Goal: Contribute content: Contribute content

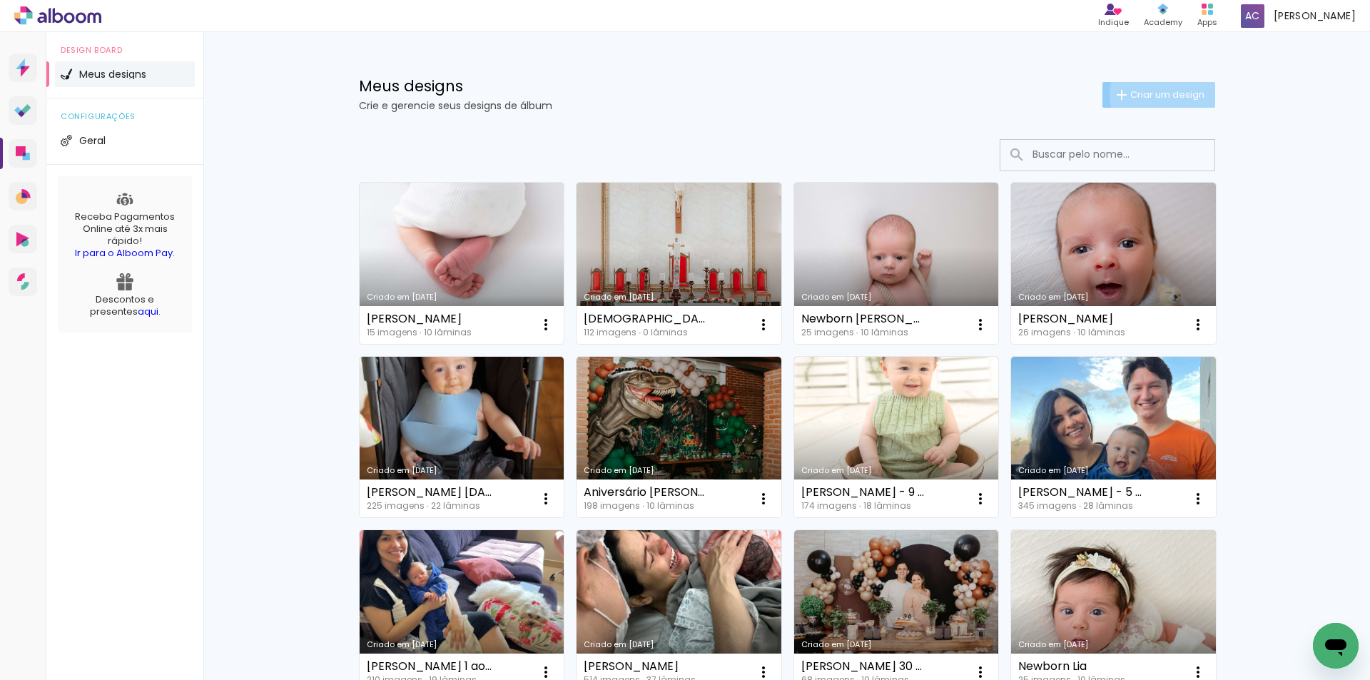
click at [1158, 93] on span "Criar um design" at bounding box center [1167, 94] width 74 height 9
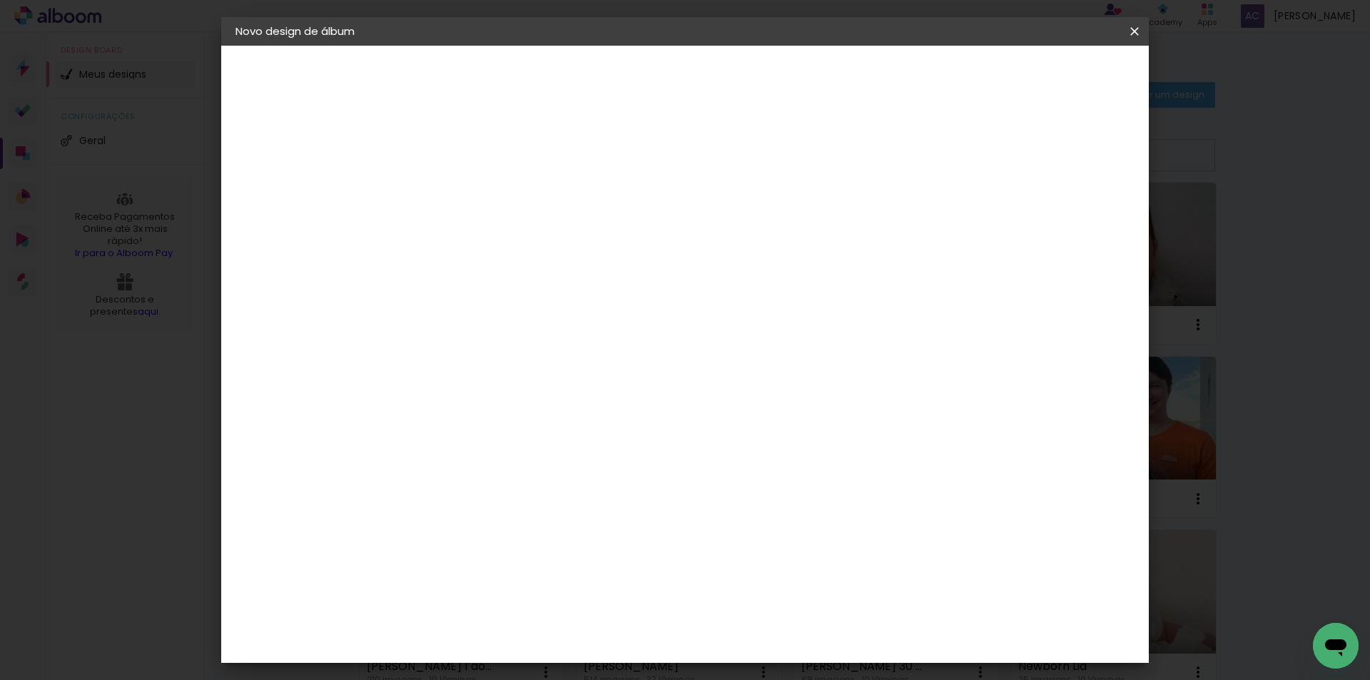
click at [469, 183] on input at bounding box center [469, 191] width 0 height 22
type input "Gestante [PERSON_NAME]"
type paper-input "Gestante [PERSON_NAME]"
click at [0, 0] on slot "Avançar" at bounding box center [0, 0] width 0 height 0
click at [510, 263] on input at bounding box center [505, 272] width 144 height 18
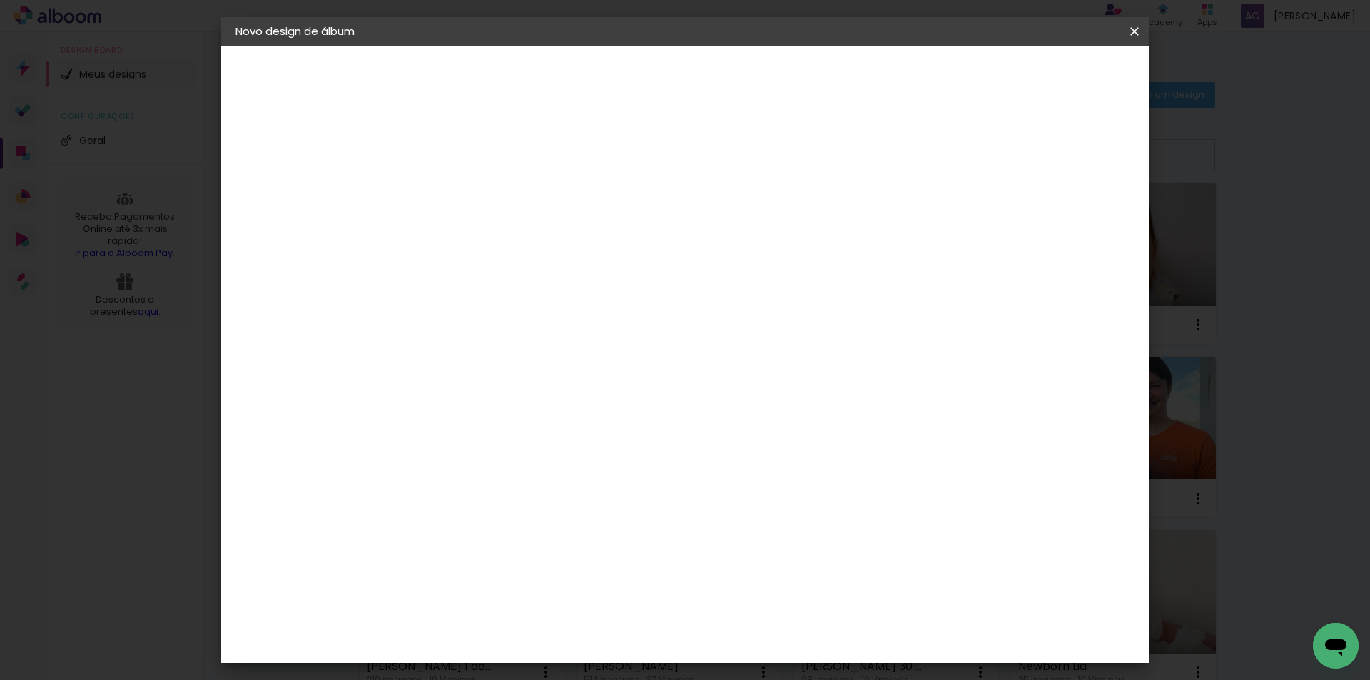
type input "go"
type paper-input "go"
click at [494, 325] on div "Go image" at bounding box center [476, 325] width 35 height 23
click at [0, 0] on slot "Avançar" at bounding box center [0, 0] width 0 height 0
click at [524, 238] on input "text" at bounding box center [497, 249] width 56 height 22
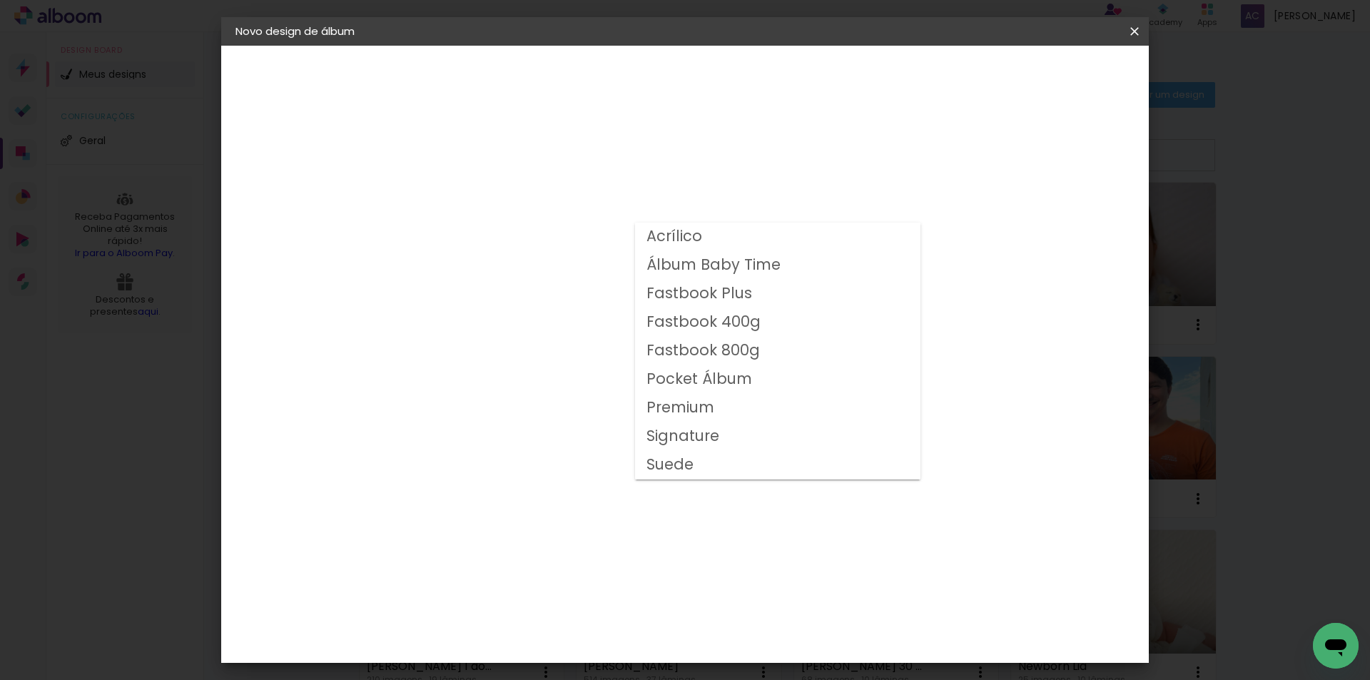
click at [0, 0] on slot "Fastbook 400g" at bounding box center [0, 0] width 0 height 0
type input "Fastbook 400g"
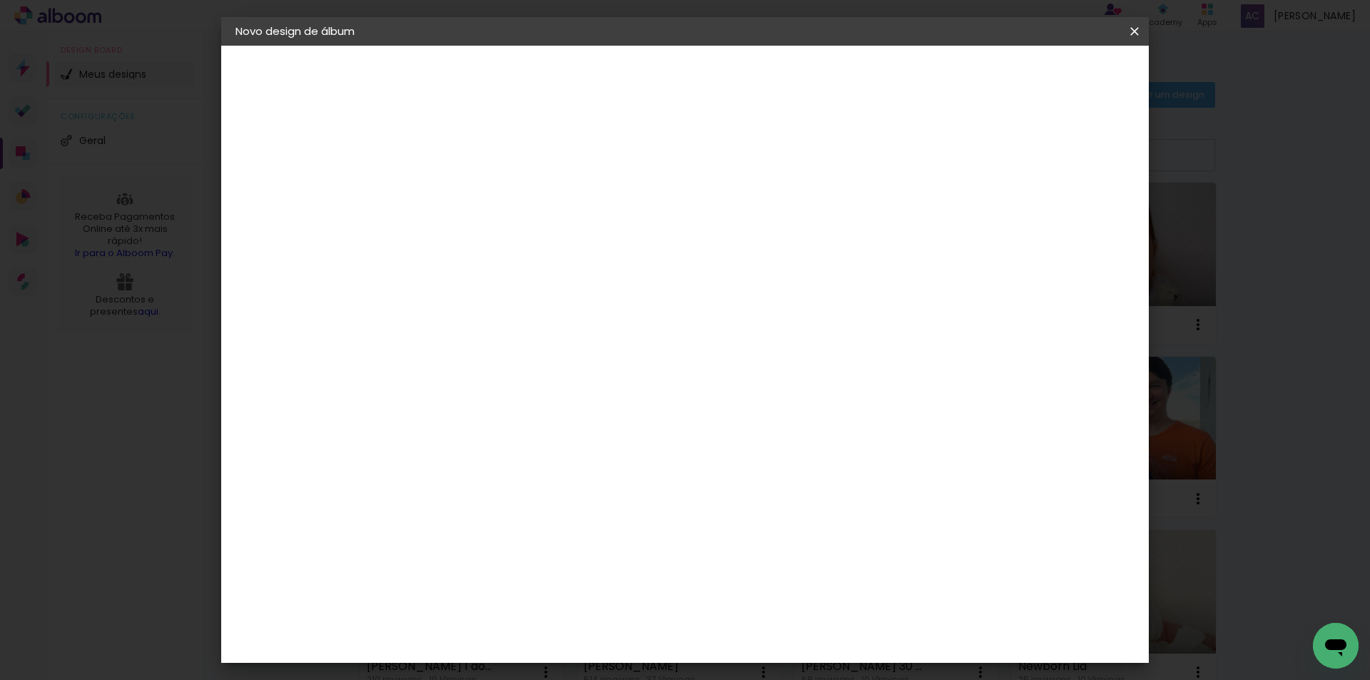
scroll to position [214, 0]
click at [565, 490] on span "25 × 25" at bounding box center [532, 509] width 66 height 38
click at [0, 0] on slot "Avançar" at bounding box center [0, 0] width 0 height 0
click at [1045, 74] on span "Iniciar design" at bounding box center [1012, 76] width 65 height 10
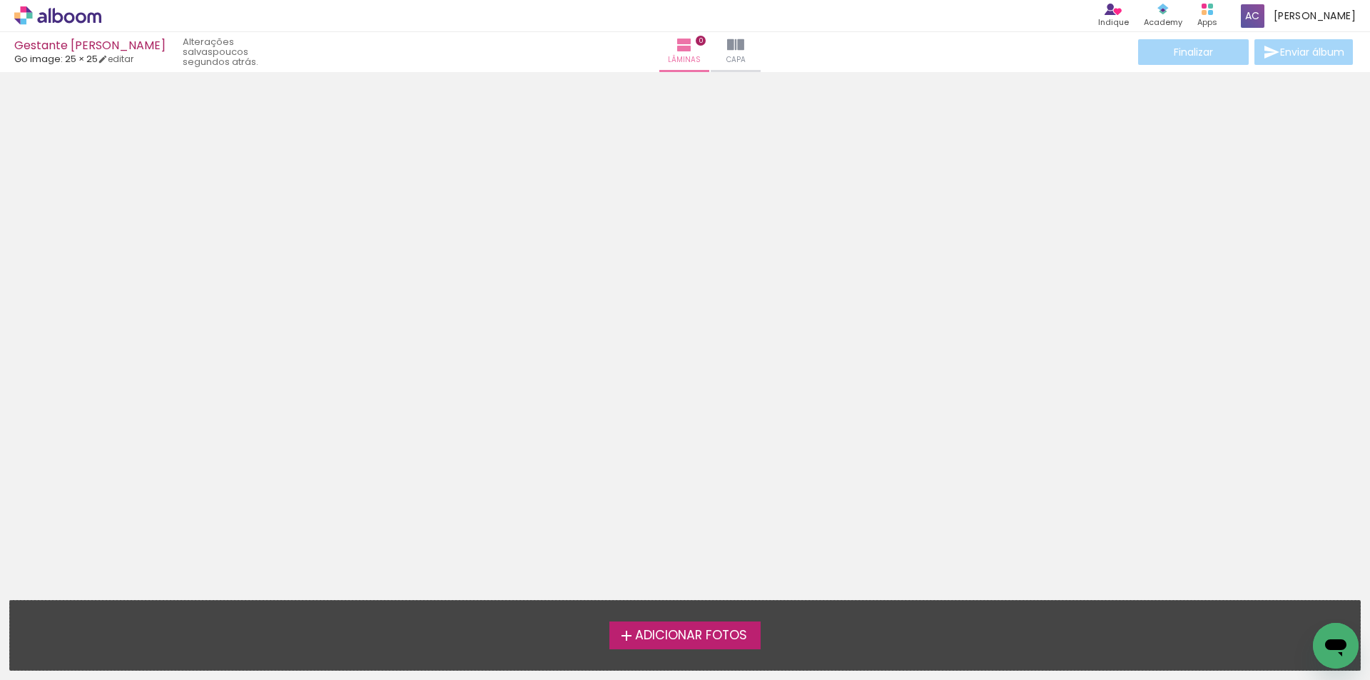
click at [659, 629] on span "Adicionar Fotos" at bounding box center [691, 635] width 112 height 13
click at [0, 0] on input "file" at bounding box center [0, 0] width 0 height 0
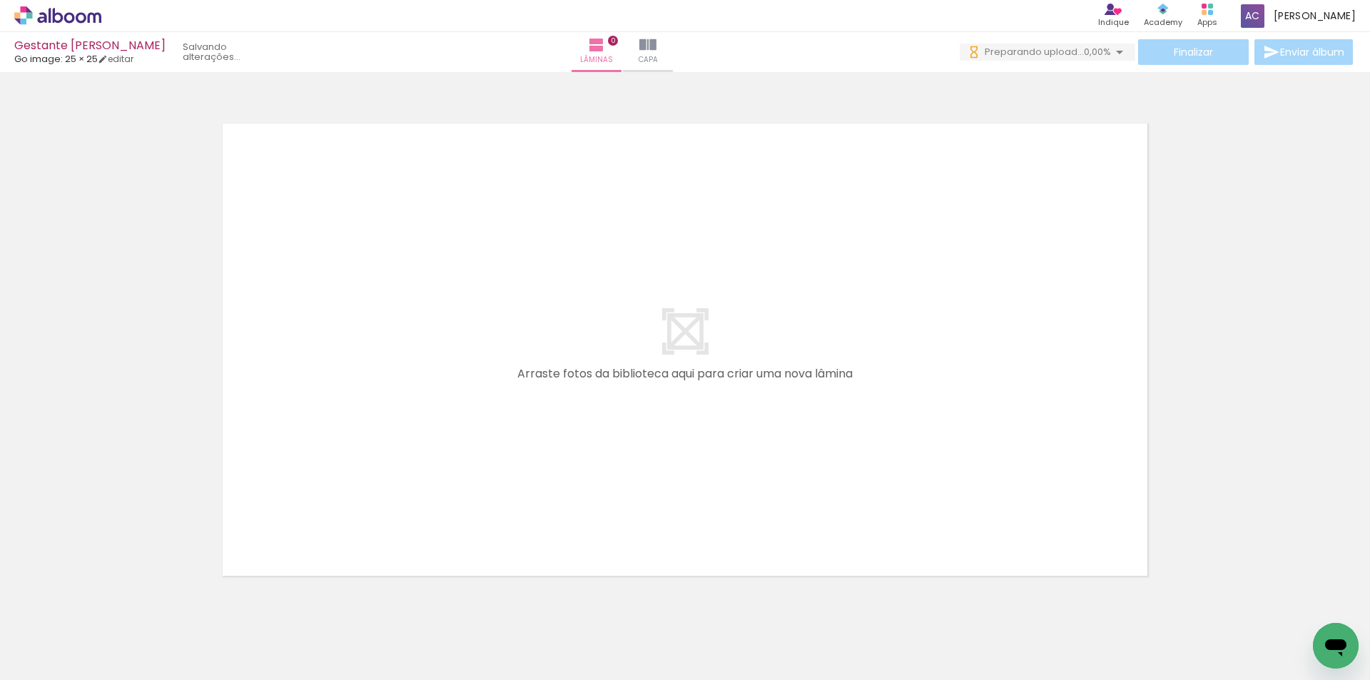
scroll to position [45, 0]
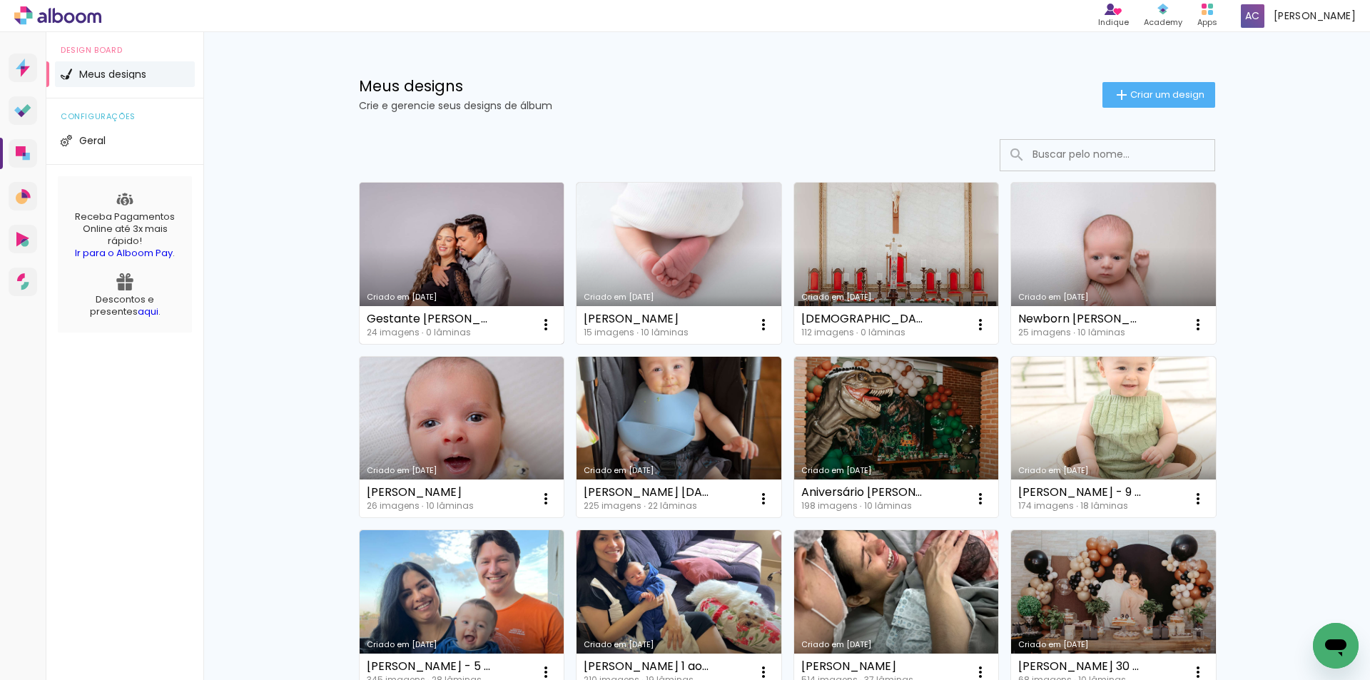
click at [478, 252] on link "Criado em [DATE]" at bounding box center [462, 263] width 205 height 161
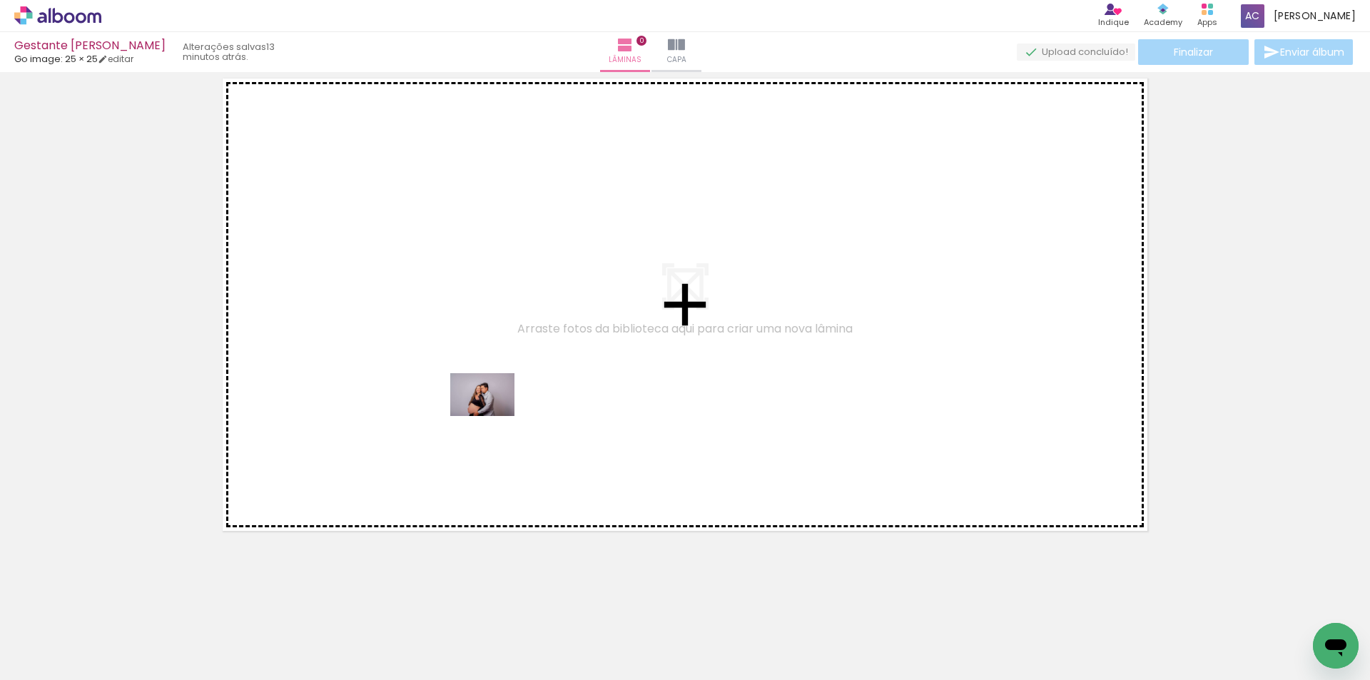
drag, startPoint x: 141, startPoint y: 651, endPoint x: 493, endPoint y: 416, distance: 422.8
click at [493, 416] on quentale-workspace at bounding box center [685, 340] width 1370 height 680
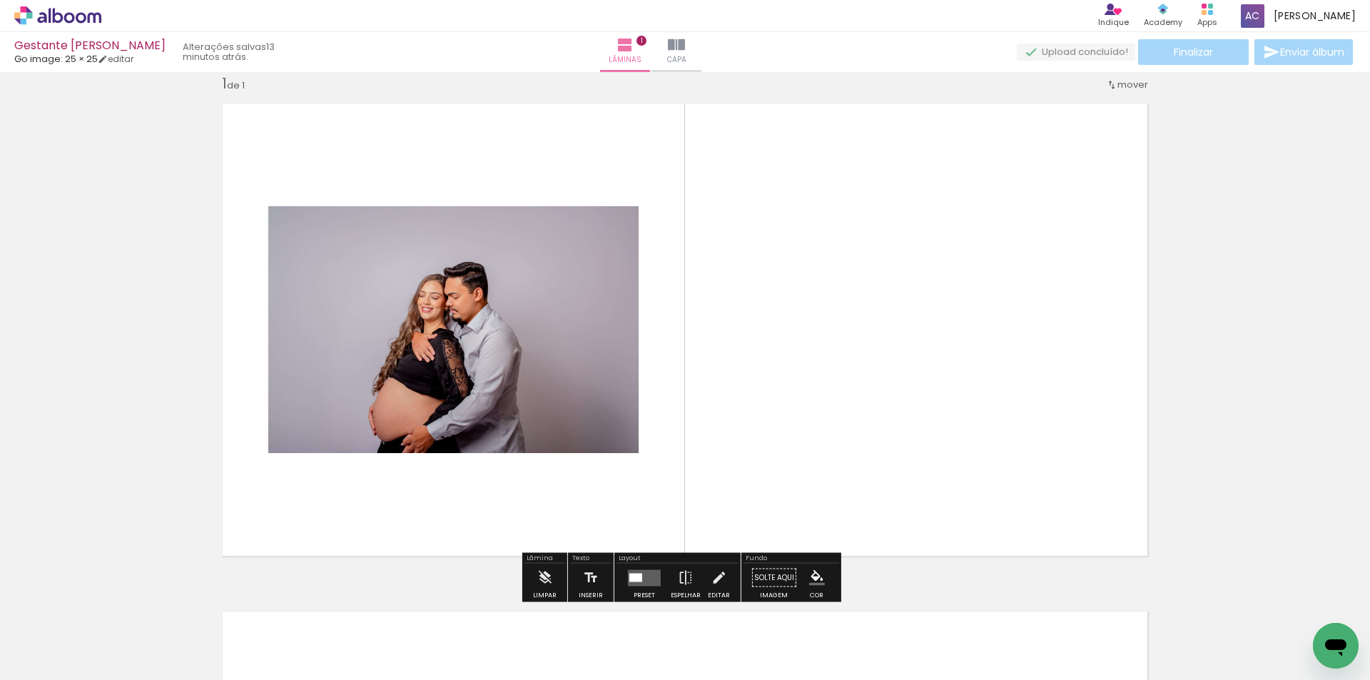
scroll to position [19, 0]
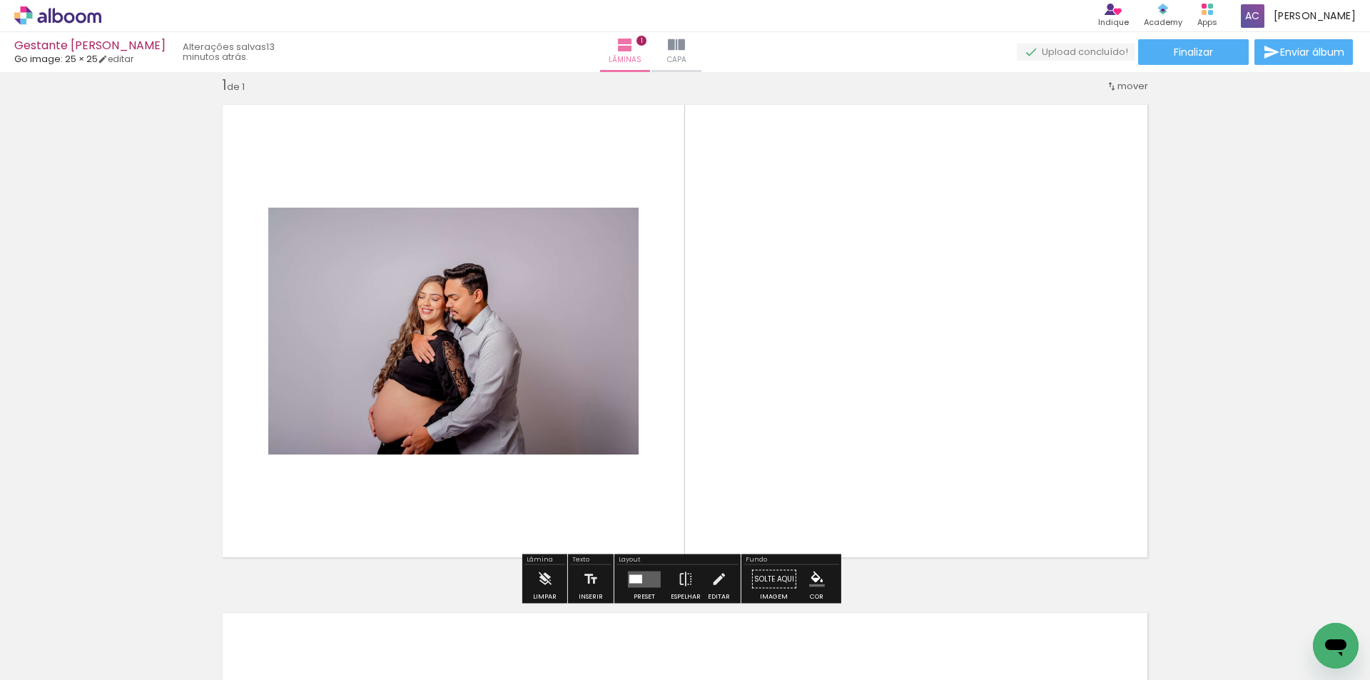
click at [643, 578] on quentale-layouter at bounding box center [644, 579] width 33 height 16
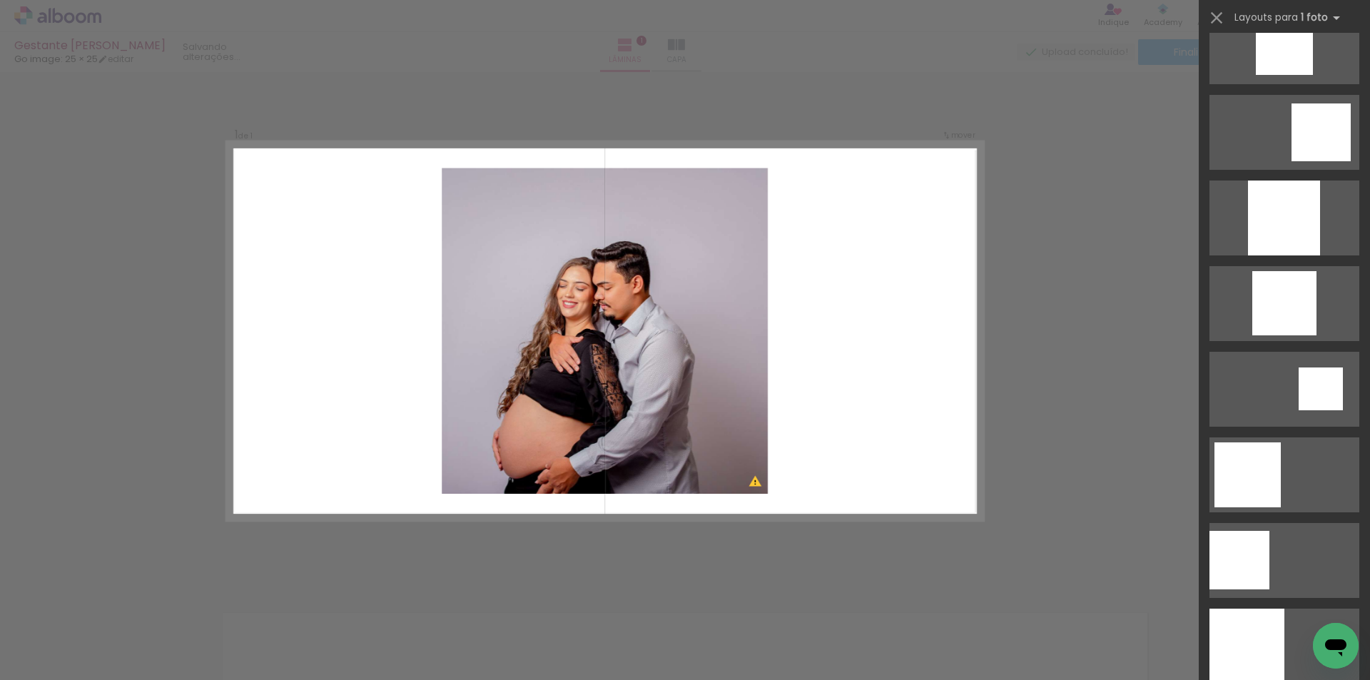
scroll to position [1213, 0]
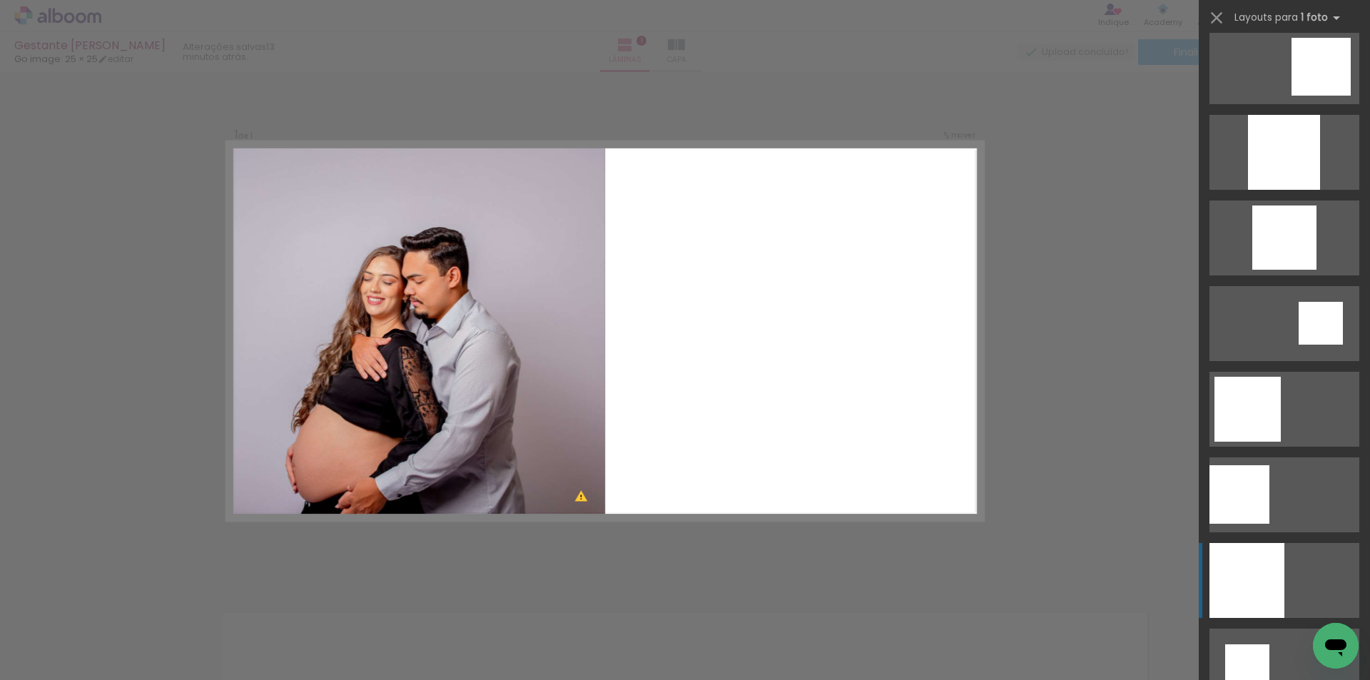
click at [1253, 524] on div at bounding box center [1239, 494] width 60 height 58
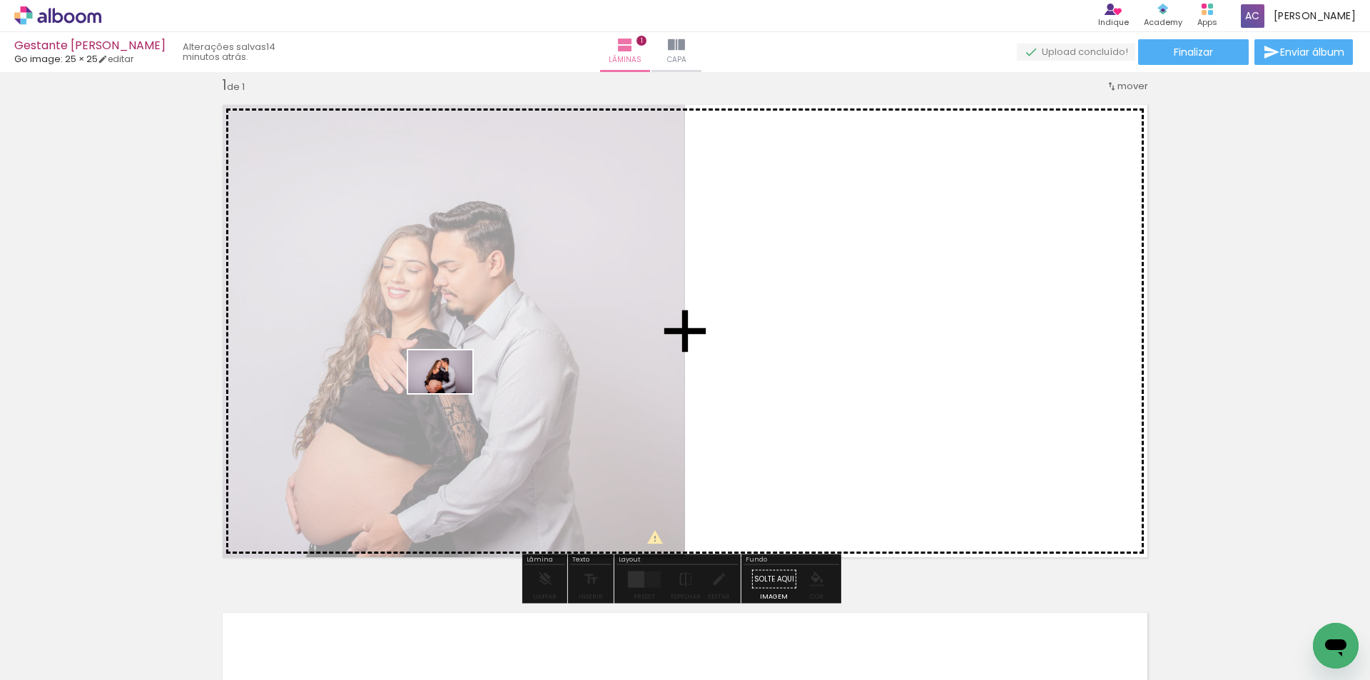
drag, startPoint x: 210, startPoint y: 637, endPoint x: 451, endPoint y: 393, distance: 343.0
click at [451, 393] on quentale-workspace at bounding box center [685, 340] width 1370 height 680
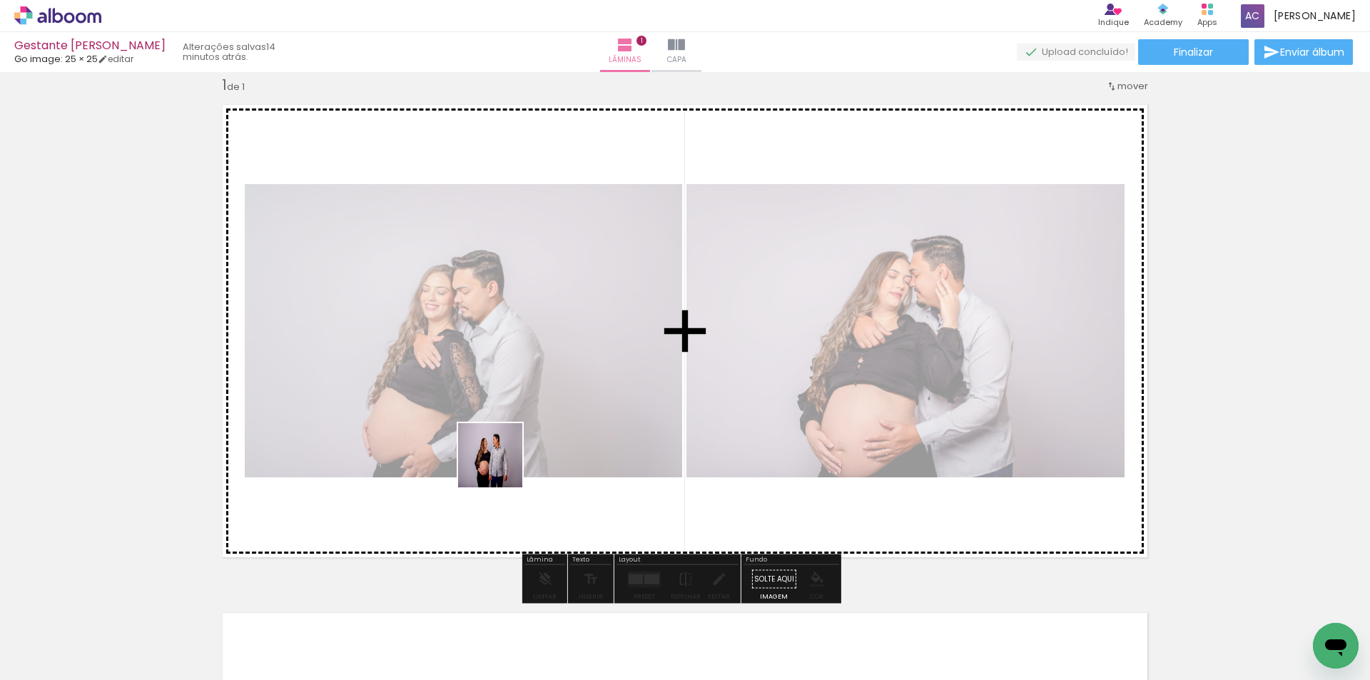
drag, startPoint x: 317, startPoint y: 646, endPoint x: 517, endPoint y: 453, distance: 278.0
click at [517, 453] on quentale-workspace at bounding box center [685, 340] width 1370 height 680
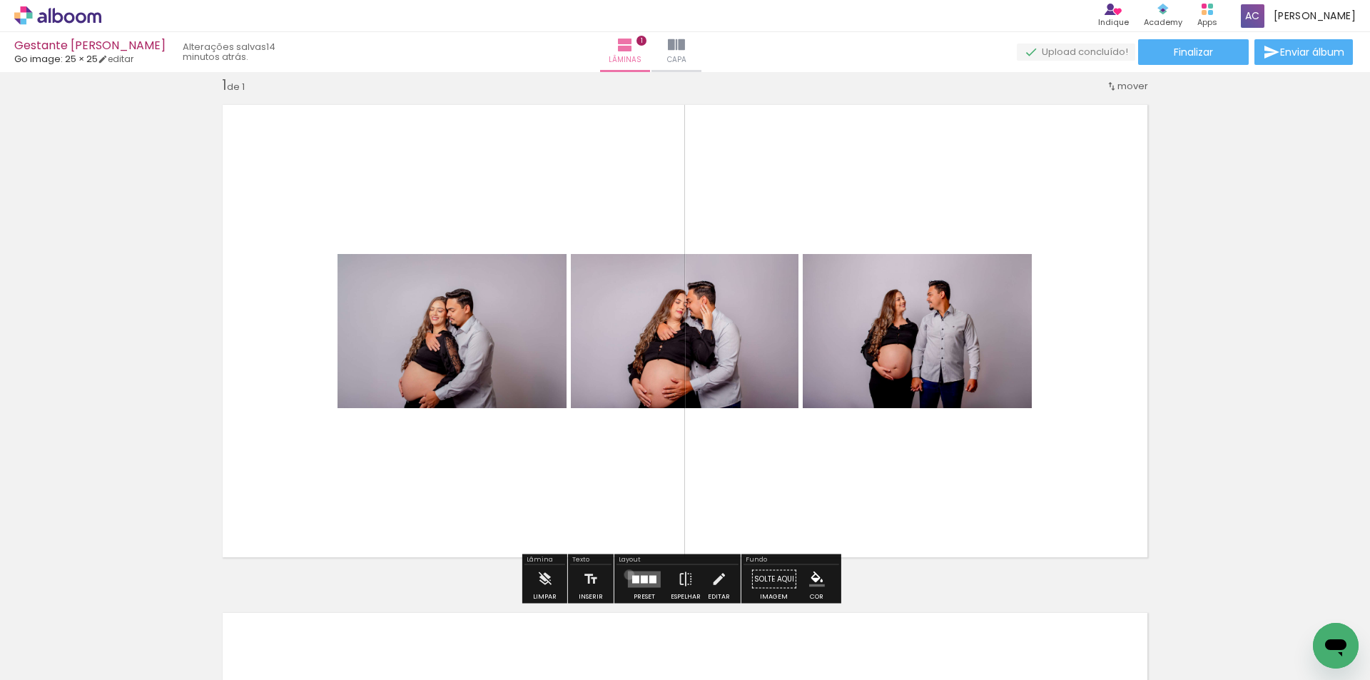
click at [628, 574] on quentale-layouter at bounding box center [644, 579] width 33 height 16
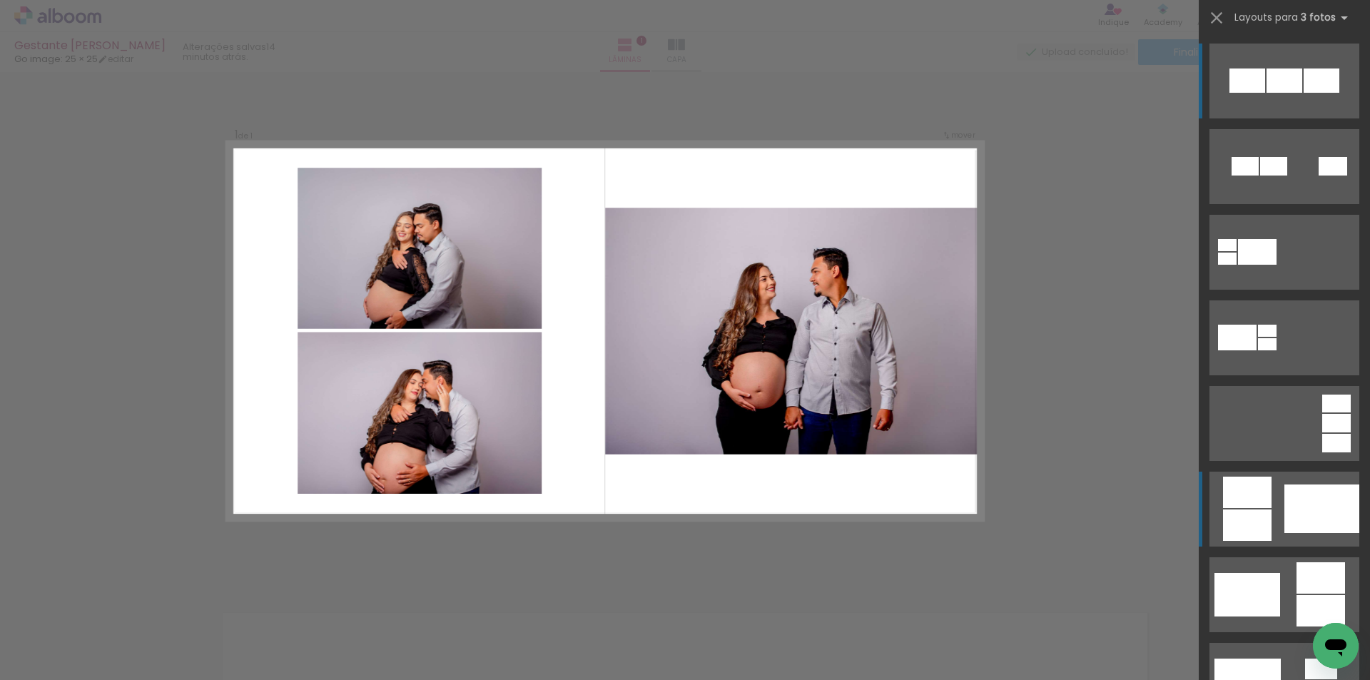
click at [1284, 499] on div at bounding box center [1321, 508] width 75 height 49
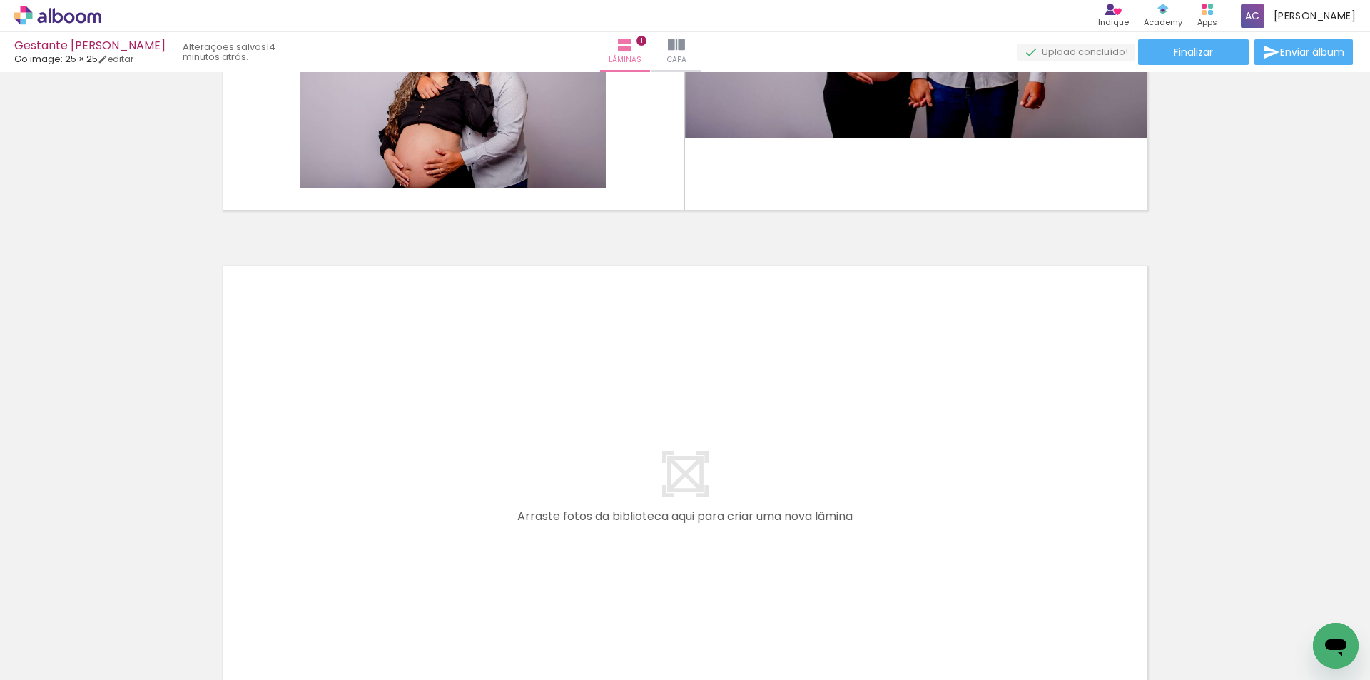
scroll to position [447, 0]
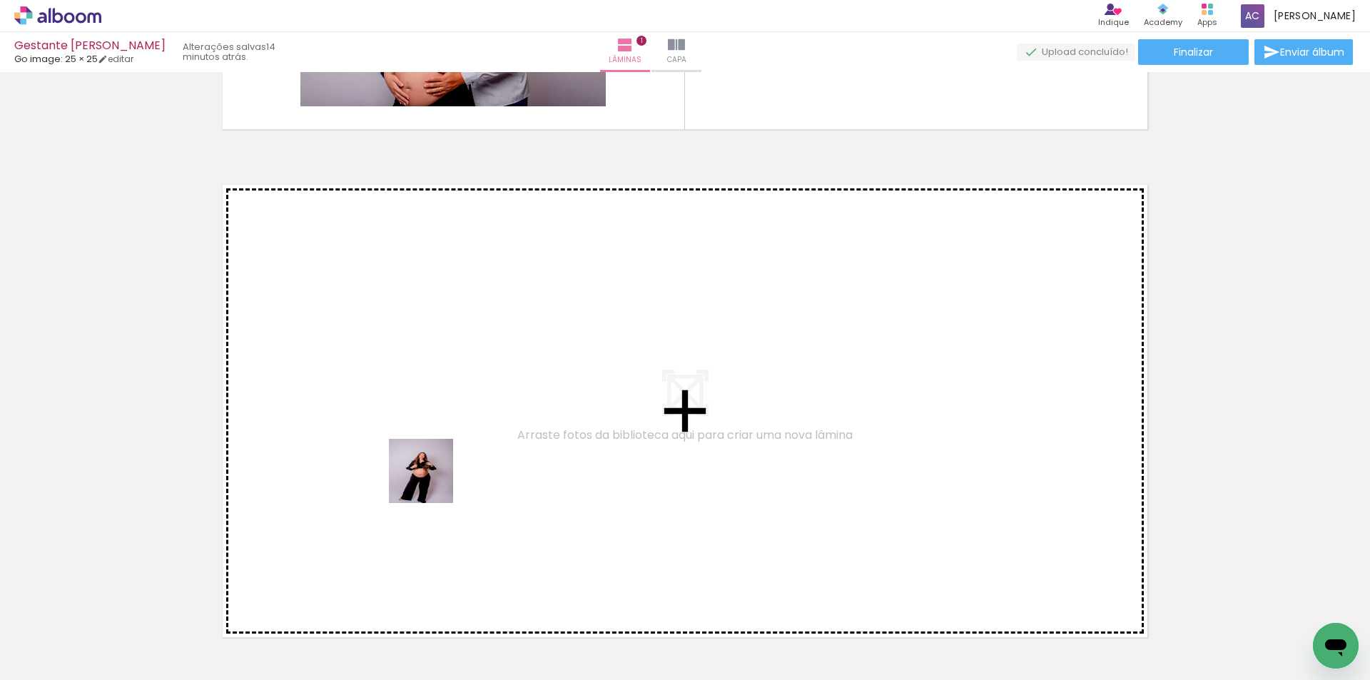
drag, startPoint x: 392, startPoint y: 647, endPoint x: 432, endPoint y: 477, distance: 174.4
click at [432, 477] on quentale-workspace at bounding box center [685, 340] width 1370 height 680
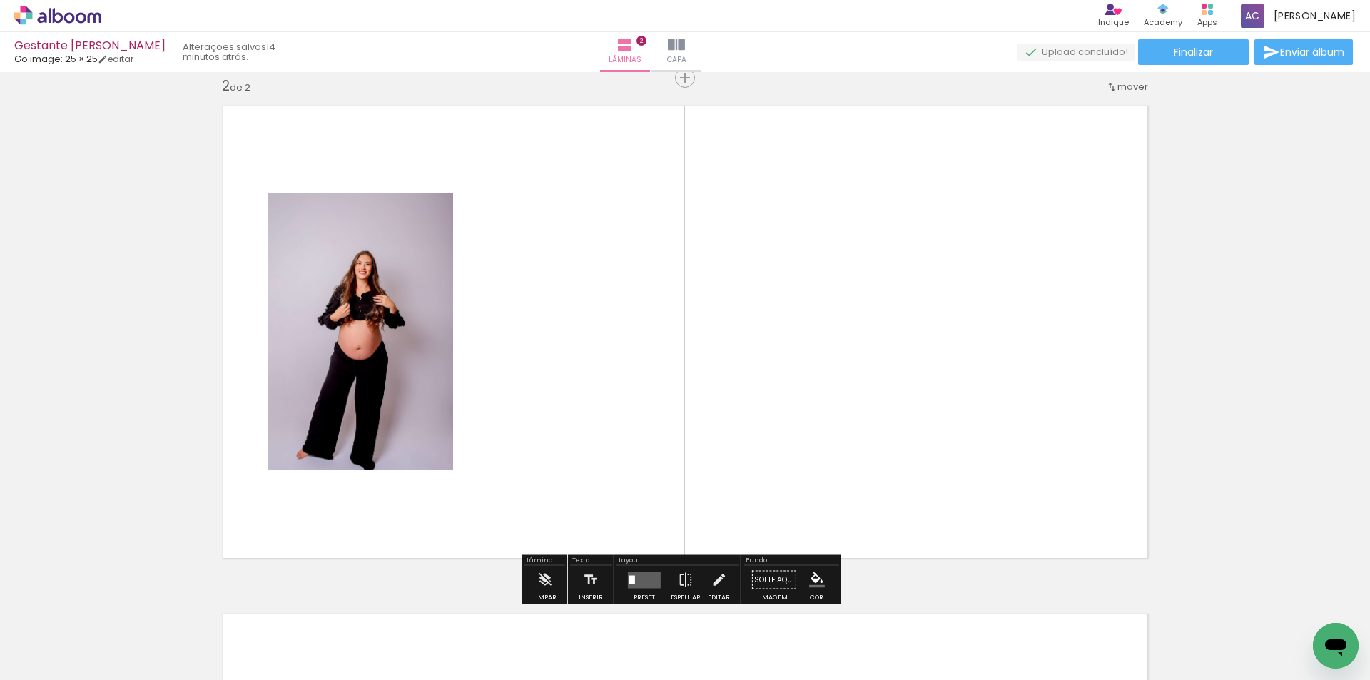
scroll to position [526, 0]
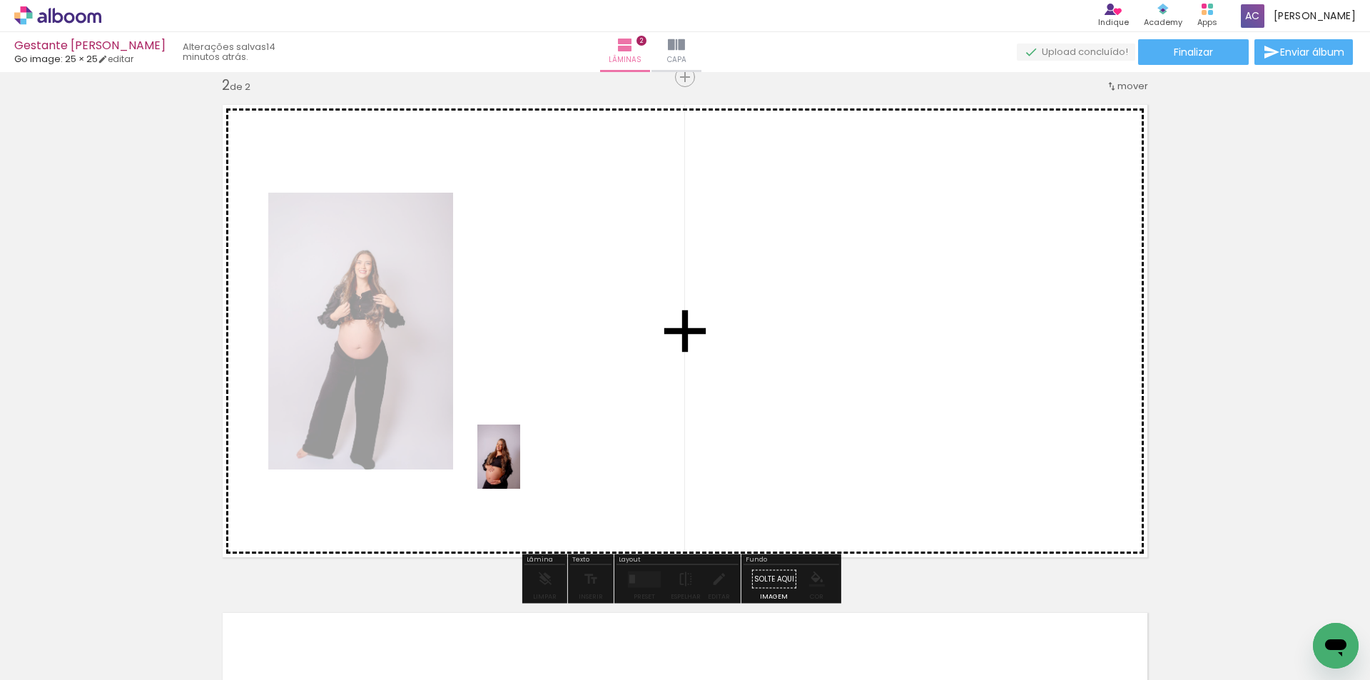
drag, startPoint x: 471, startPoint y: 642, endPoint x: 520, endPoint y: 467, distance: 181.6
click at [520, 467] on quentale-workspace at bounding box center [685, 340] width 1370 height 680
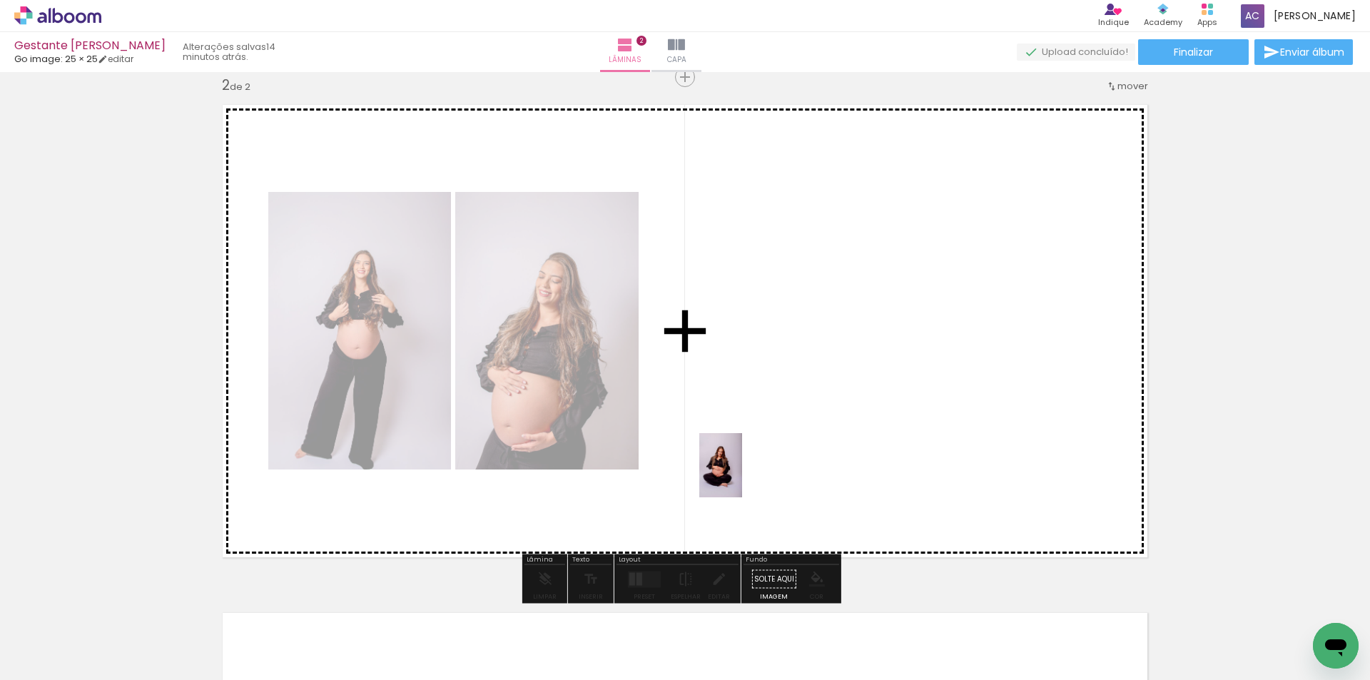
drag, startPoint x: 550, startPoint y: 644, endPoint x: 742, endPoint y: 475, distance: 255.7
click at [742, 475] on quentale-workspace at bounding box center [685, 340] width 1370 height 680
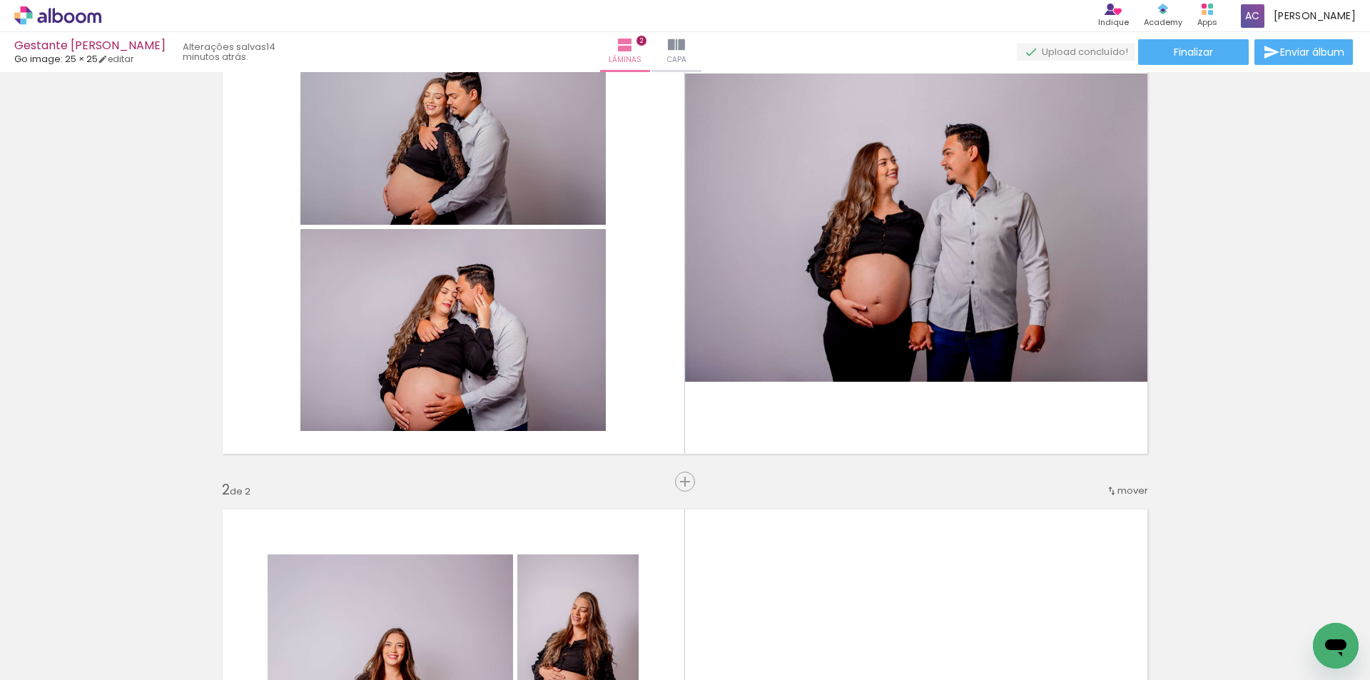
scroll to position [98, 0]
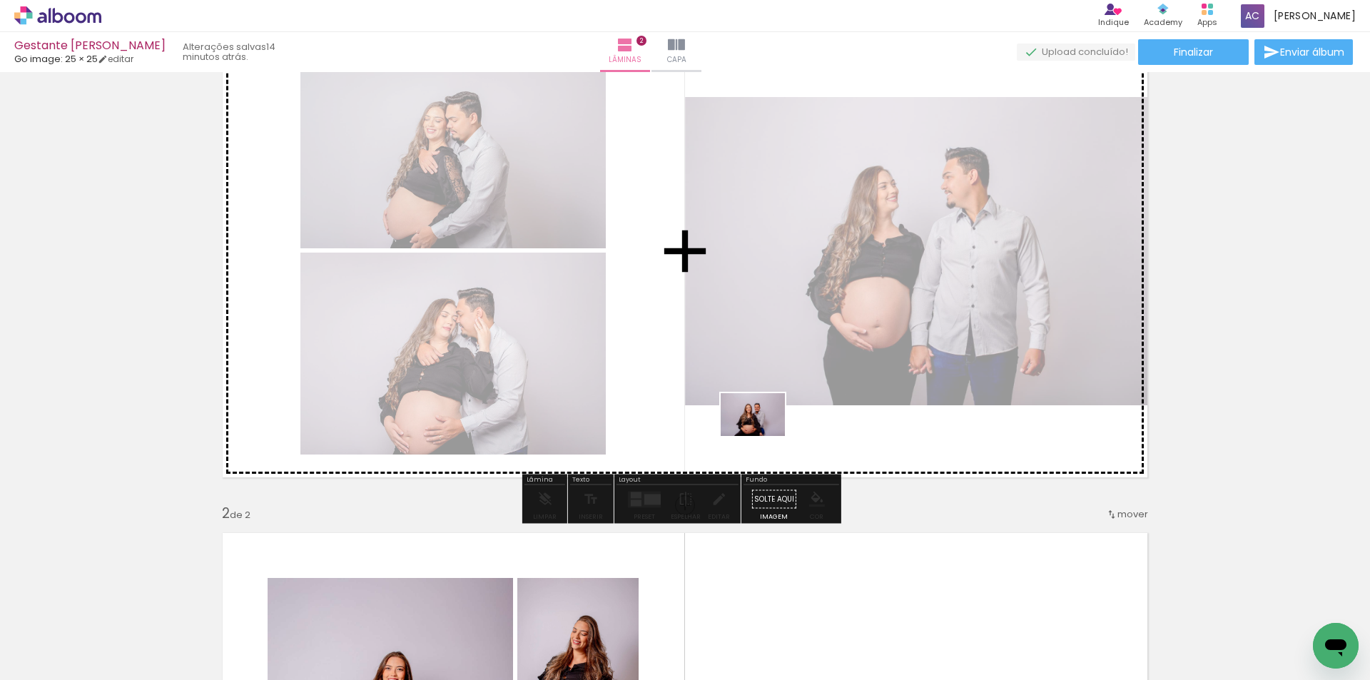
drag, startPoint x: 641, startPoint y: 643, endPoint x: 763, endPoint y: 436, distance: 241.1
click at [763, 436] on quentale-workspace at bounding box center [685, 340] width 1370 height 680
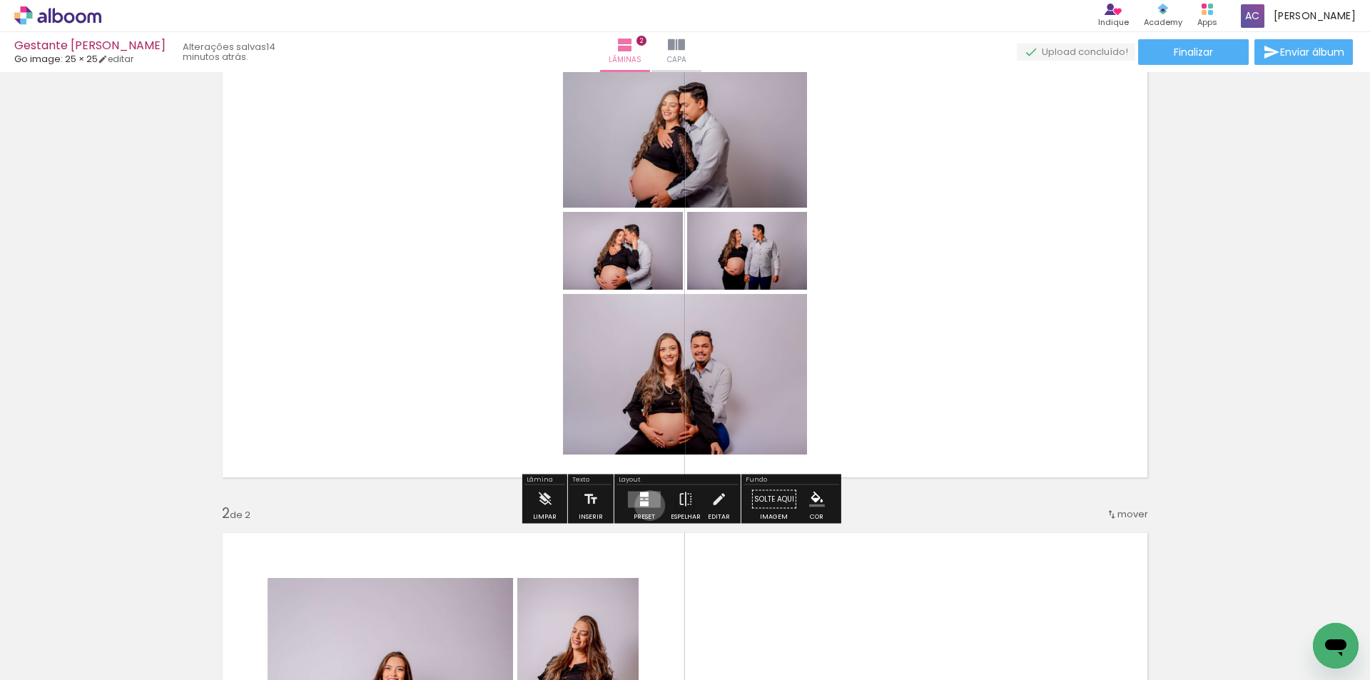
click at [646, 505] on quentale-layouter at bounding box center [644, 499] width 33 height 16
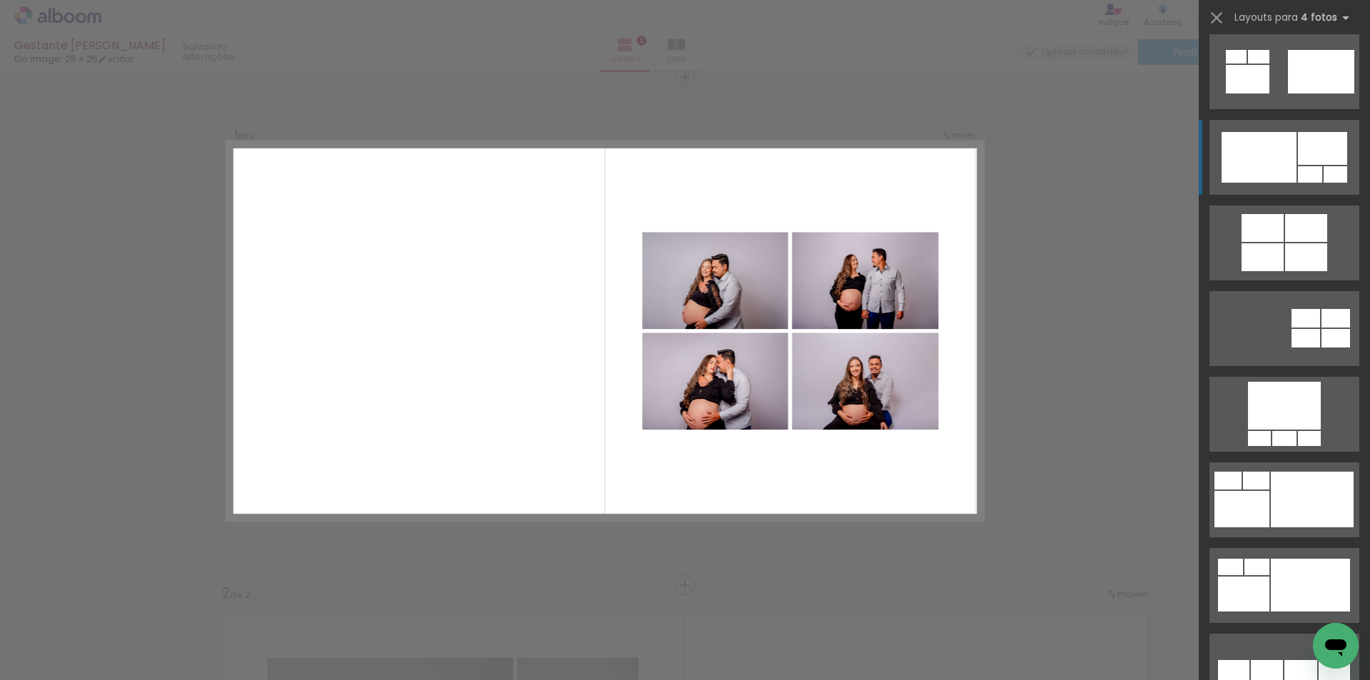
scroll to position [927, 0]
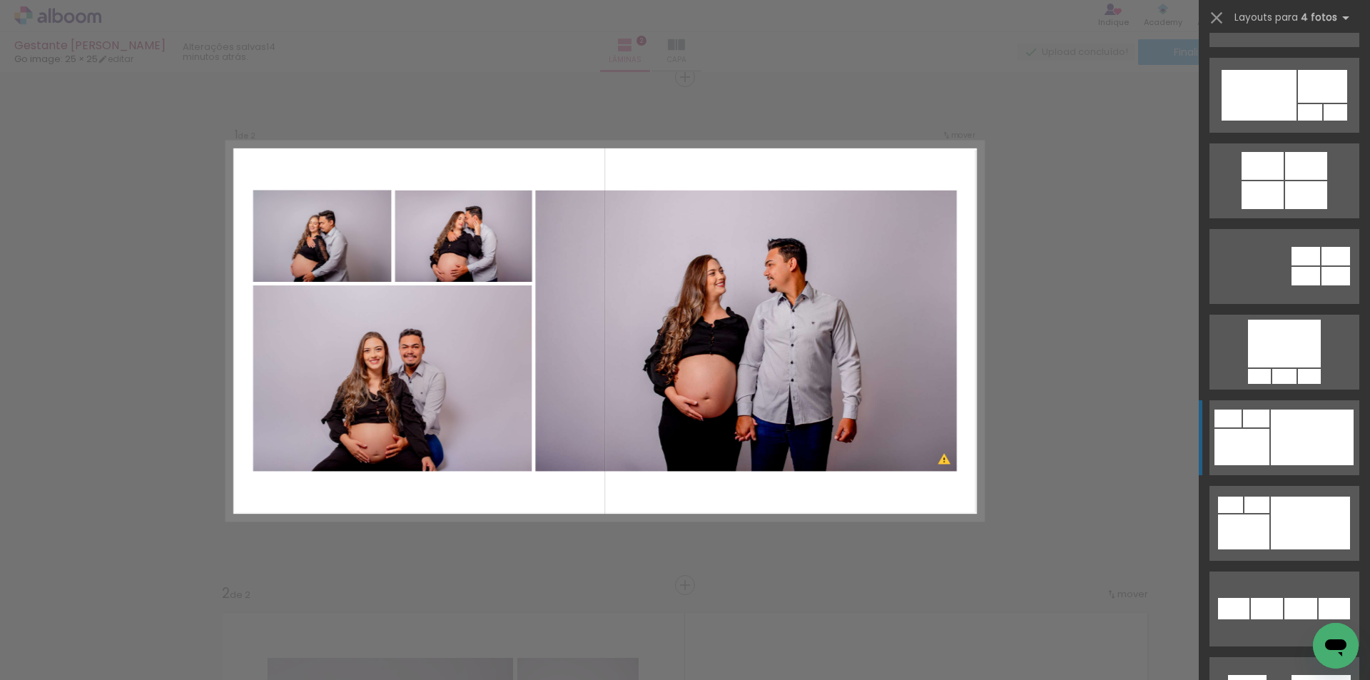
click at [1293, 384] on div at bounding box center [1284, 376] width 24 height 15
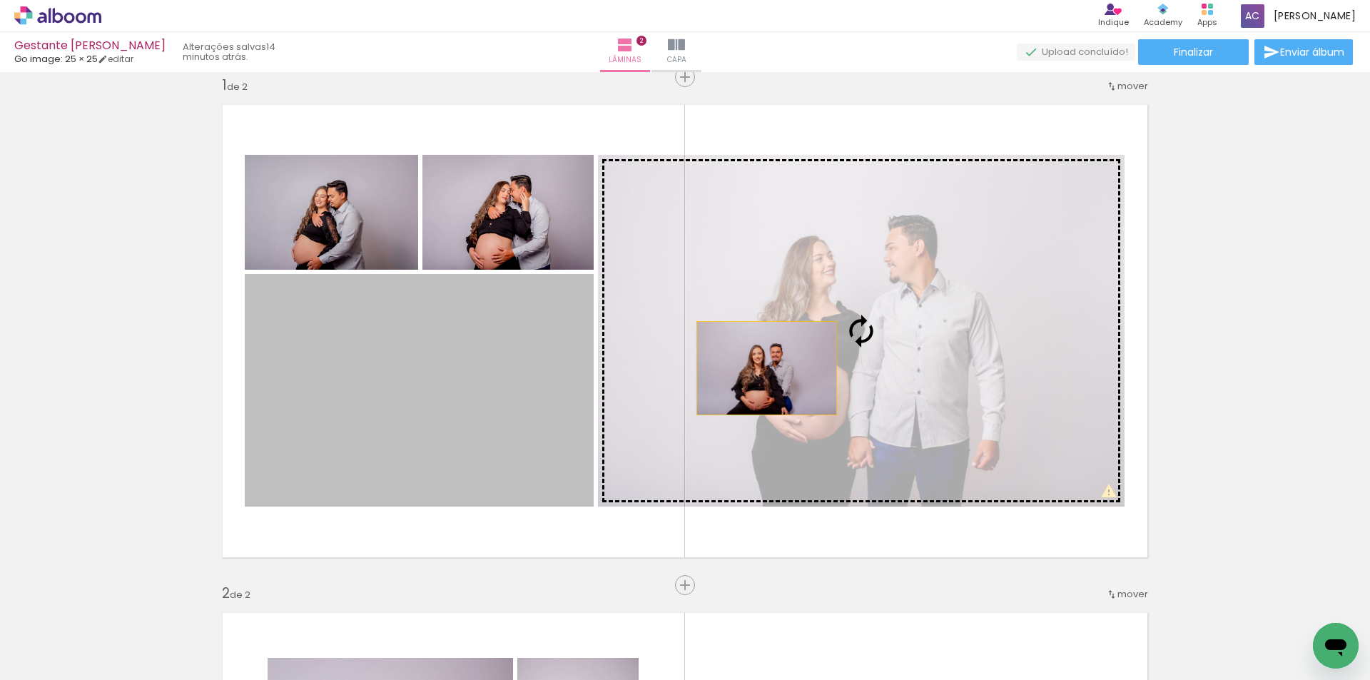
drag, startPoint x: 499, startPoint y: 394, endPoint x: 765, endPoint y: 368, distance: 266.6
click at [0, 0] on slot at bounding box center [0, 0] width 0 height 0
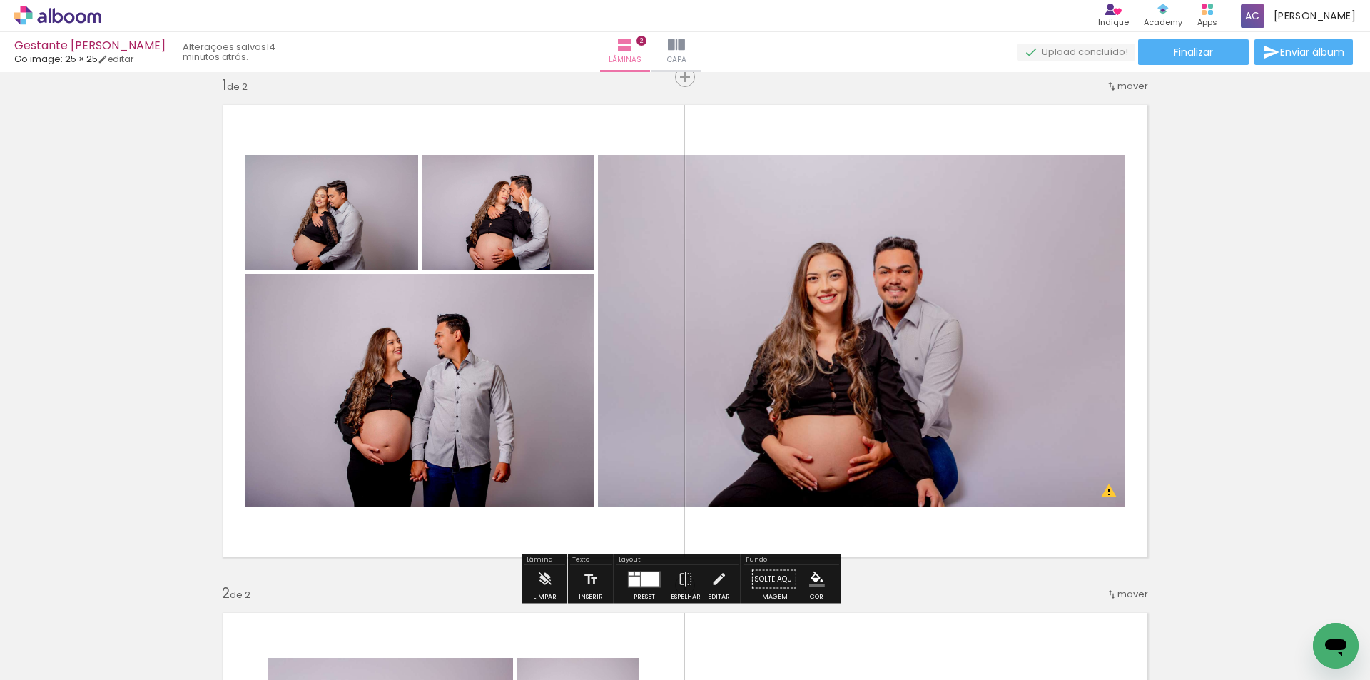
click at [648, 575] on div at bounding box center [650, 578] width 18 height 14
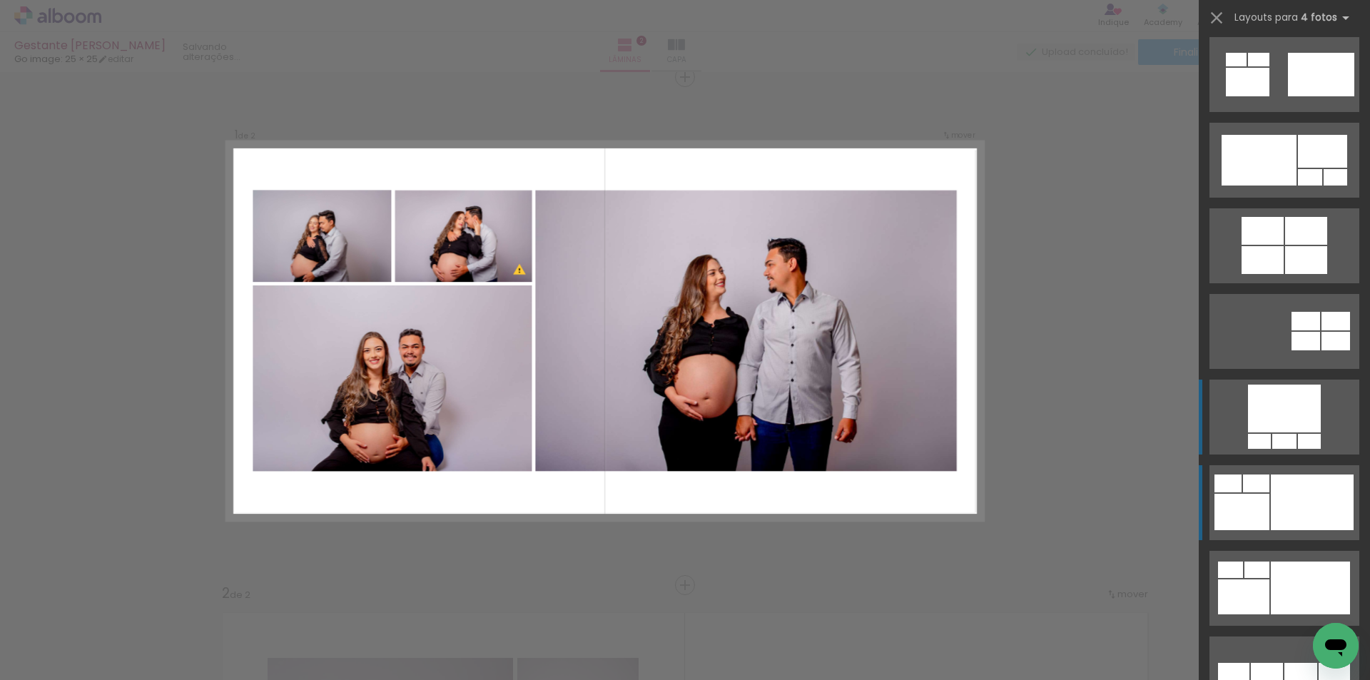
scroll to position [856, 0]
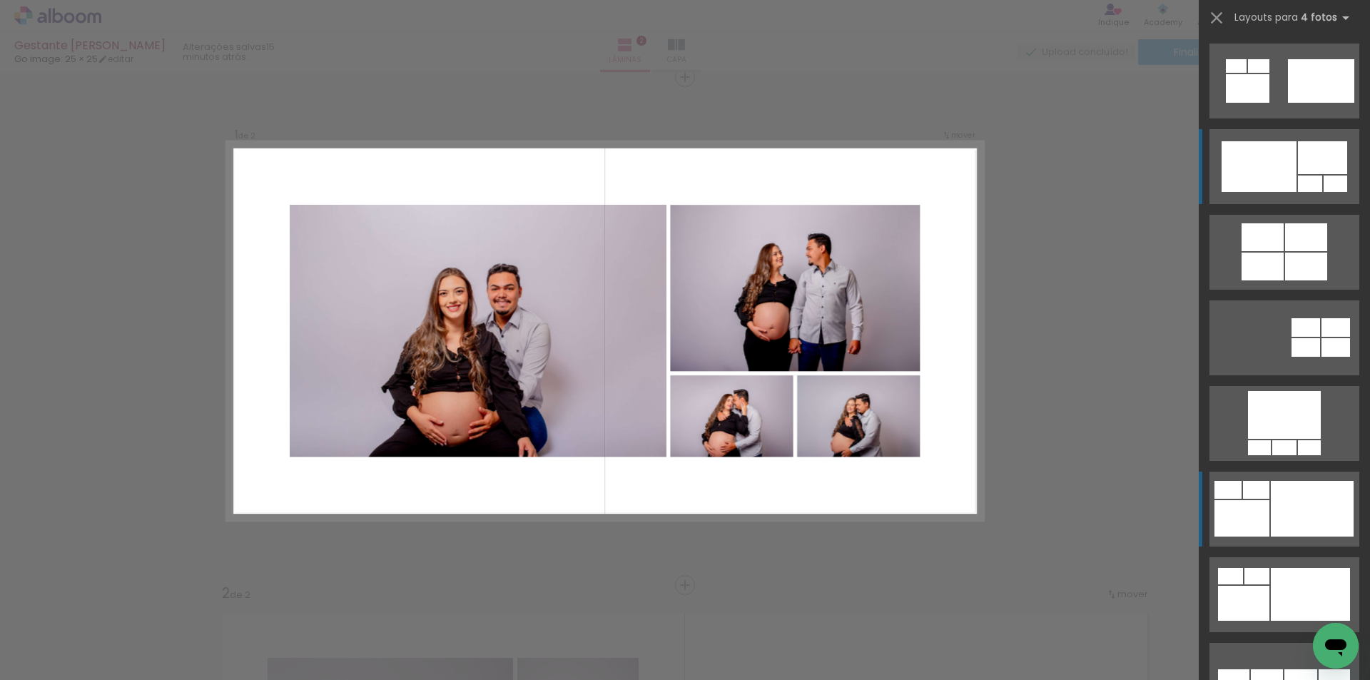
click at [1247, 170] on div at bounding box center [1258, 166] width 75 height 51
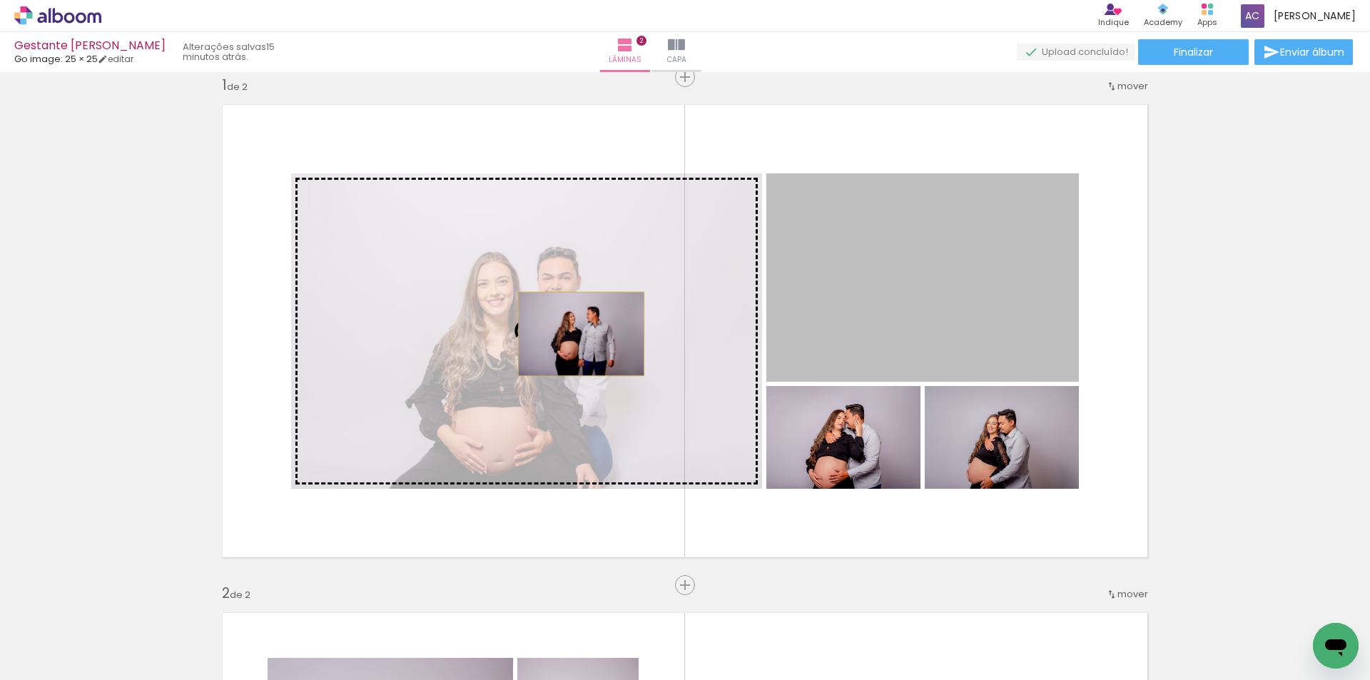
drag, startPoint x: 974, startPoint y: 293, endPoint x: 573, endPoint y: 335, distance: 403.8
click at [0, 0] on slot at bounding box center [0, 0] width 0 height 0
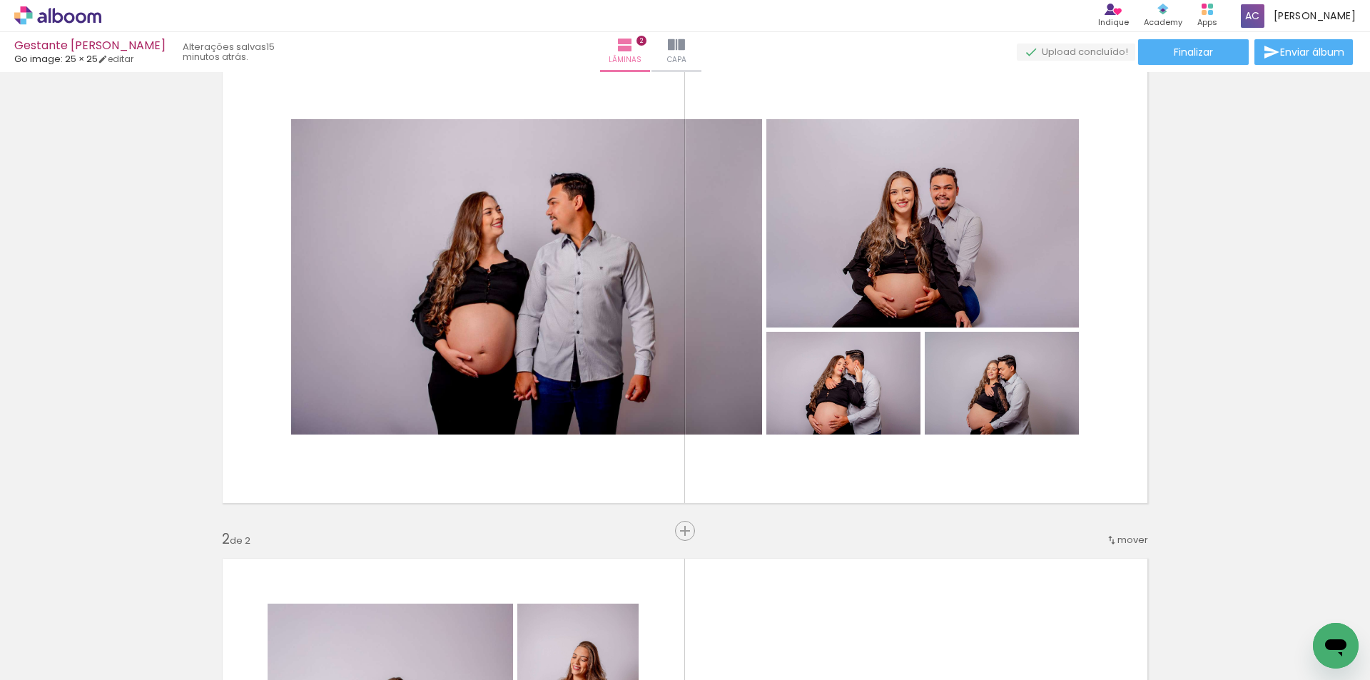
scroll to position [71, 0]
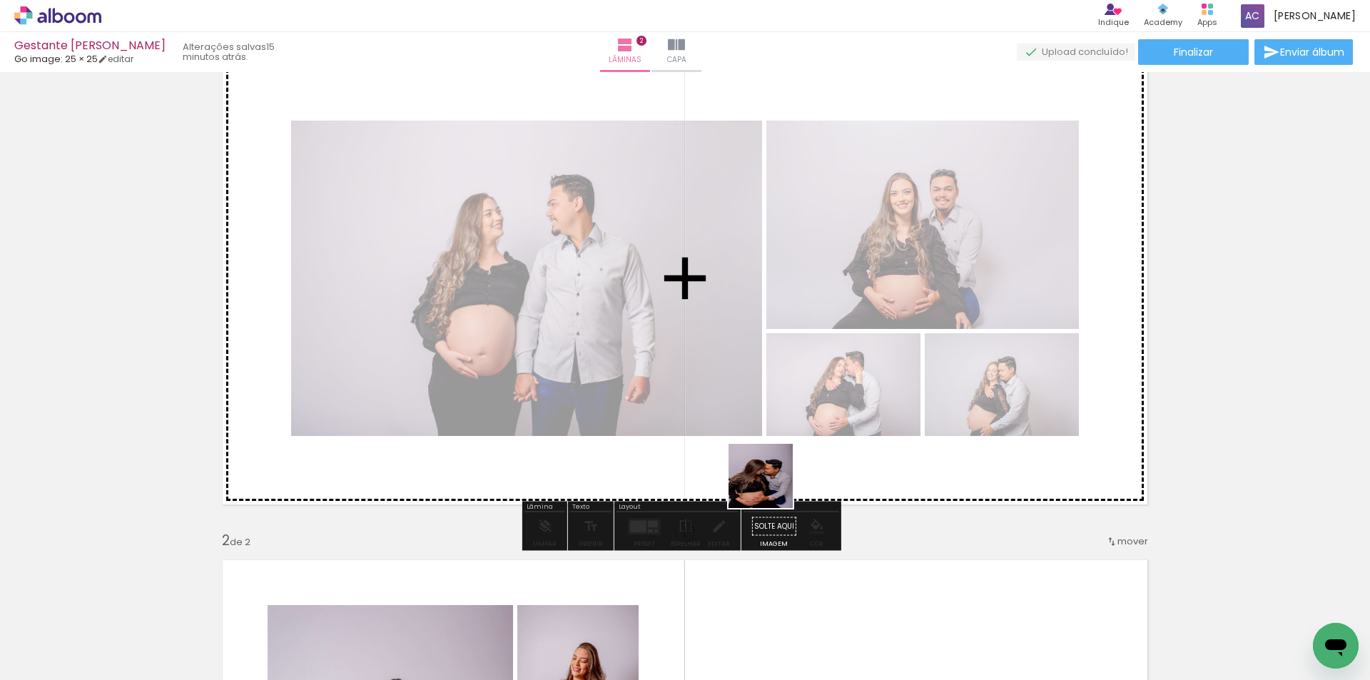
drag, startPoint x: 717, startPoint y: 637, endPoint x: 778, endPoint y: 462, distance: 185.7
click at [778, 462] on quentale-workspace at bounding box center [685, 340] width 1370 height 680
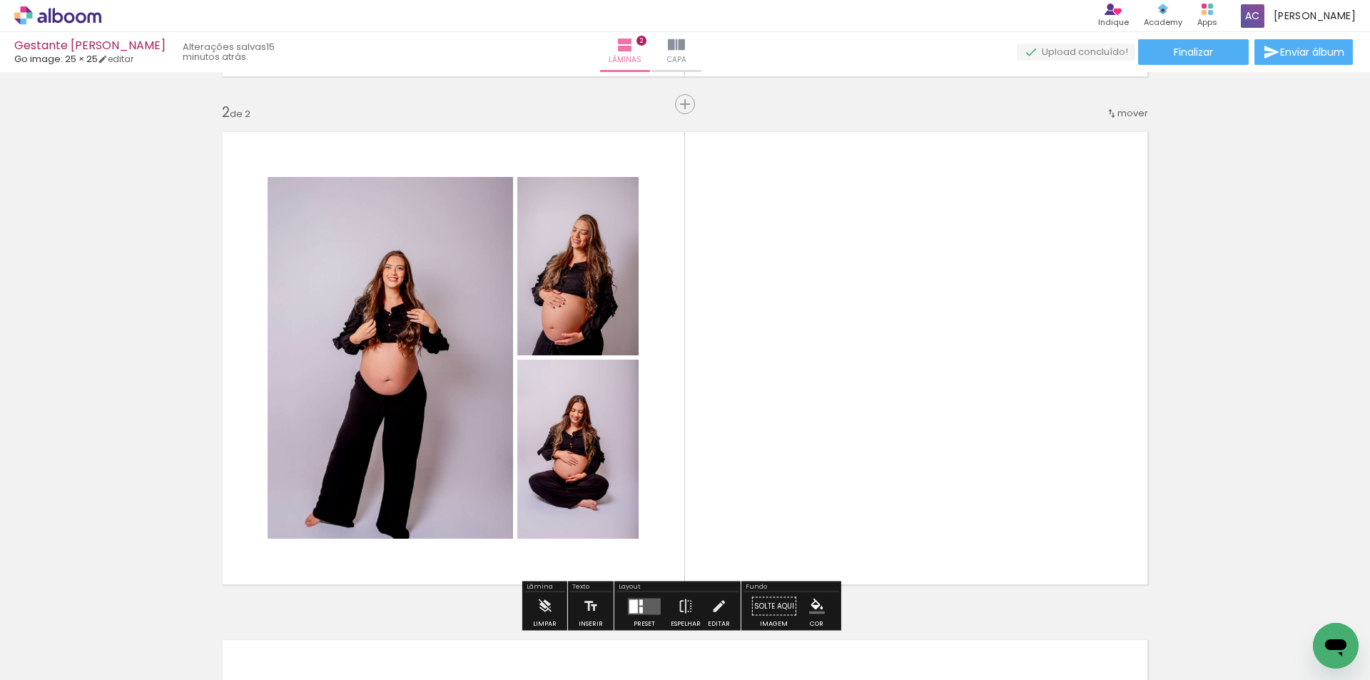
scroll to position [642, 0]
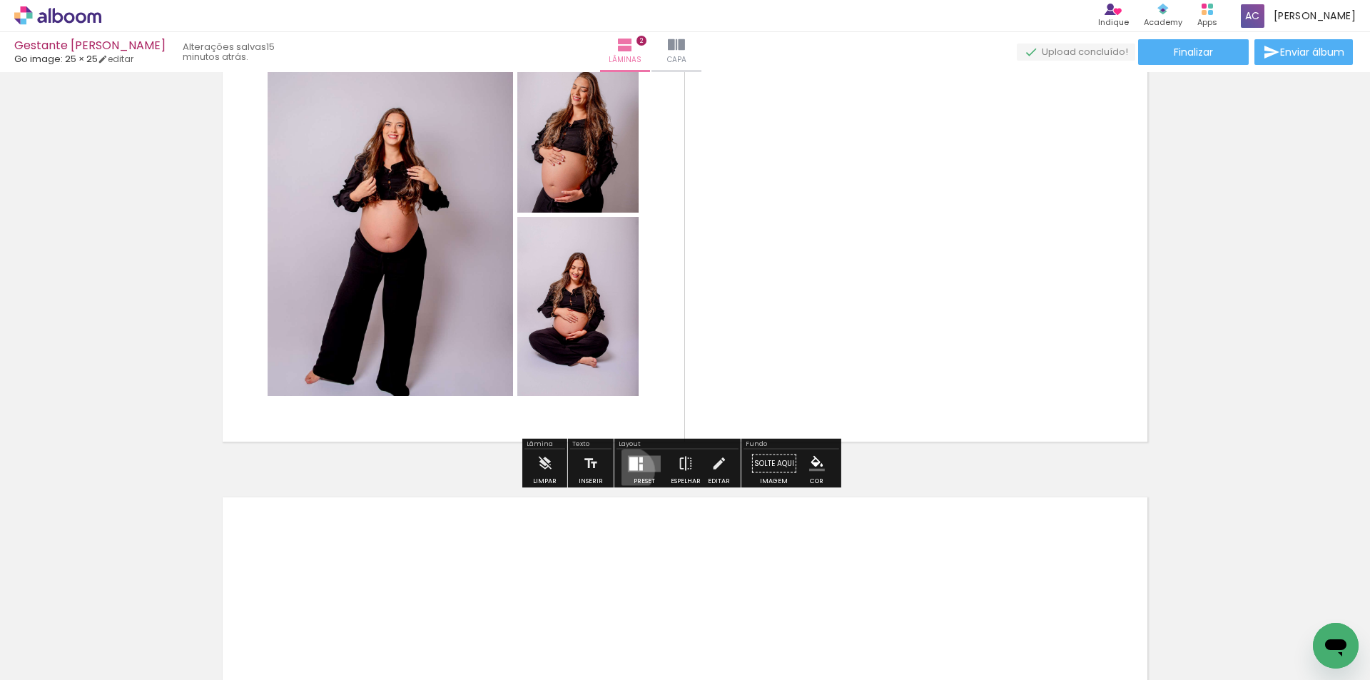
click at [628, 469] on quentale-layouter at bounding box center [644, 463] width 33 height 16
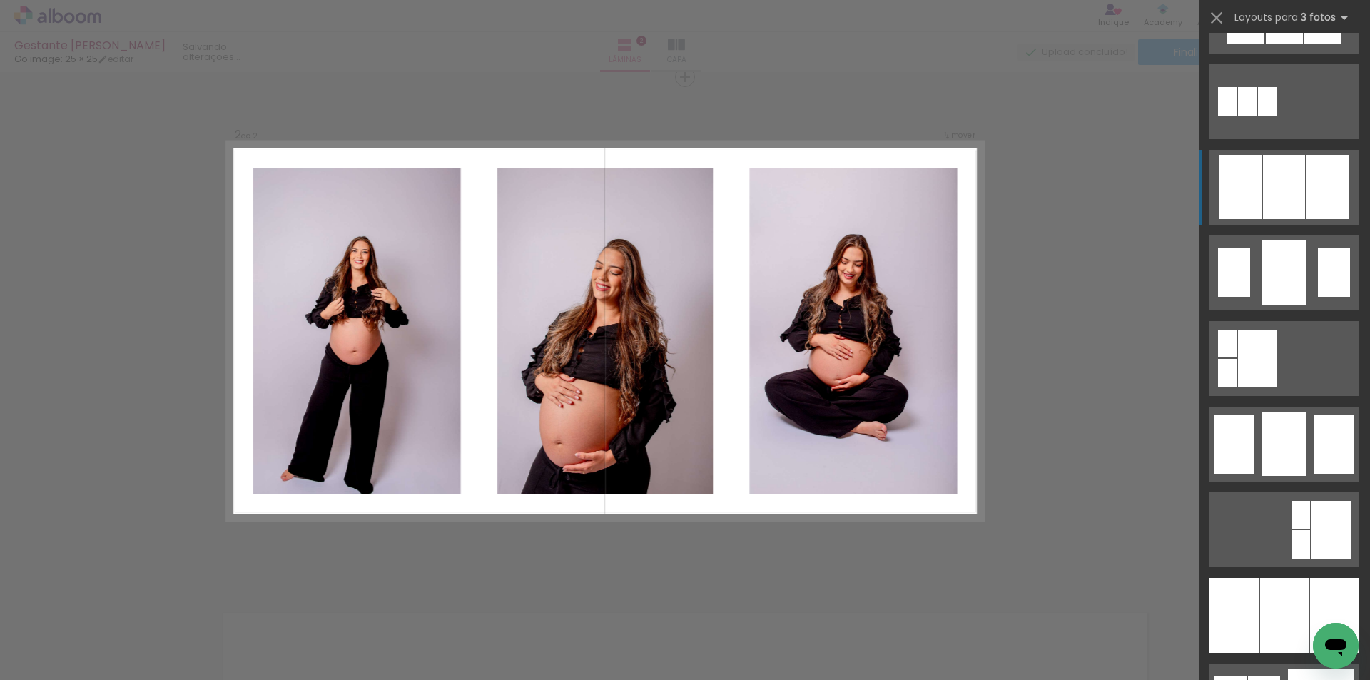
scroll to position [856, 0]
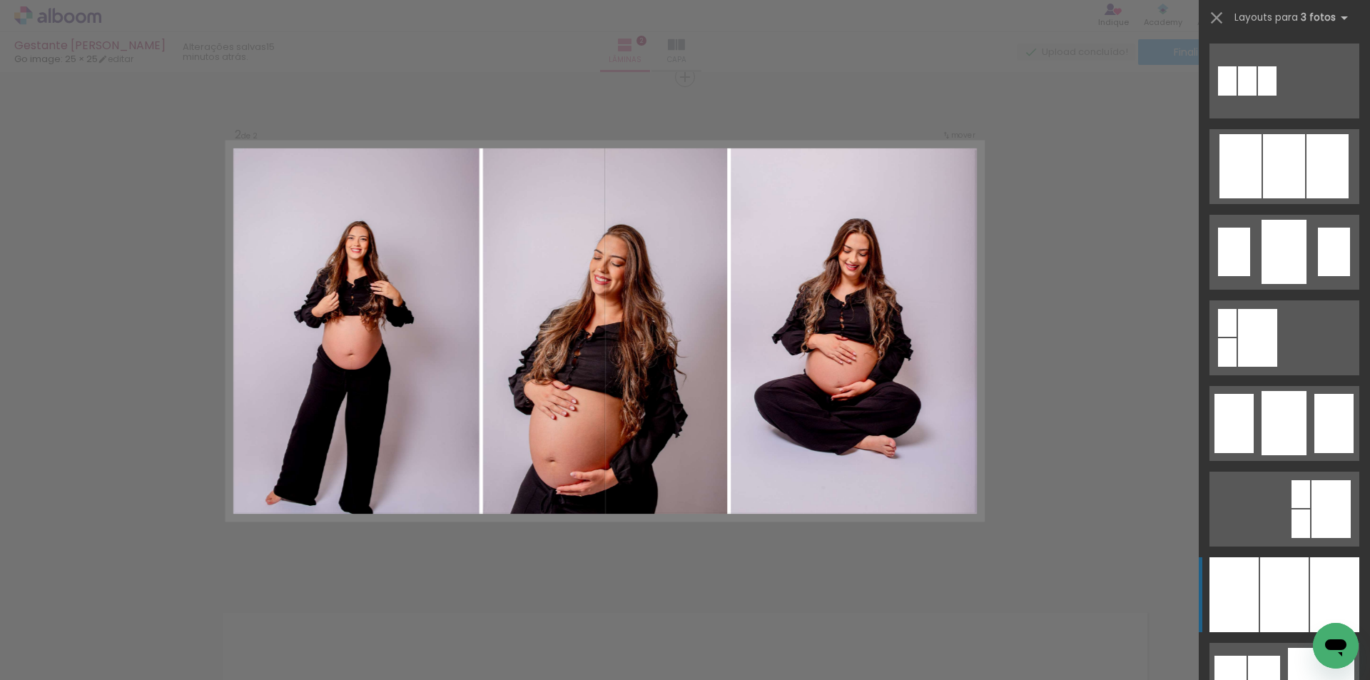
click at [1293, 599] on div at bounding box center [1284, 594] width 49 height 75
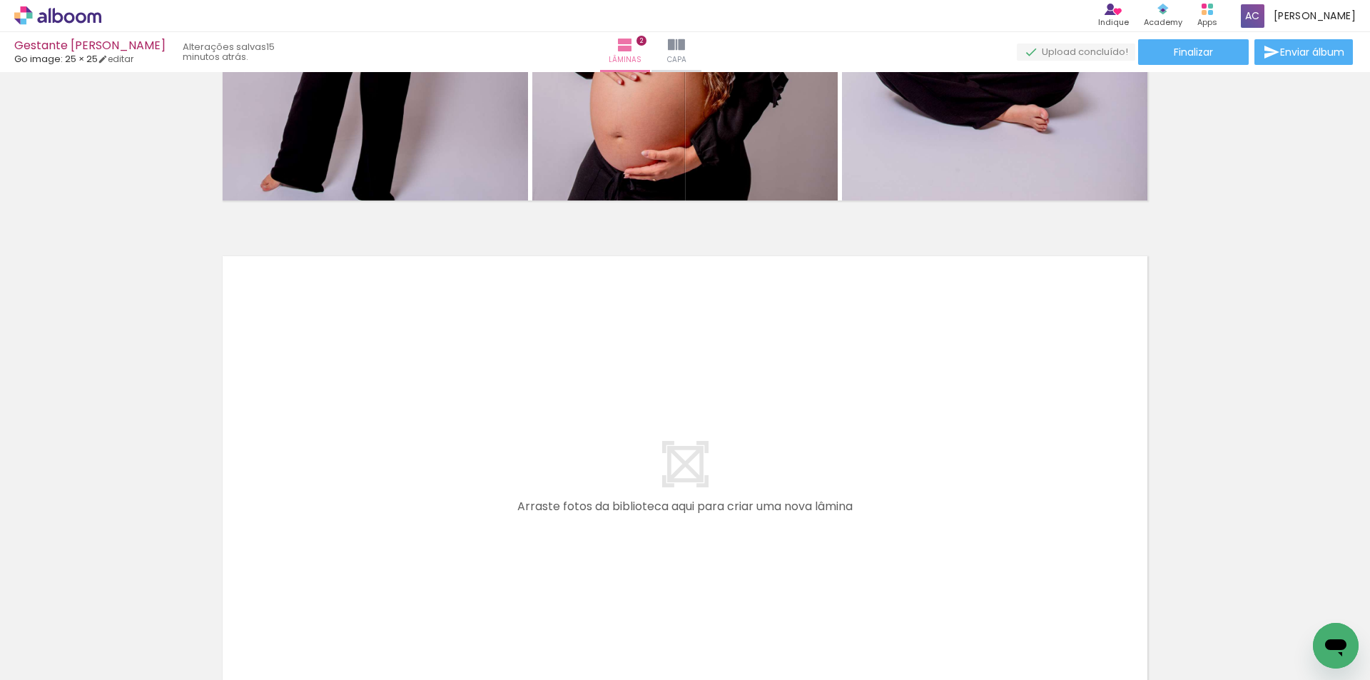
scroll to position [1026, 0]
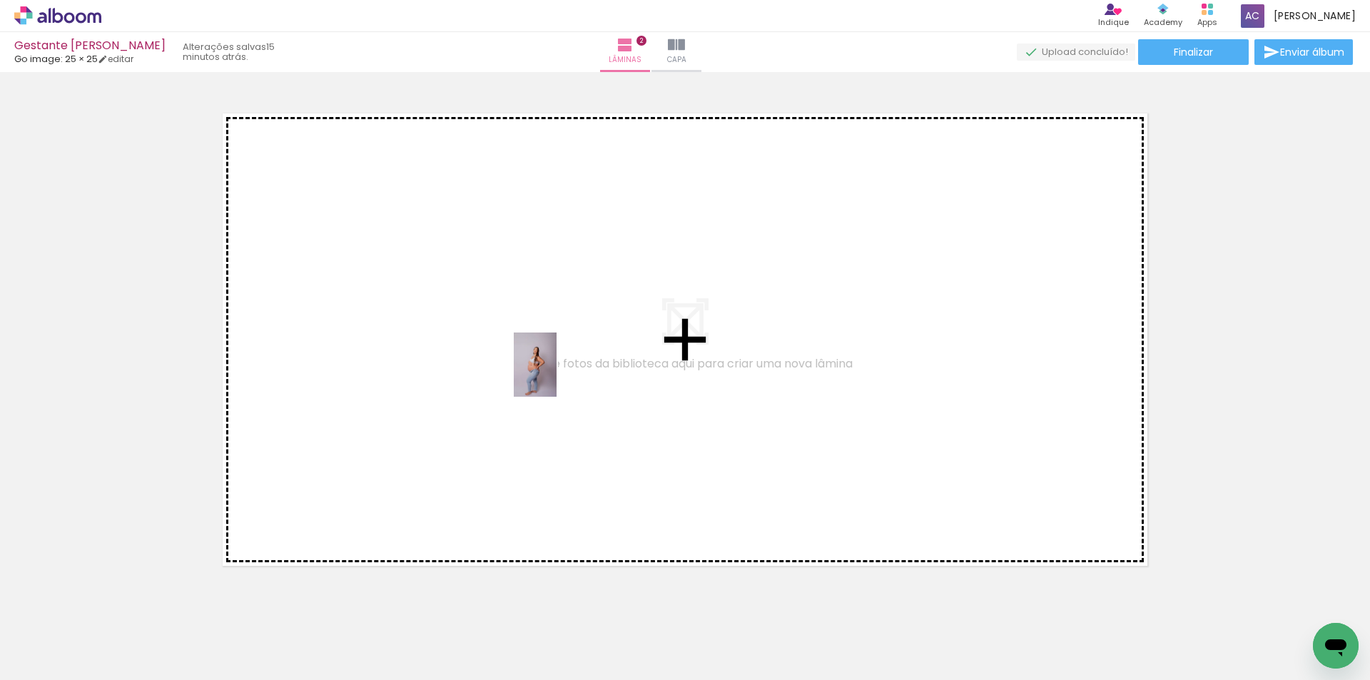
drag, startPoint x: 791, startPoint y: 636, endPoint x: 556, endPoint y: 375, distance: 350.5
click at [556, 375] on quentale-workspace at bounding box center [685, 340] width 1370 height 680
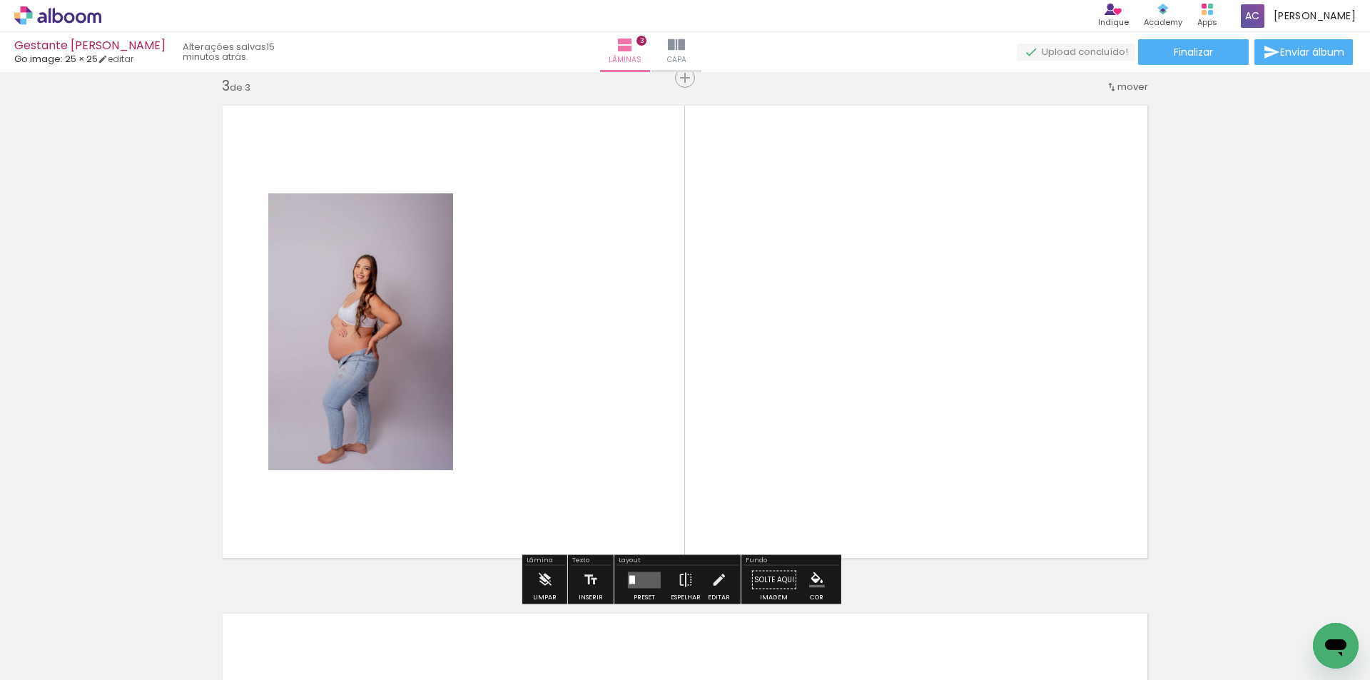
scroll to position [1034, 0]
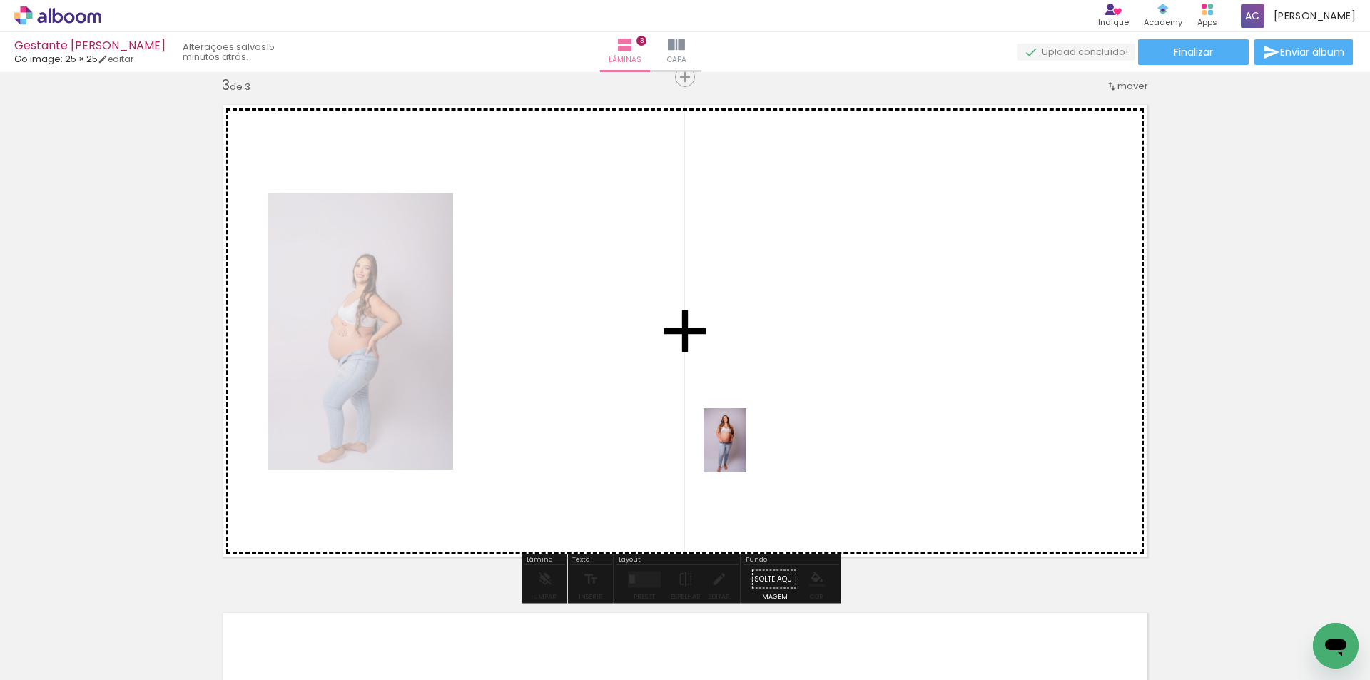
drag, startPoint x: 874, startPoint y: 630, endPoint x: 746, endPoint y: 451, distance: 219.9
click at [746, 451] on quentale-workspace at bounding box center [685, 340] width 1370 height 680
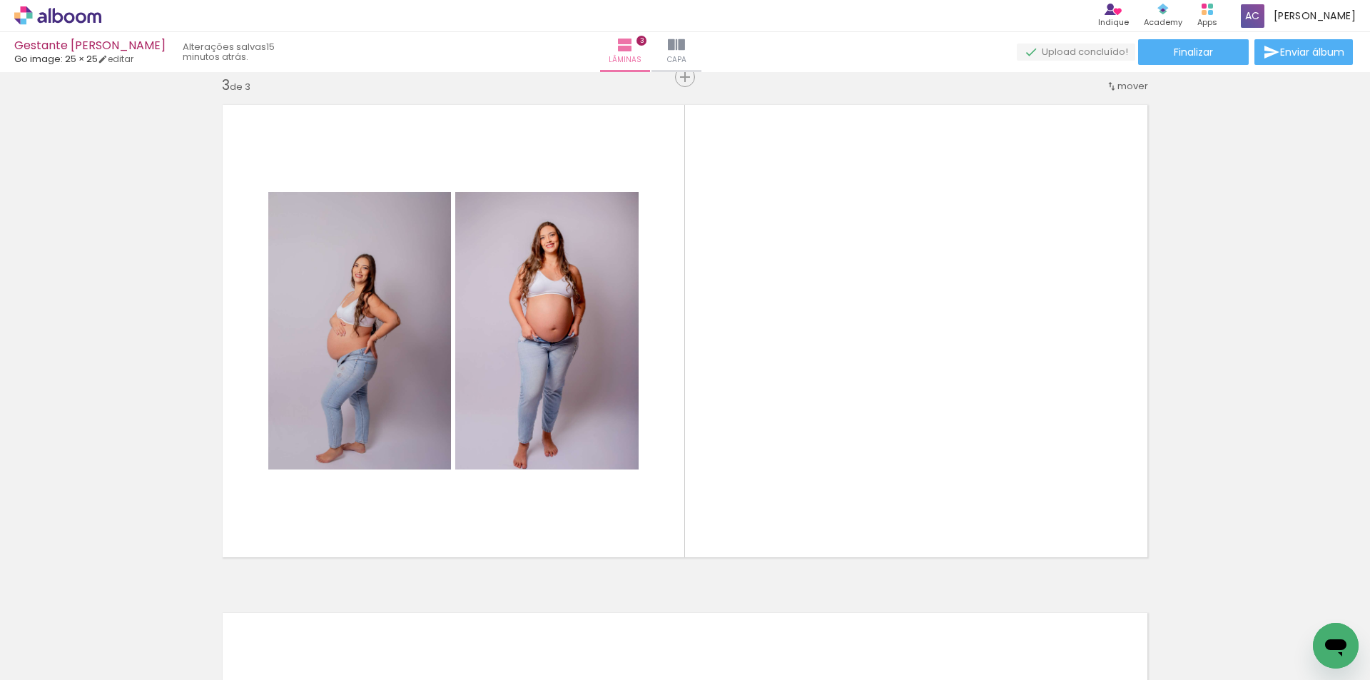
scroll to position [0, 404]
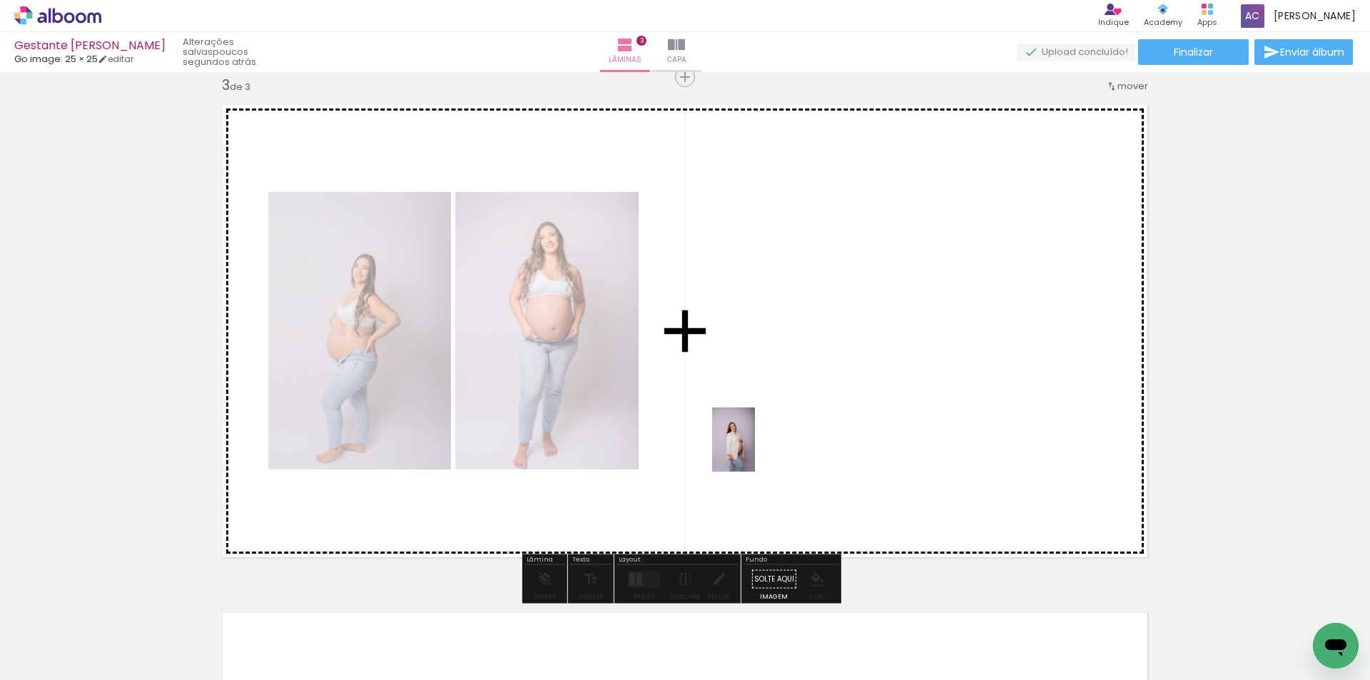
drag, startPoint x: 624, startPoint y: 633, endPoint x: 755, endPoint y: 450, distance: 224.5
click at [755, 450] on quentale-workspace at bounding box center [685, 340] width 1370 height 680
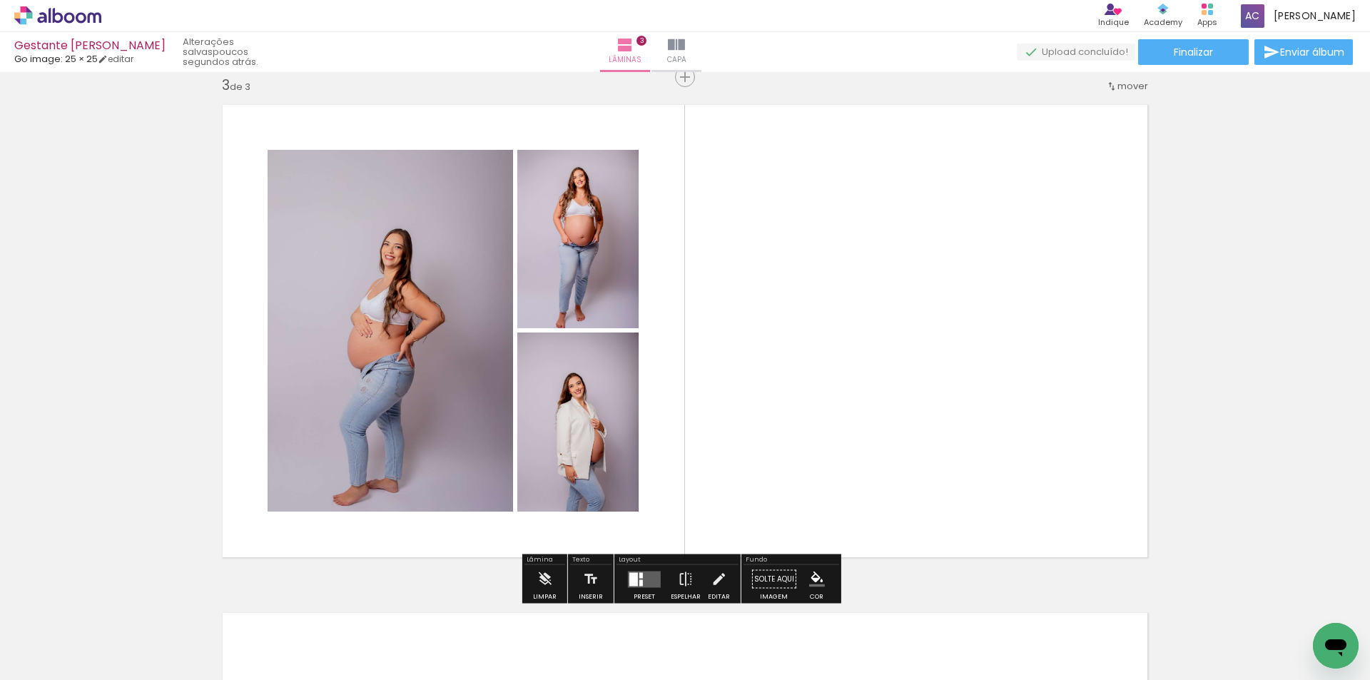
click at [641, 579] on quentale-layouter at bounding box center [644, 579] width 33 height 16
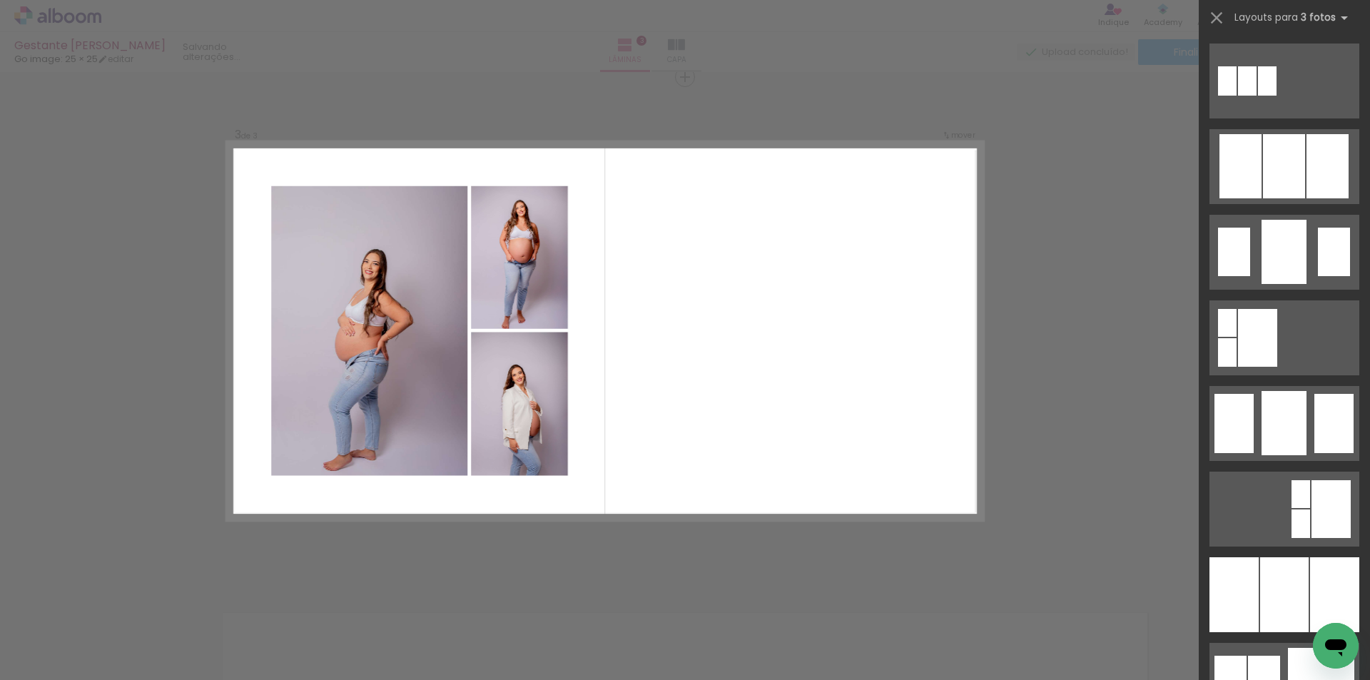
scroll to position [0, 0]
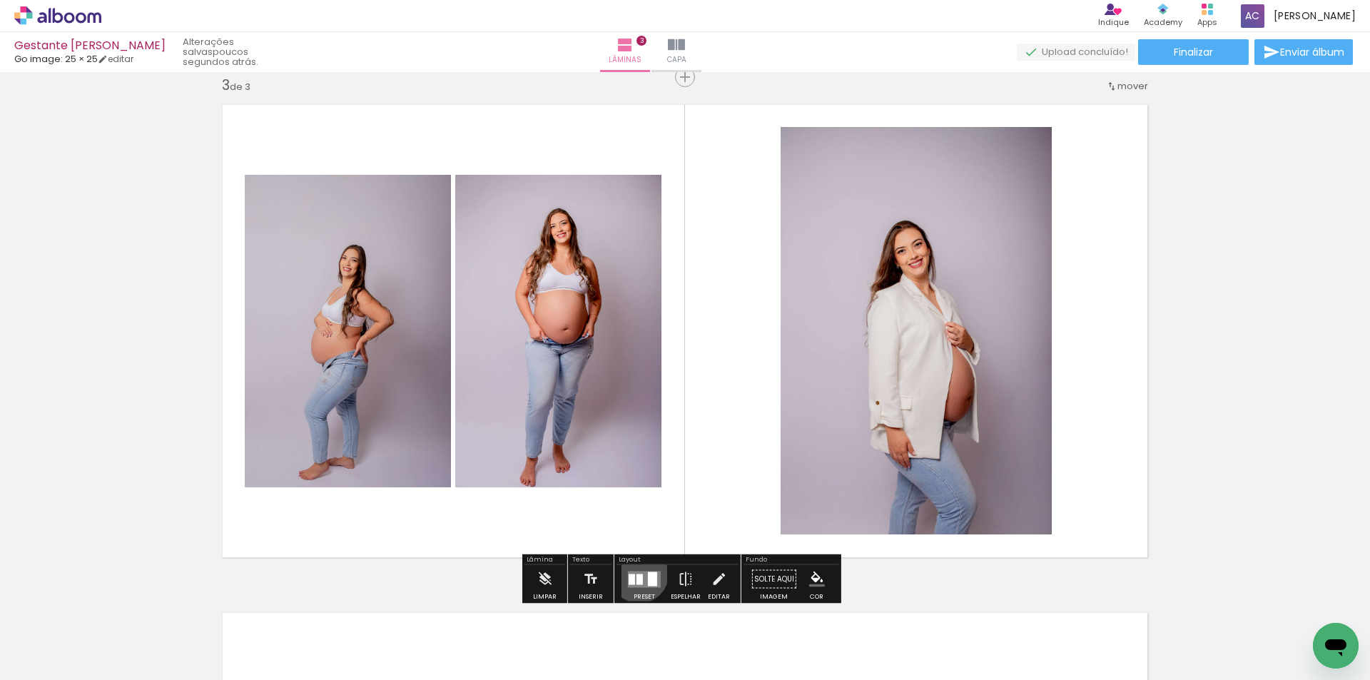
click at [636, 574] on quentale-layouter at bounding box center [644, 579] width 33 height 16
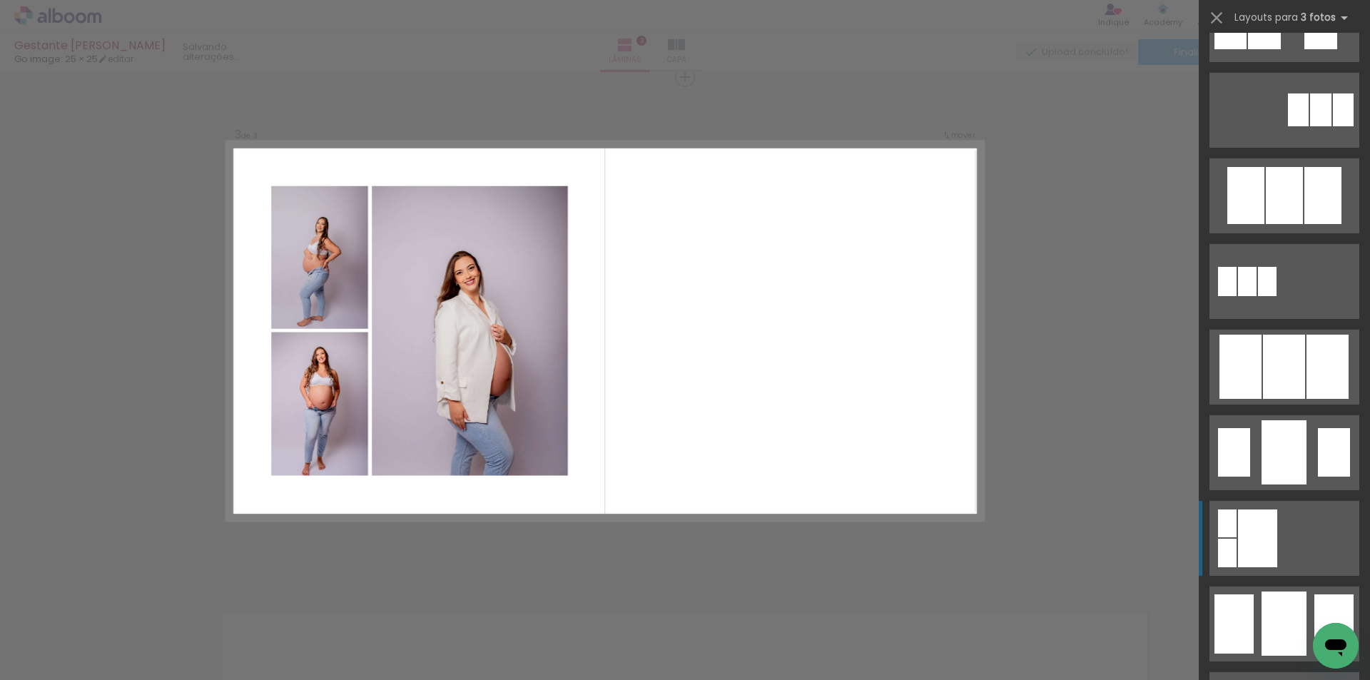
scroll to position [685, 0]
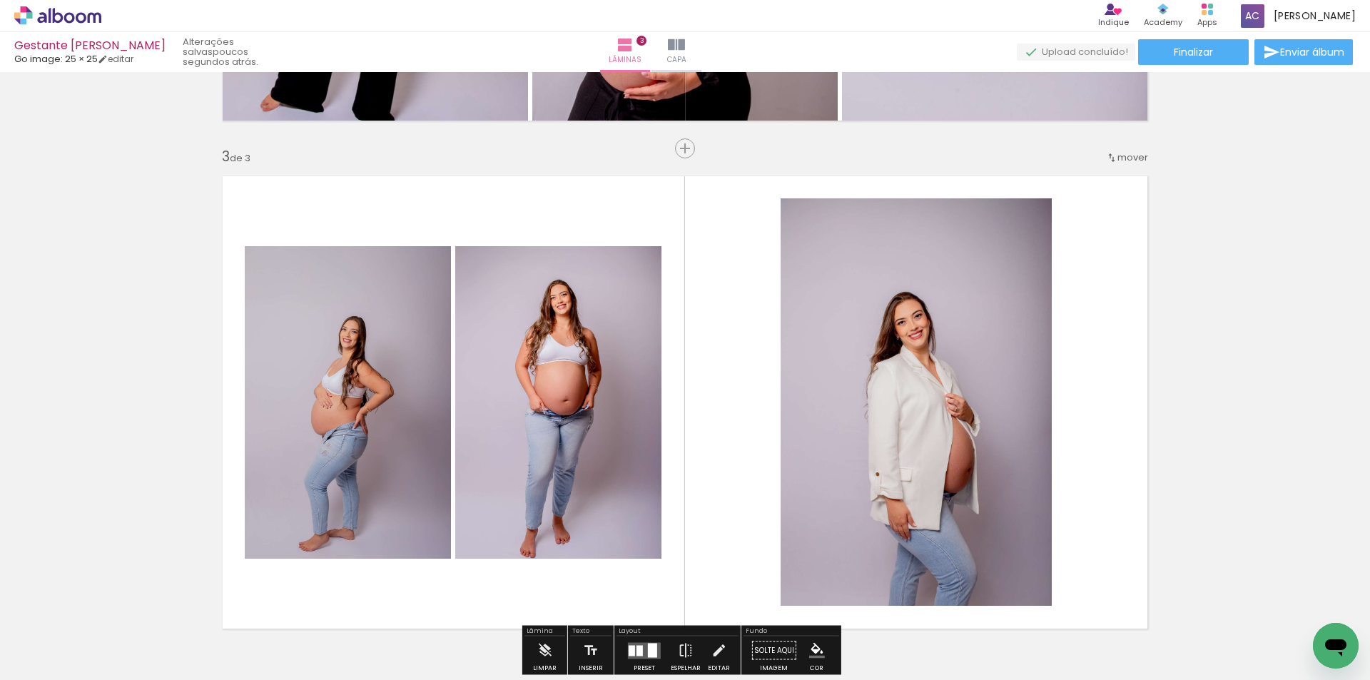
scroll to position [1034, 0]
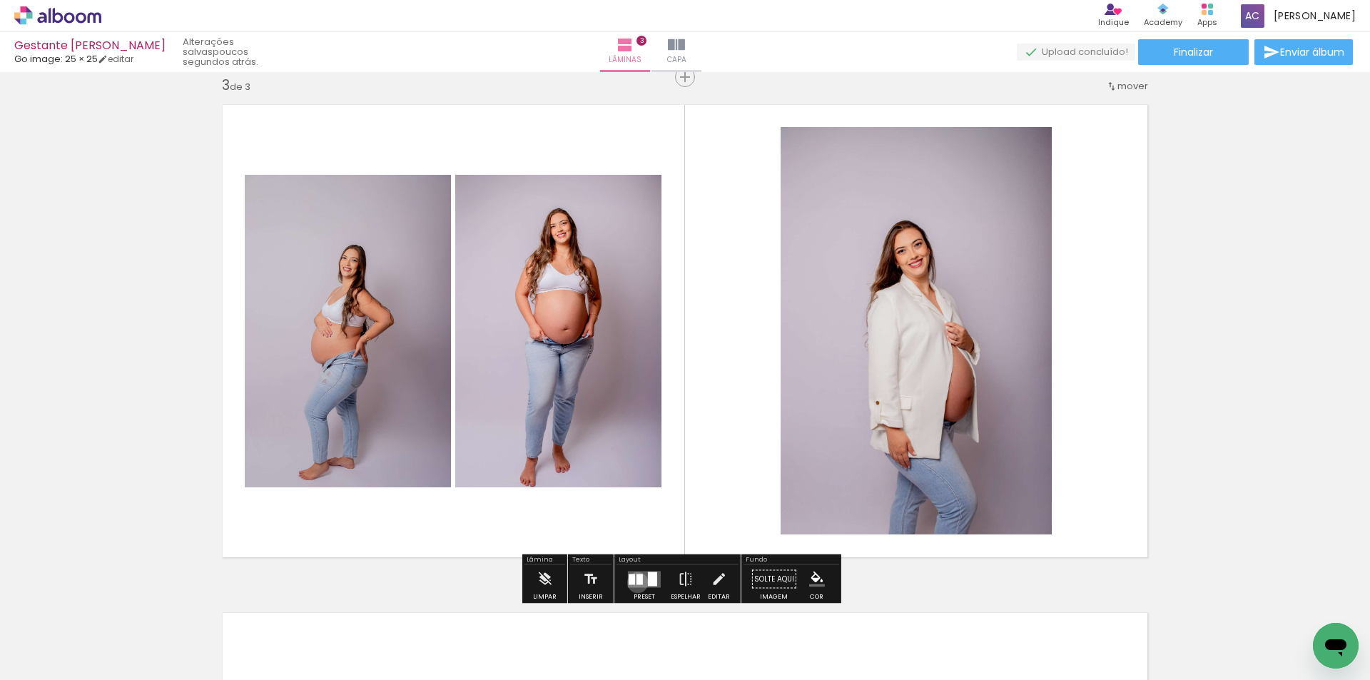
click at [636, 582] on div at bounding box center [639, 579] width 6 height 11
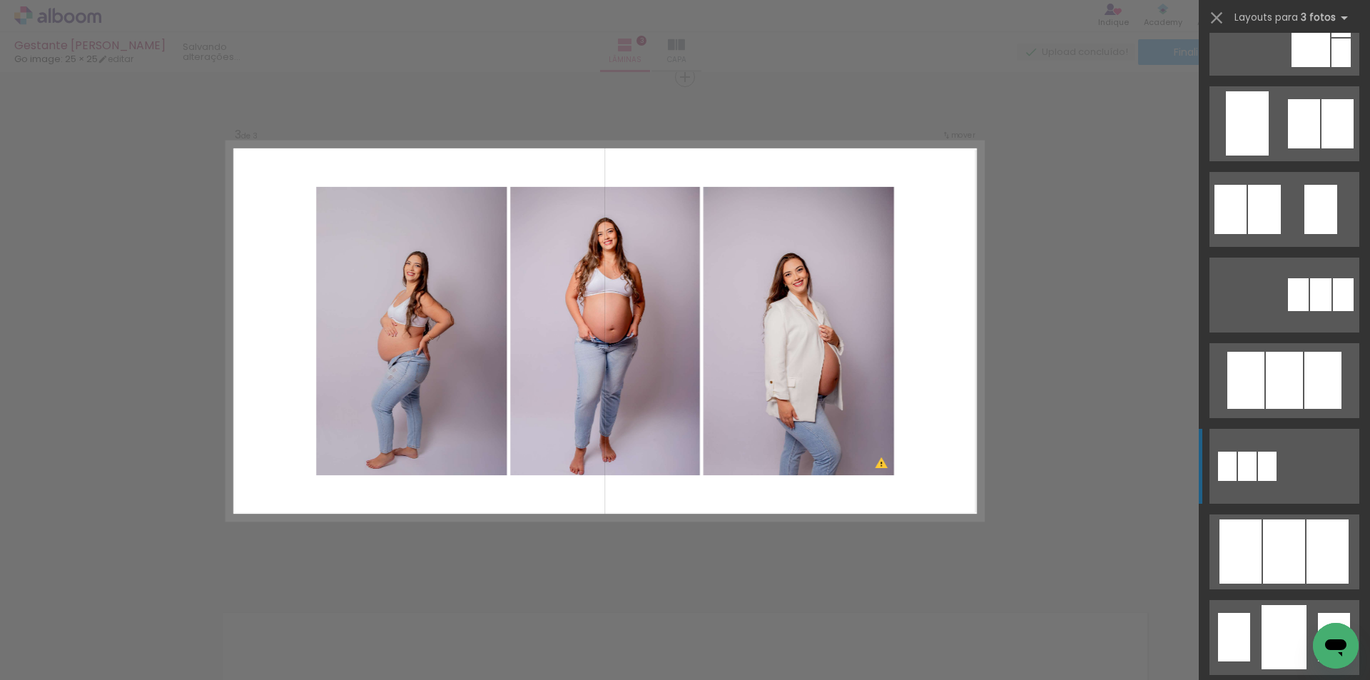
scroll to position [0, 0]
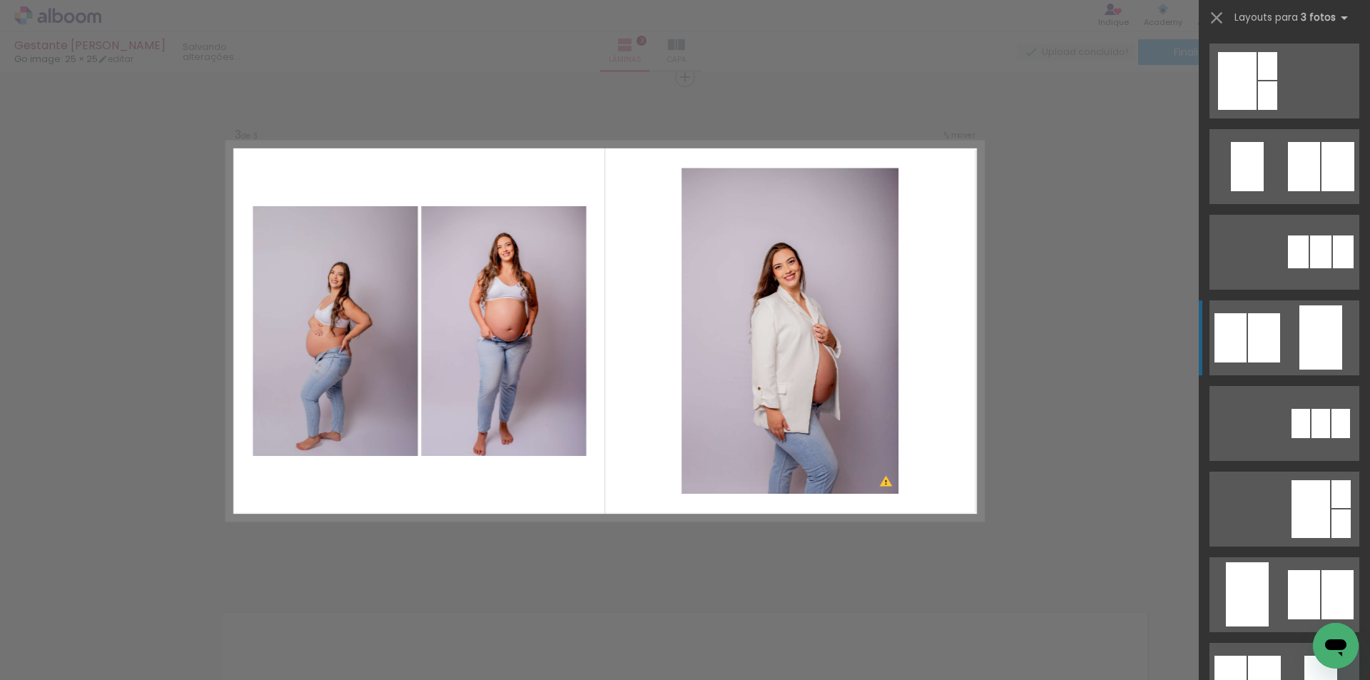
click at [1065, 383] on div "Confirmar Cancelar" at bounding box center [685, 71] width 1370 height 2066
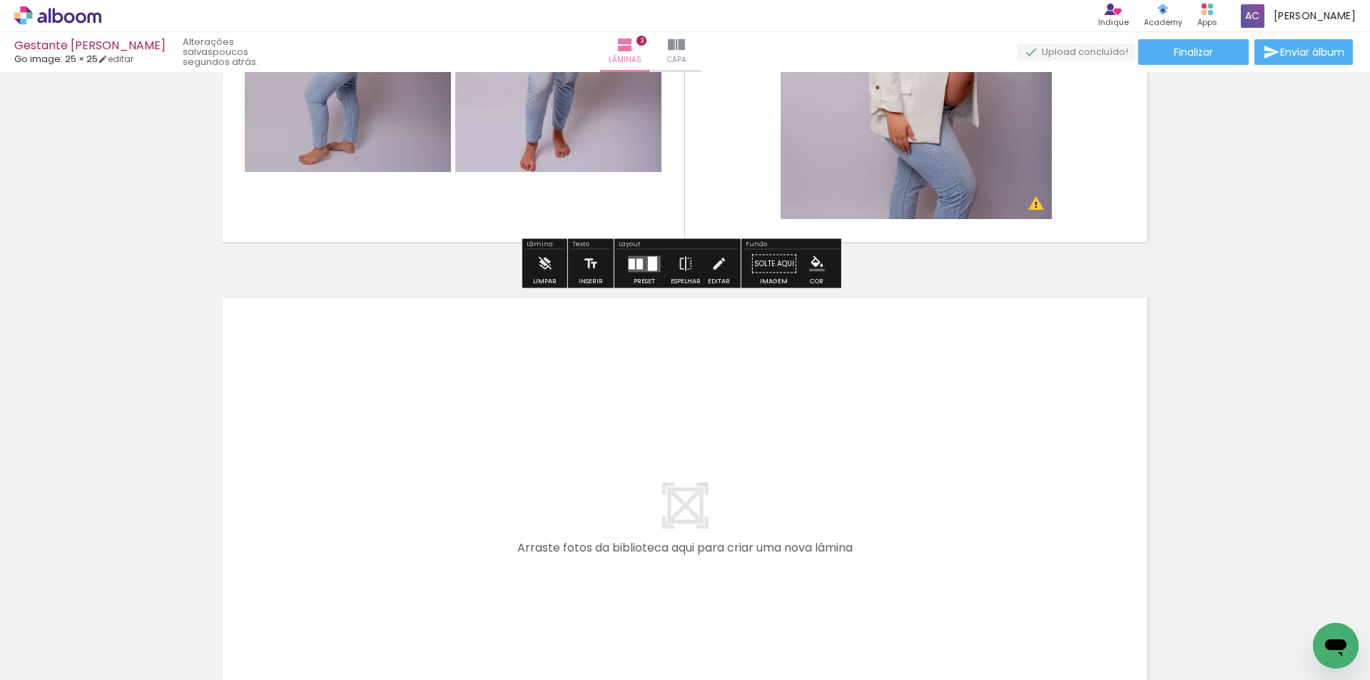
scroll to position [1391, 0]
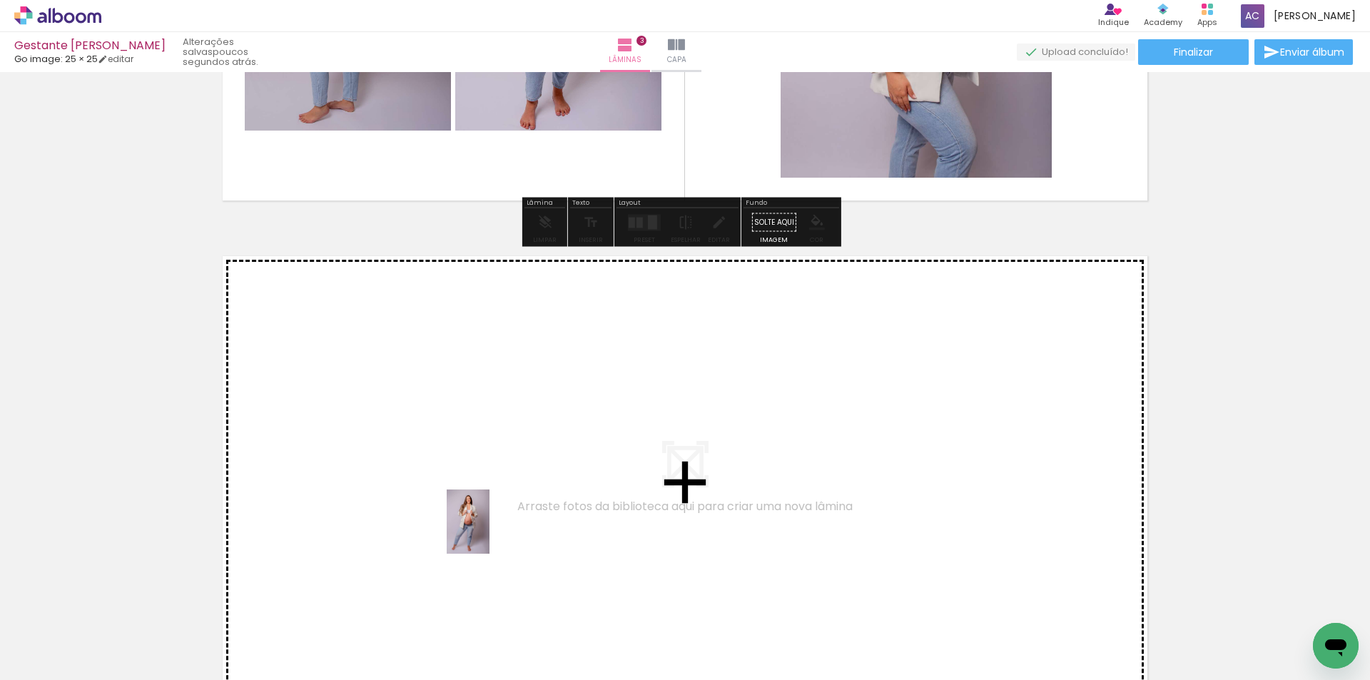
drag, startPoint x: 557, startPoint y: 645, endPoint x: 489, endPoint y: 532, distance: 131.5
click at [489, 532] on quentale-workspace at bounding box center [685, 340] width 1370 height 680
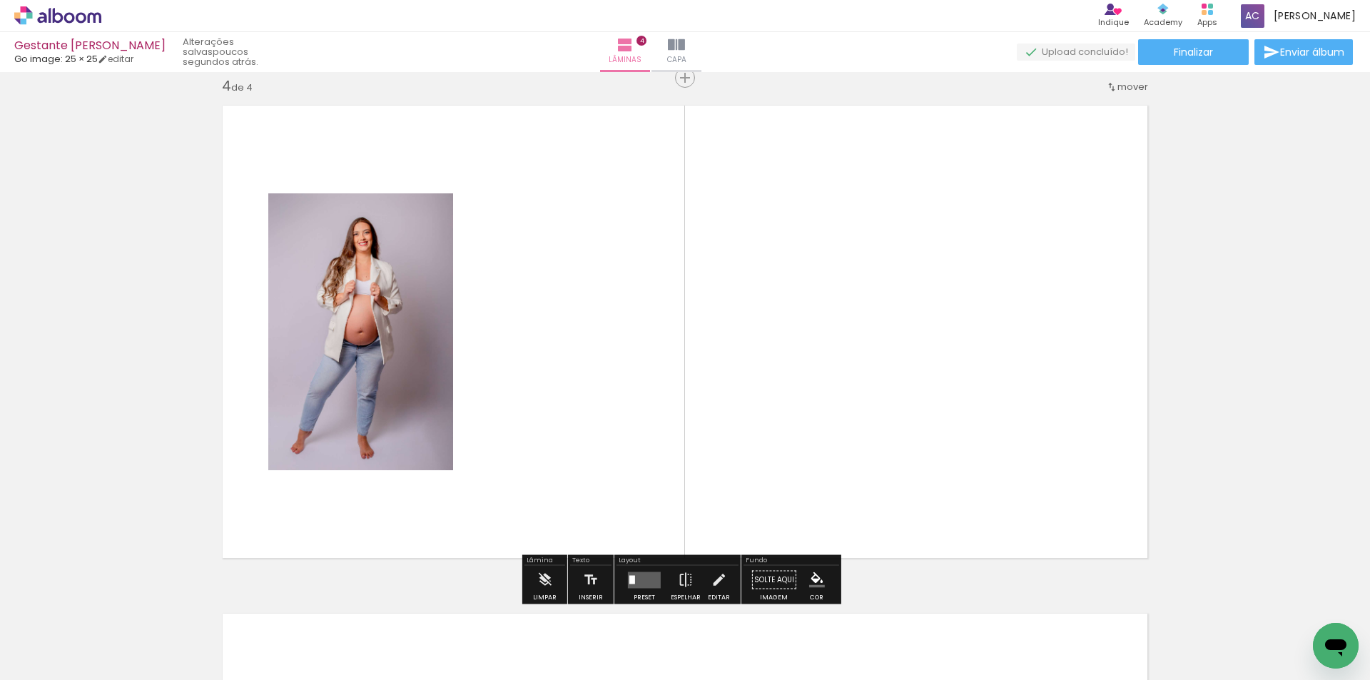
scroll to position [1542, 0]
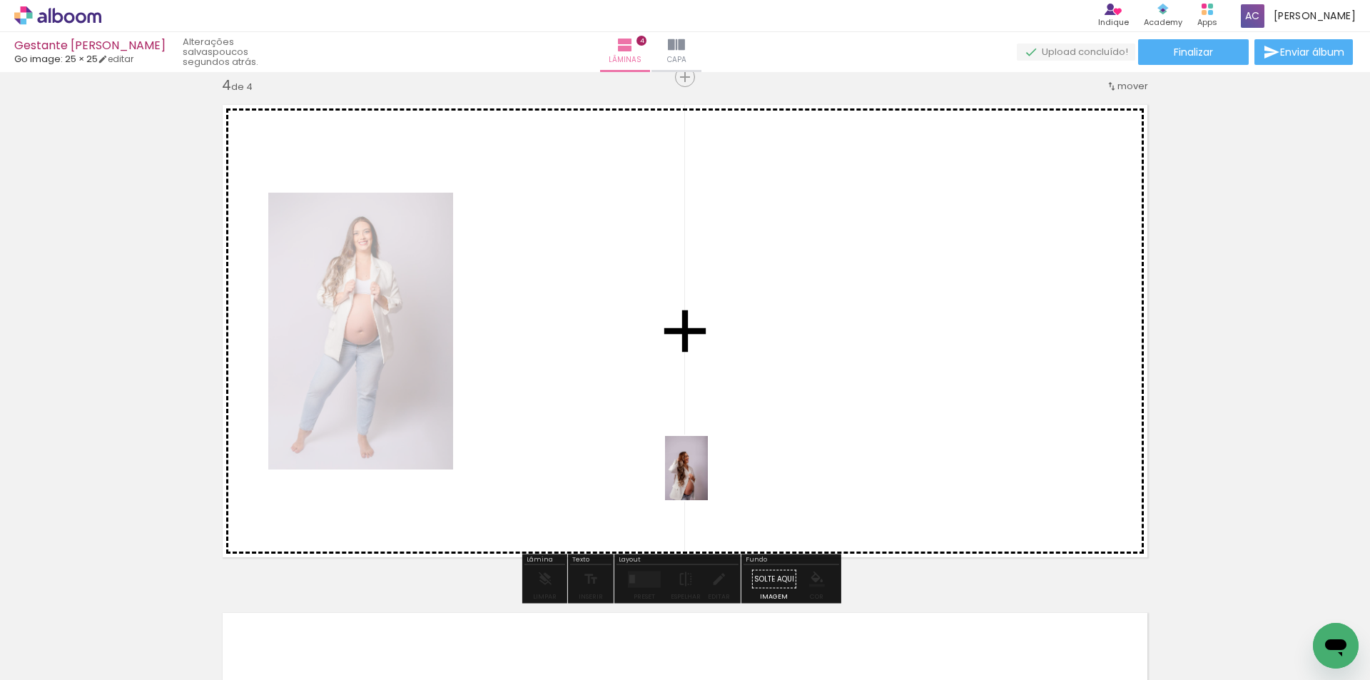
drag, startPoint x: 693, startPoint y: 638, endPoint x: 708, endPoint y: 479, distance: 160.5
click at [708, 479] on quentale-workspace at bounding box center [685, 340] width 1370 height 680
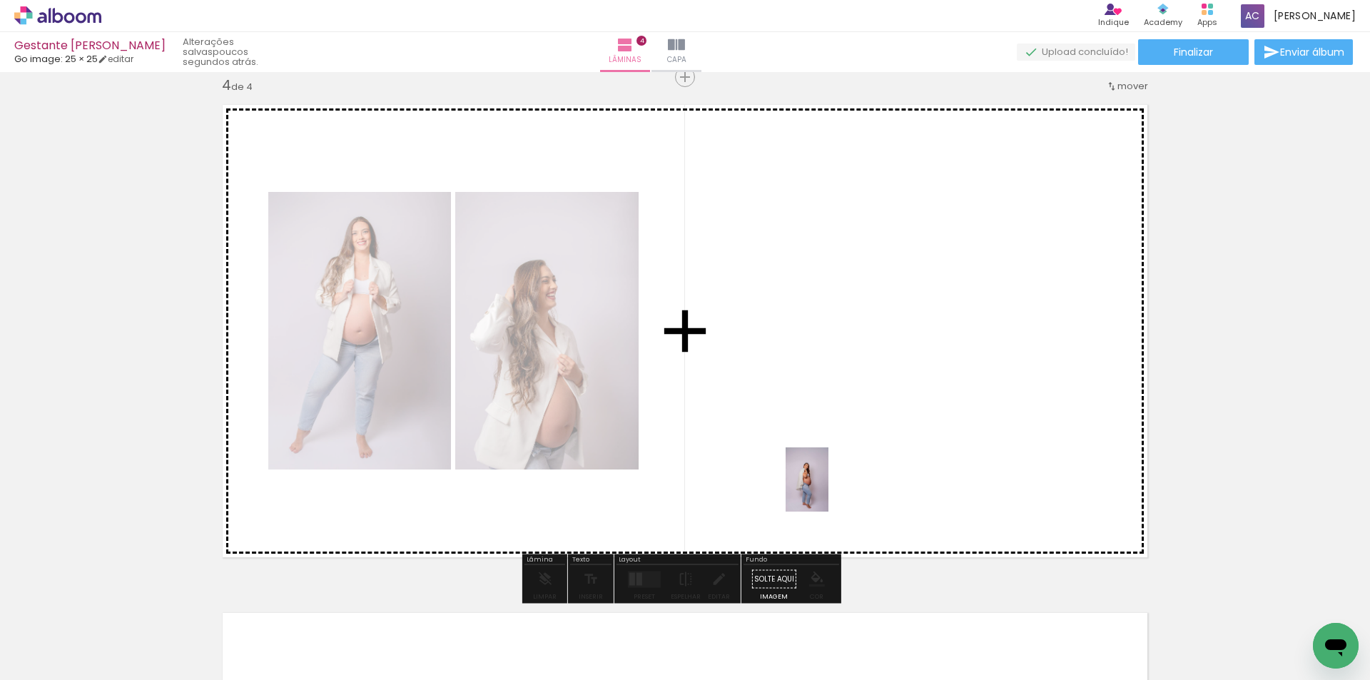
drag, startPoint x: 795, startPoint y: 636, endPoint x: 828, endPoint y: 490, distance: 149.3
click at [828, 490] on quentale-workspace at bounding box center [685, 340] width 1370 height 680
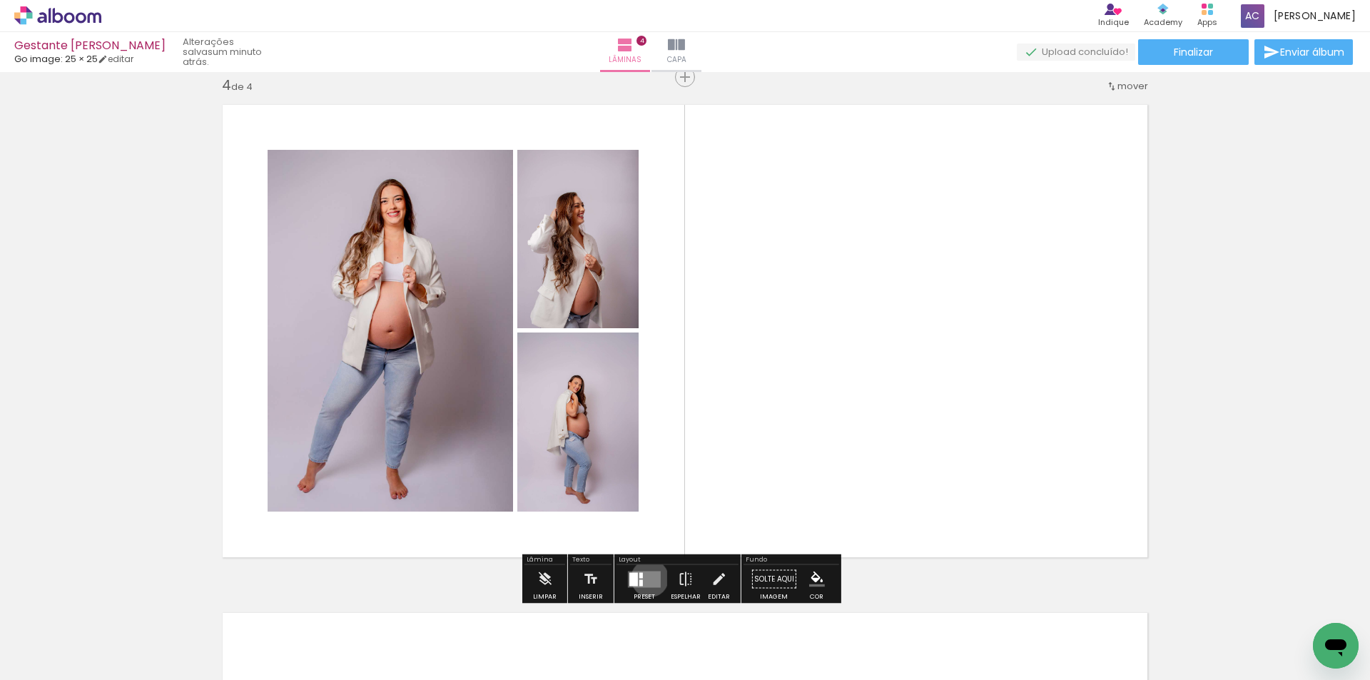
click at [646, 578] on quentale-layouter at bounding box center [644, 579] width 33 height 16
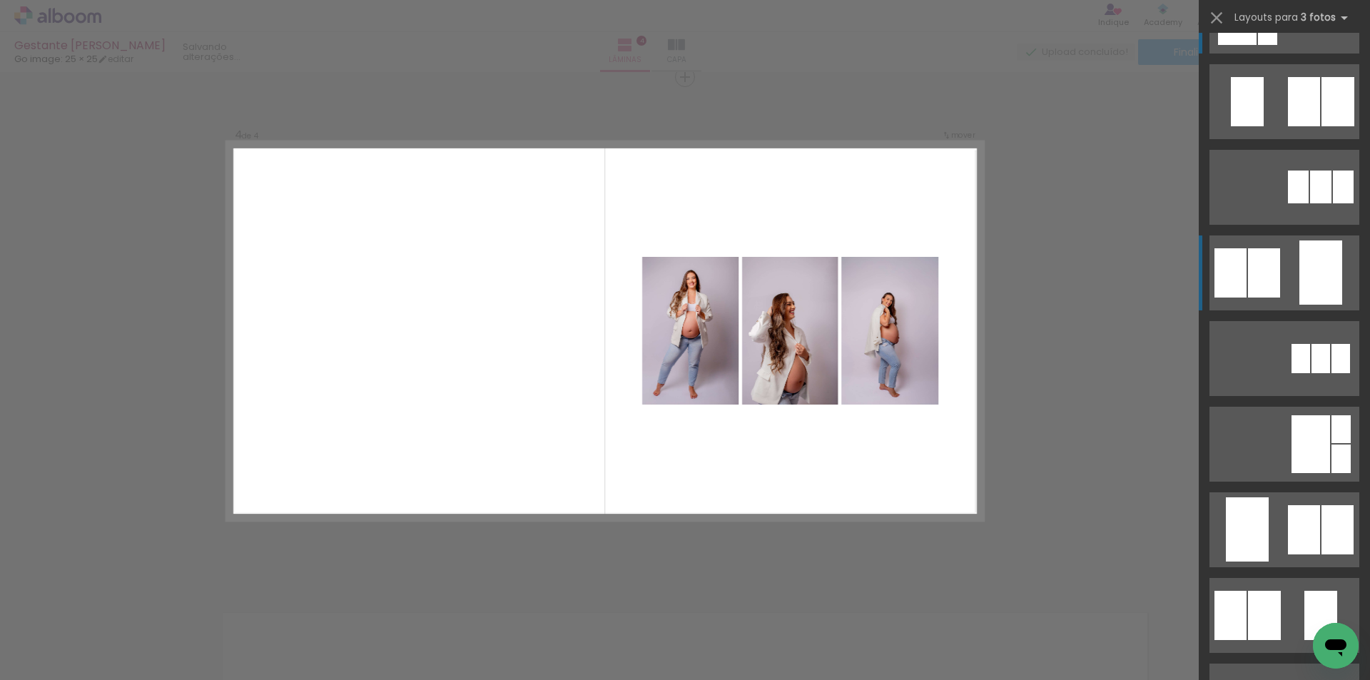
scroll to position [0, 0]
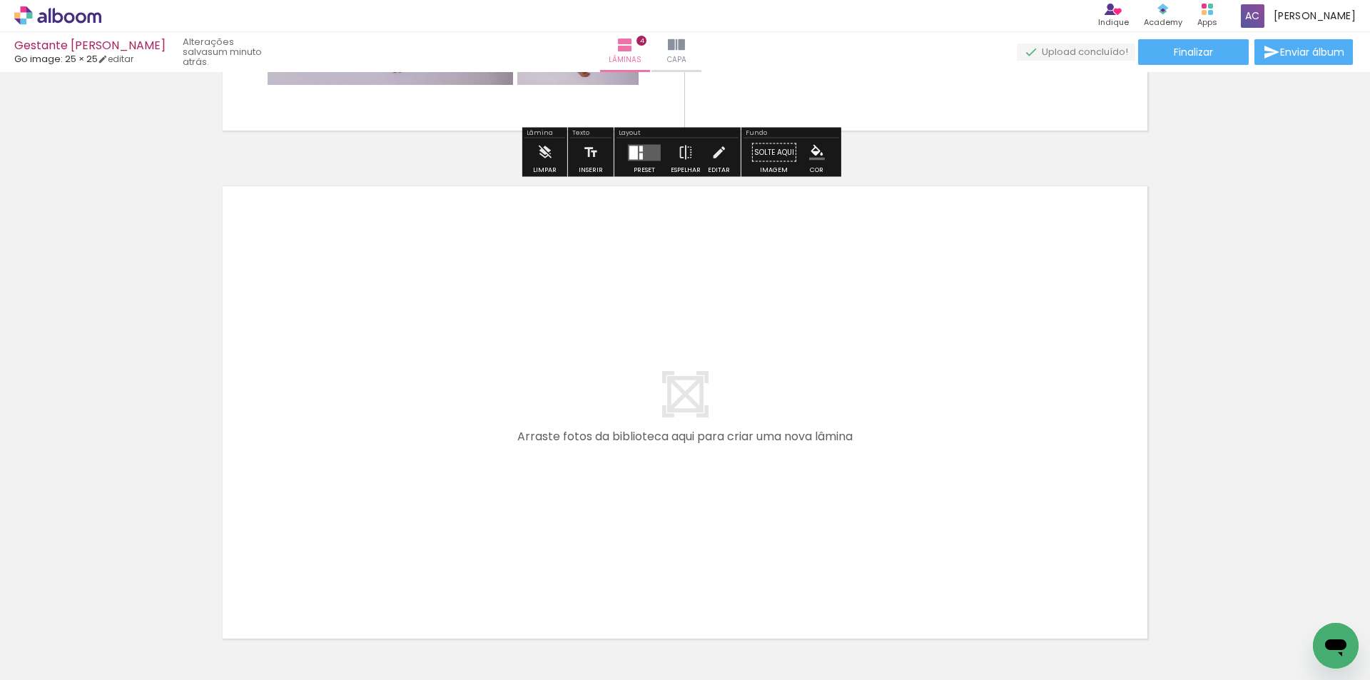
scroll to position [1970, 0]
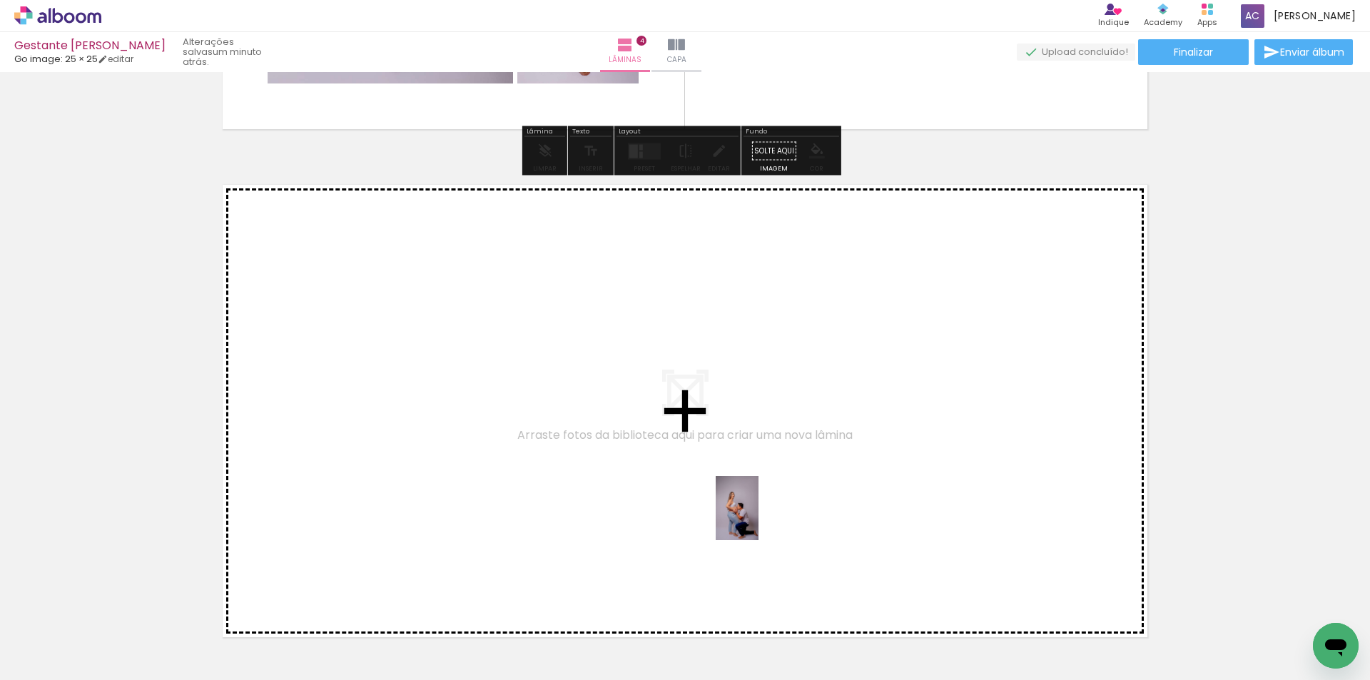
drag, startPoint x: 862, startPoint y: 638, endPoint x: 758, endPoint y: 519, distance: 158.3
click at [758, 519] on quentale-workspace at bounding box center [685, 340] width 1370 height 680
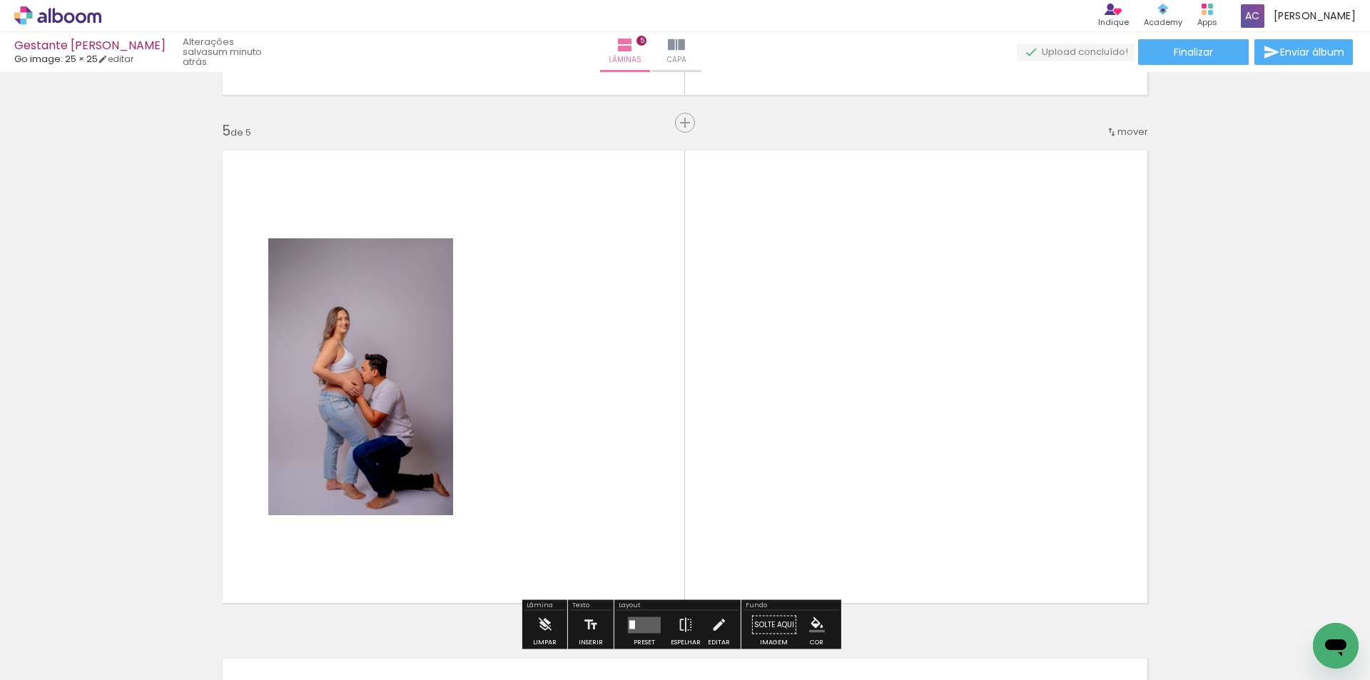
scroll to position [2050, 0]
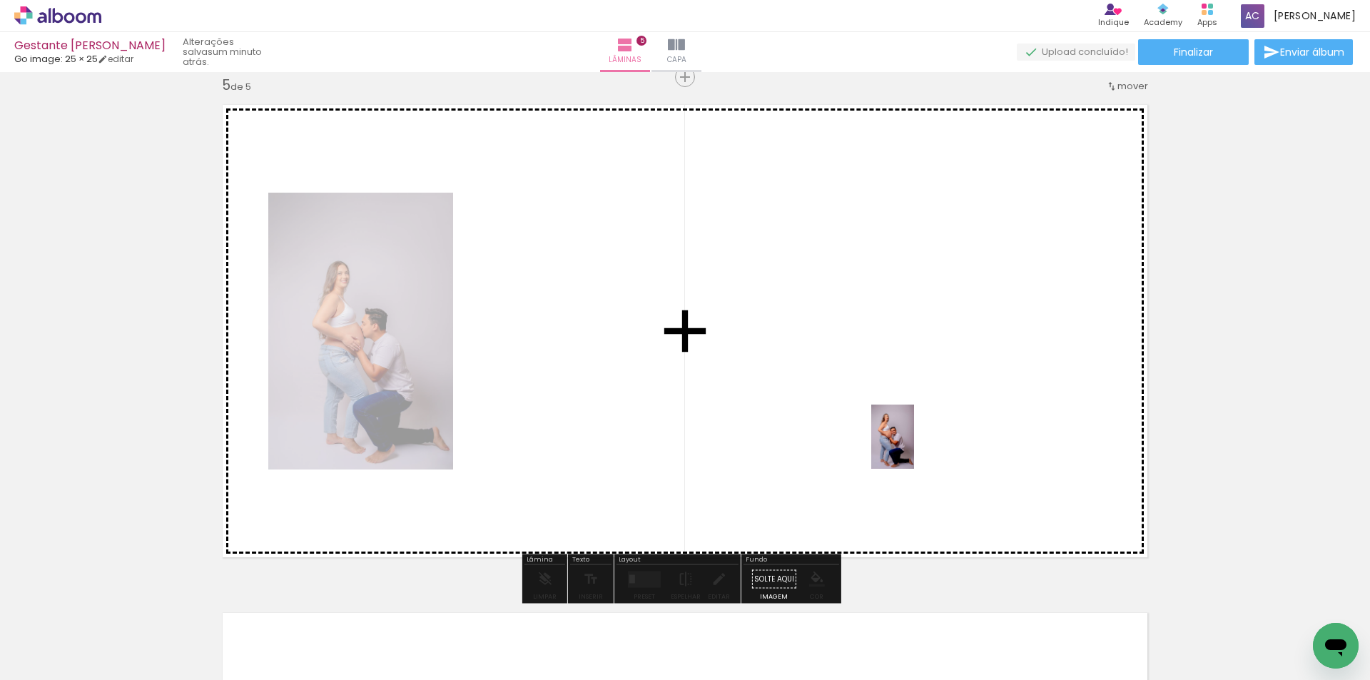
drag, startPoint x: 949, startPoint y: 613, endPoint x: 914, endPoint y: 447, distance: 169.1
click at [914, 447] on quentale-workspace at bounding box center [685, 340] width 1370 height 680
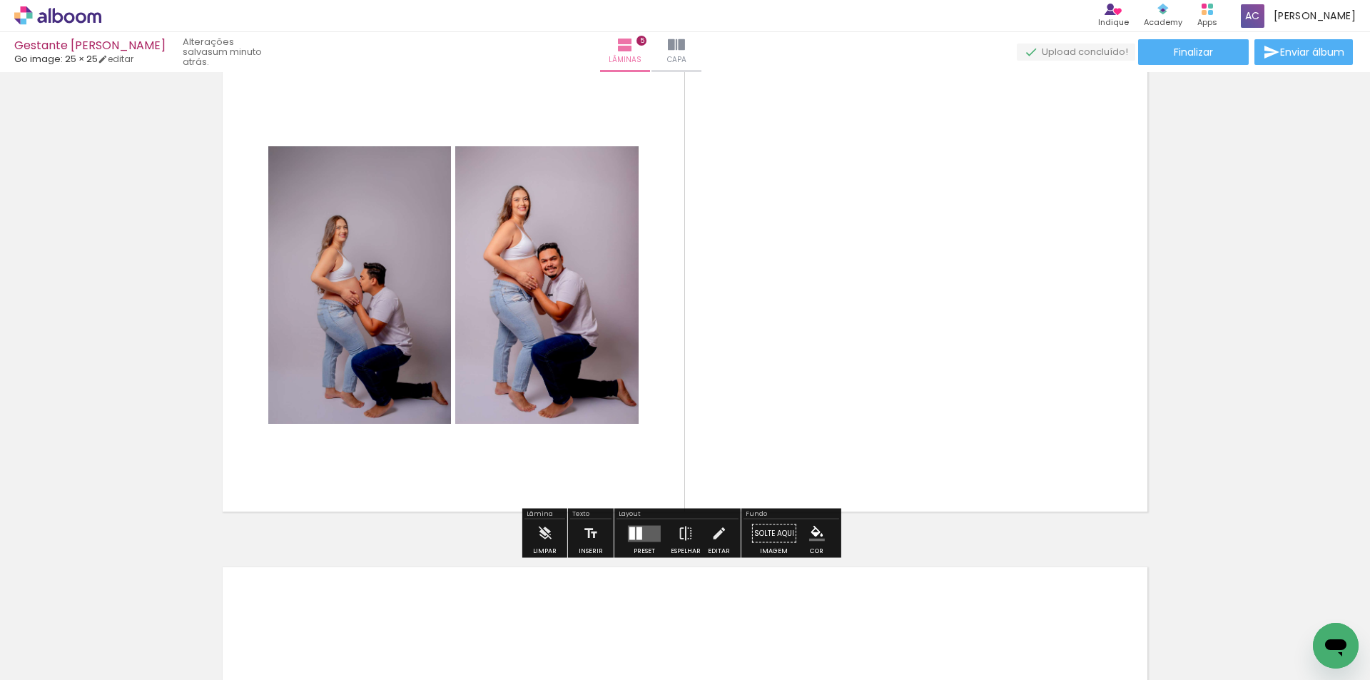
scroll to position [2121, 0]
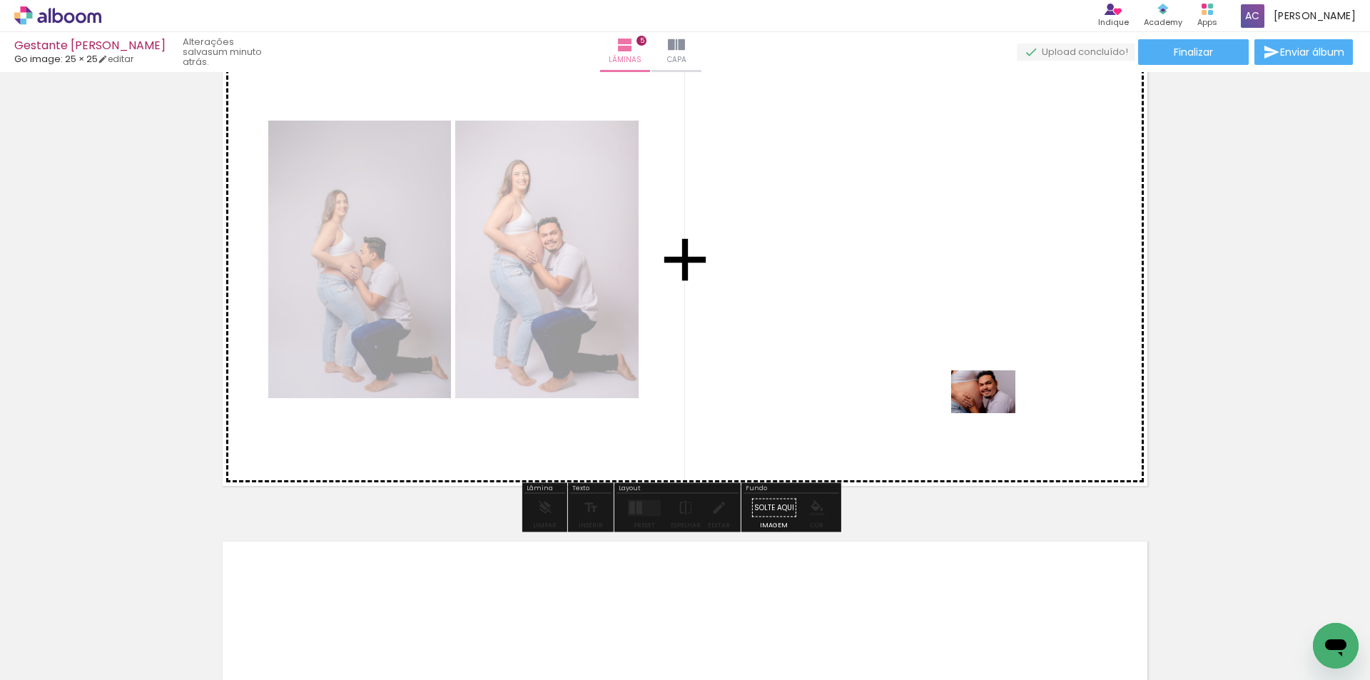
drag, startPoint x: 1013, startPoint y: 623, endPoint x: 994, endPoint y: 413, distance: 211.3
click at [994, 413] on quentale-workspace at bounding box center [685, 340] width 1370 height 680
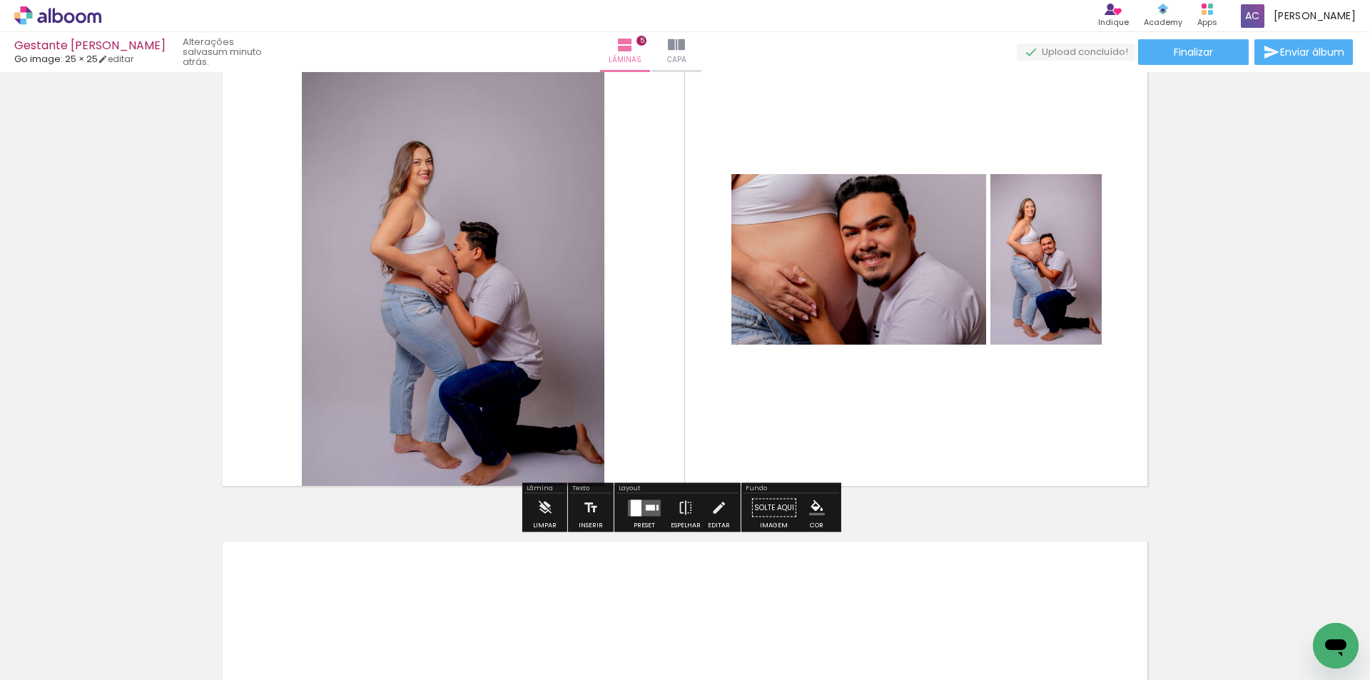
click at [651, 499] on div at bounding box center [644, 508] width 39 height 29
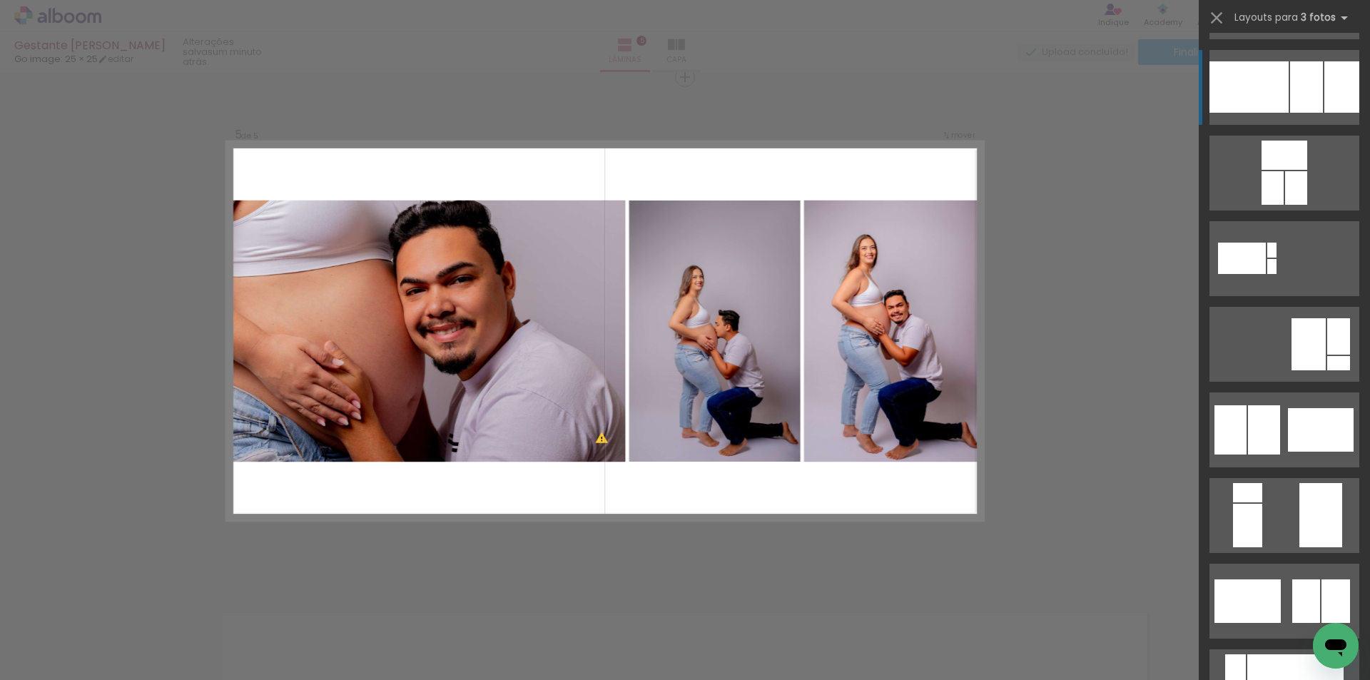
scroll to position [214, 0]
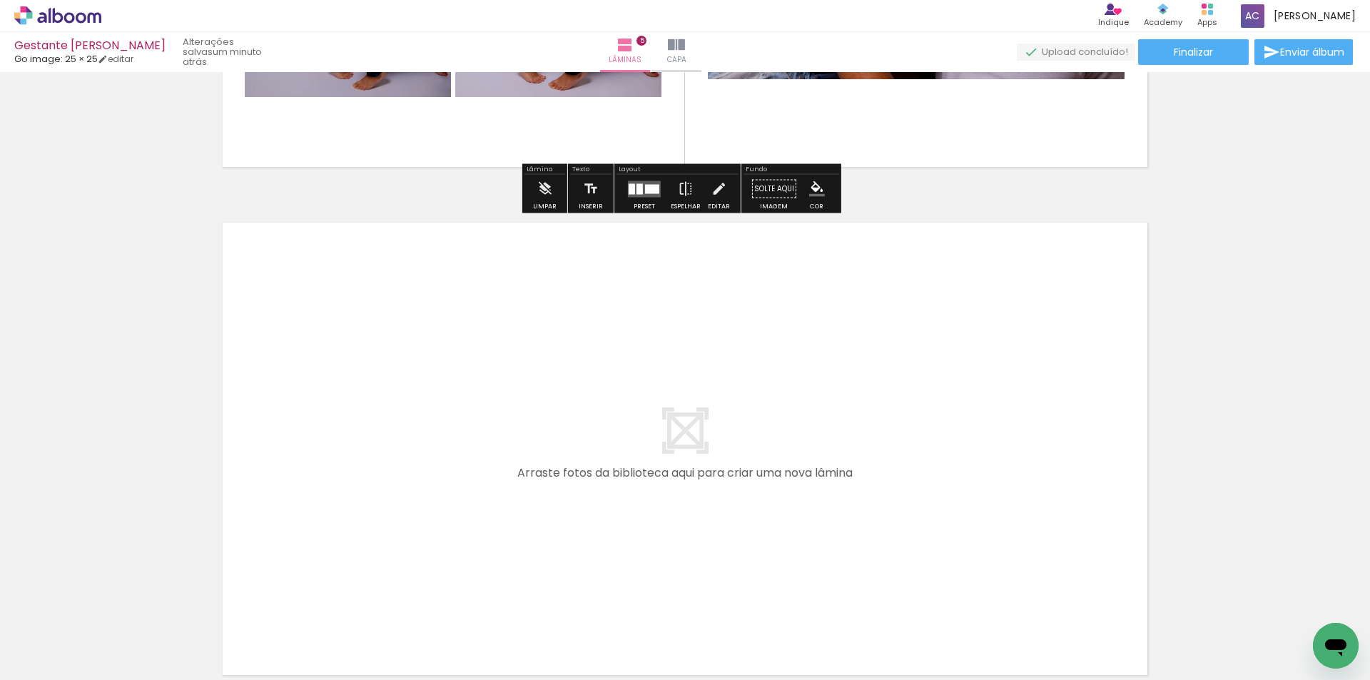
scroll to position [2478, 0]
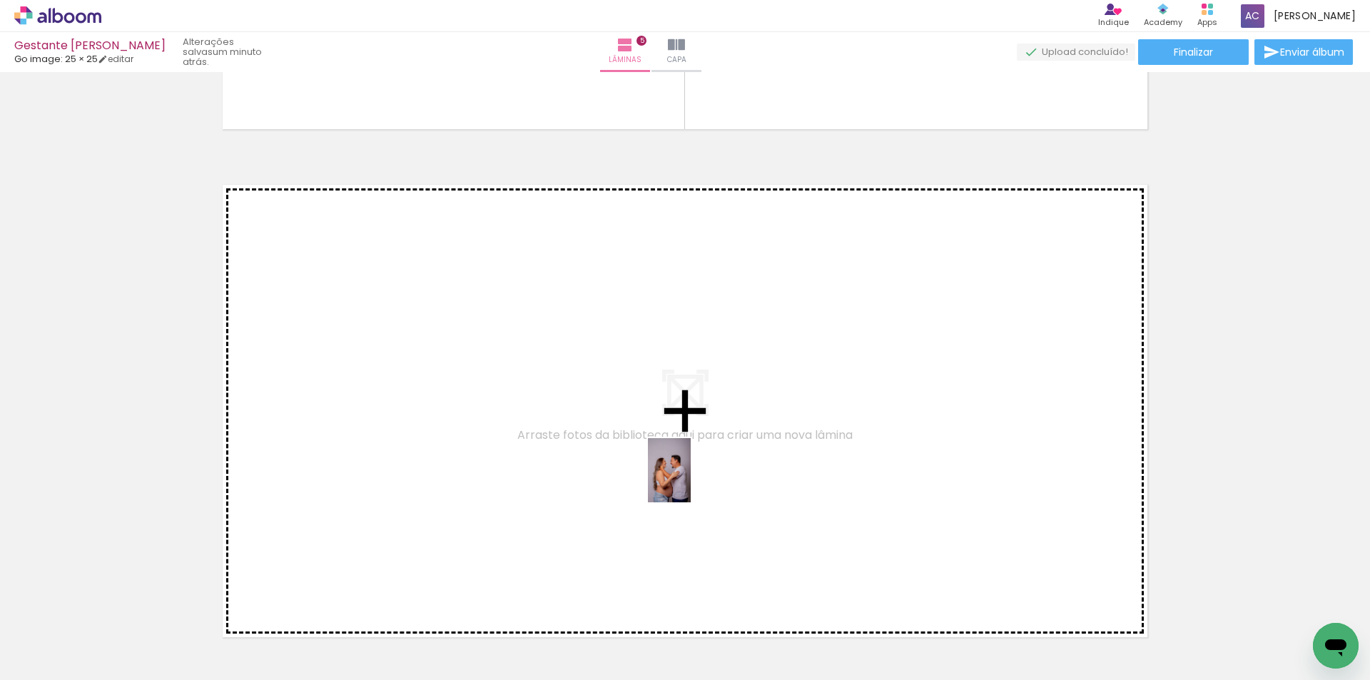
drag, startPoint x: 914, startPoint y: 638, endPoint x: 677, endPoint y: 475, distance: 287.3
click at [677, 475] on quentale-workspace at bounding box center [685, 340] width 1370 height 680
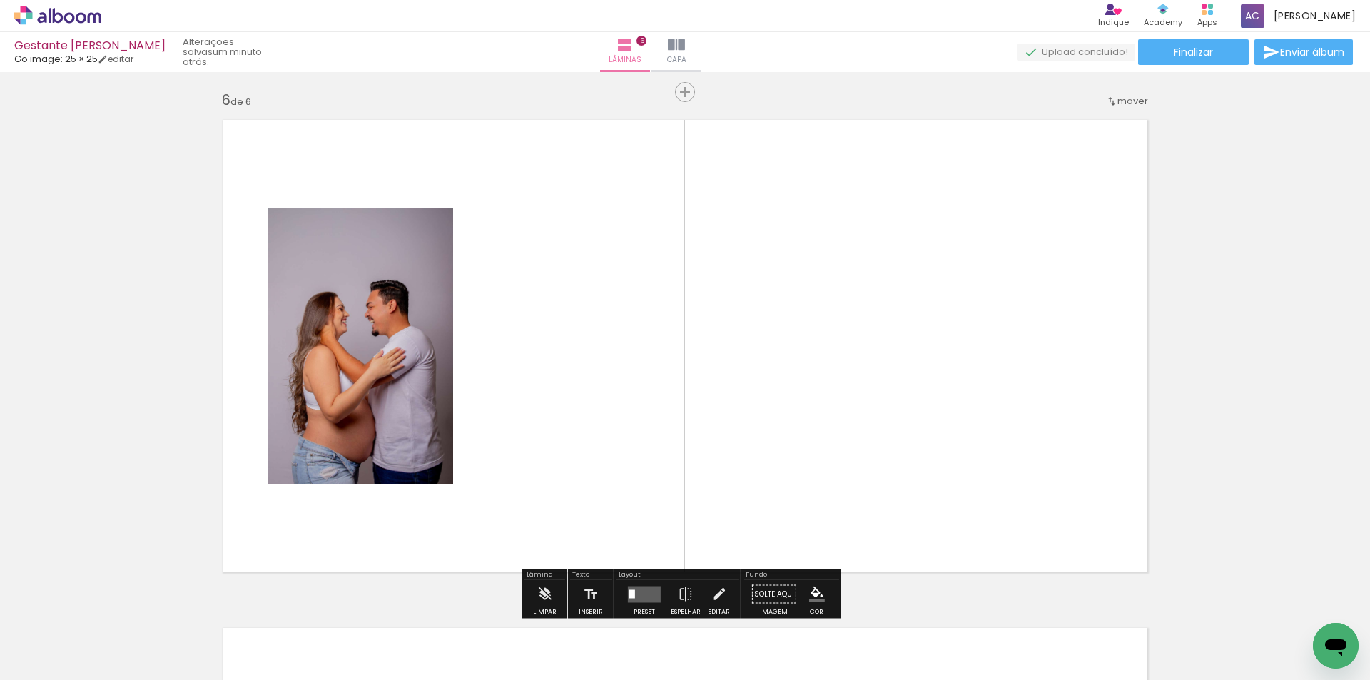
scroll to position [2558, 0]
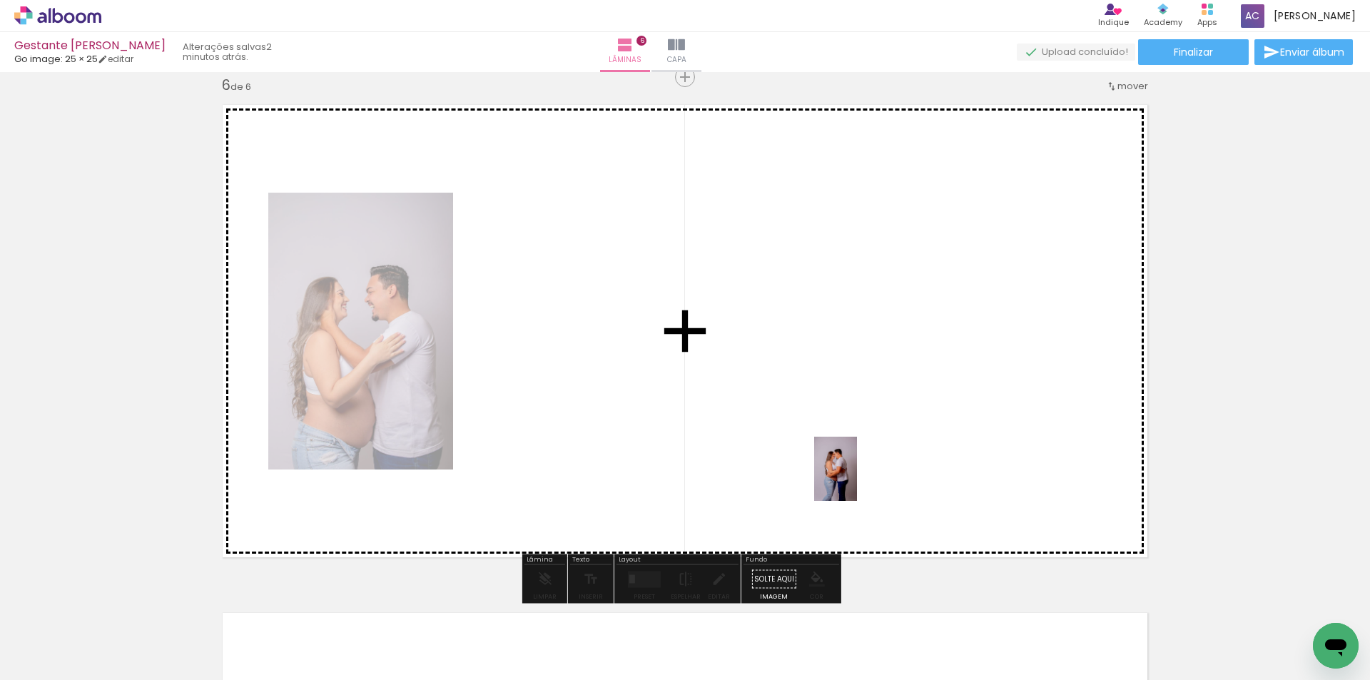
drag, startPoint x: 992, startPoint y: 653, endPoint x: 857, endPoint y: 479, distance: 220.6
click at [857, 479] on quentale-workspace at bounding box center [685, 340] width 1370 height 680
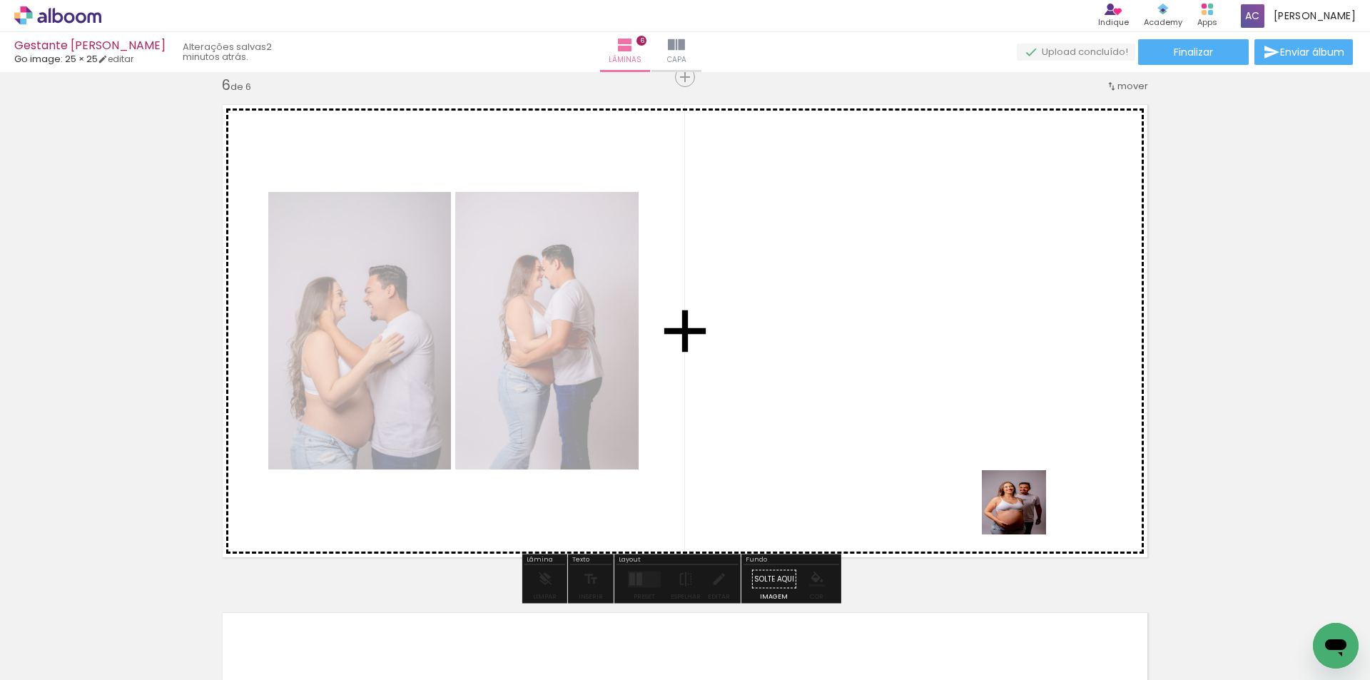
drag, startPoint x: 1054, startPoint y: 643, endPoint x: 1024, endPoint y: 513, distance: 133.1
click at [1024, 513] on quentale-workspace at bounding box center [685, 340] width 1370 height 680
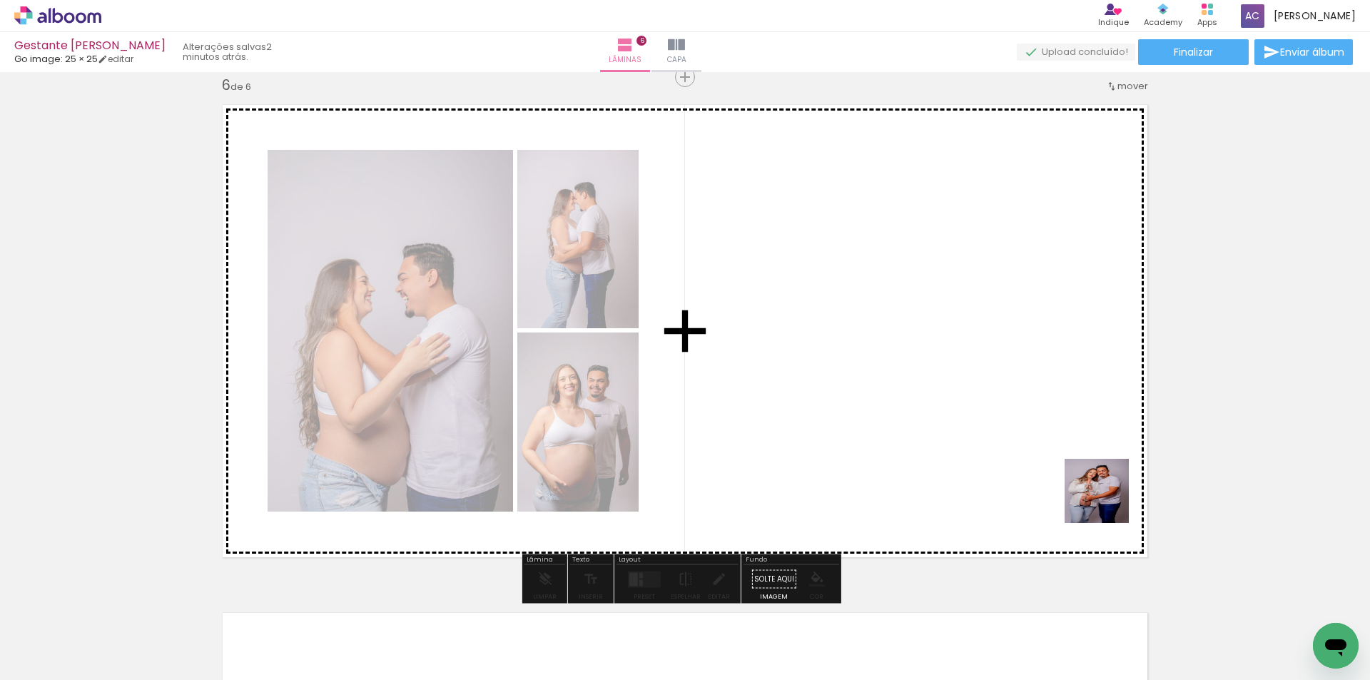
drag, startPoint x: 1220, startPoint y: 632, endPoint x: 1104, endPoint y: 496, distance: 179.1
click at [1104, 496] on quentale-workspace at bounding box center [685, 340] width 1370 height 680
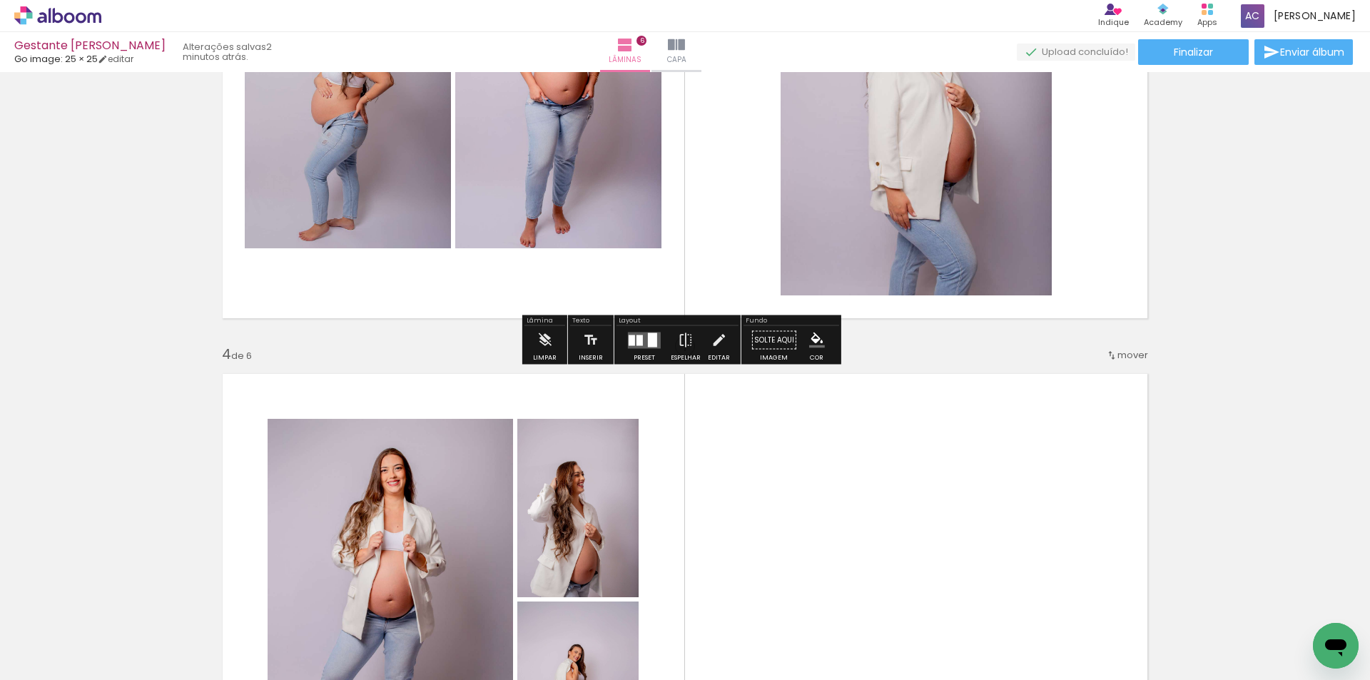
scroll to position [1274, 0]
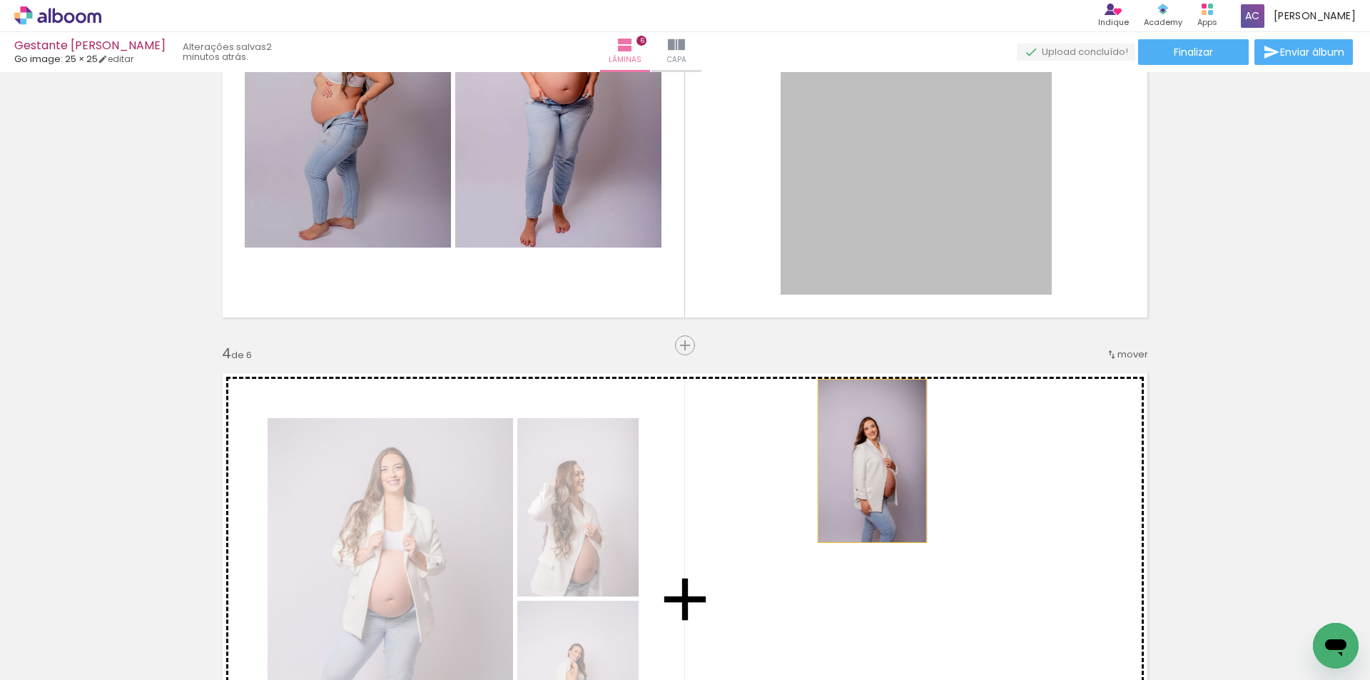
drag, startPoint x: 920, startPoint y: 248, endPoint x: 865, endPoint y: 461, distance: 219.6
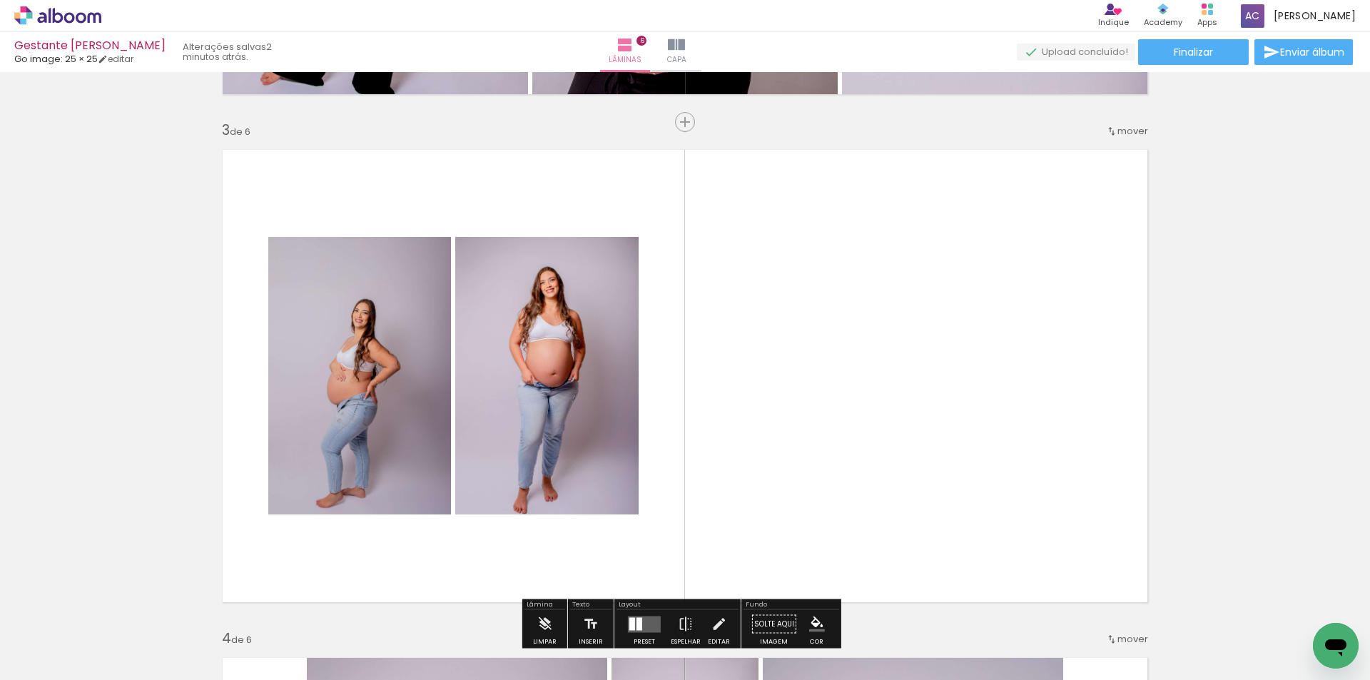
scroll to position [989, 0]
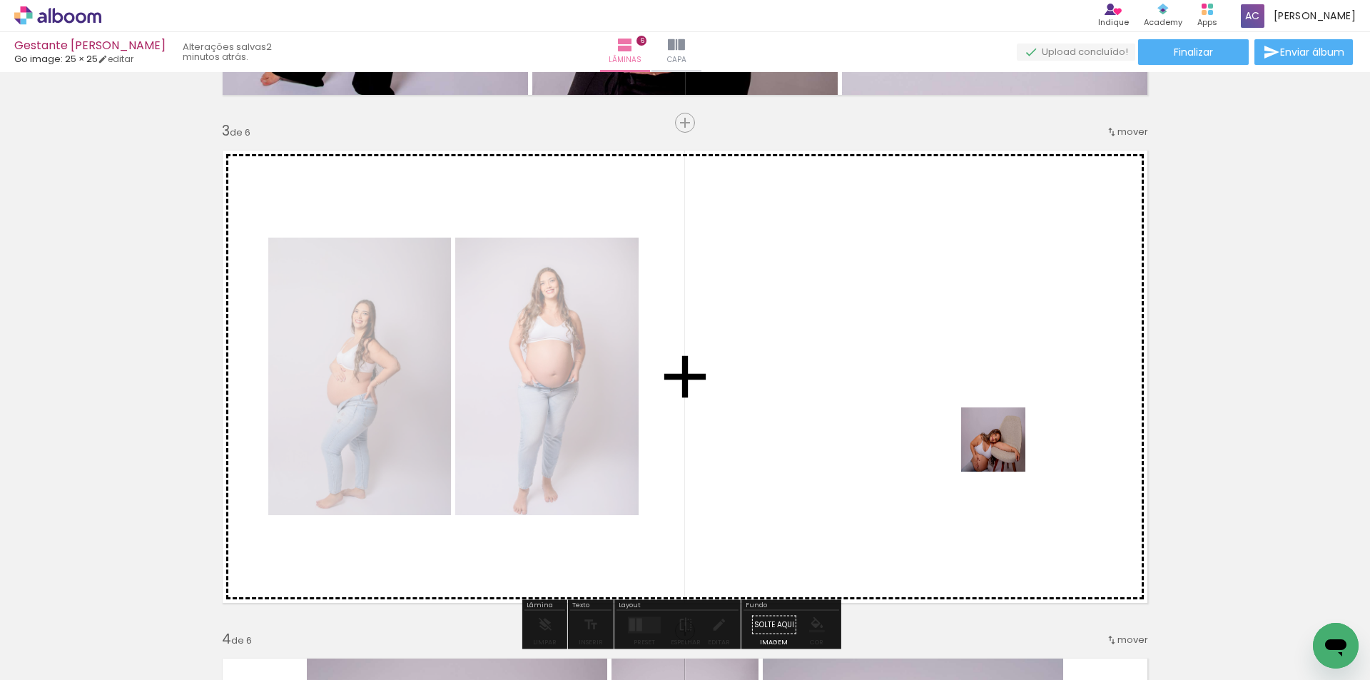
drag, startPoint x: 1076, startPoint y: 643, endPoint x: 982, endPoint y: 414, distance: 247.9
click at [982, 414] on quentale-workspace at bounding box center [685, 340] width 1370 height 680
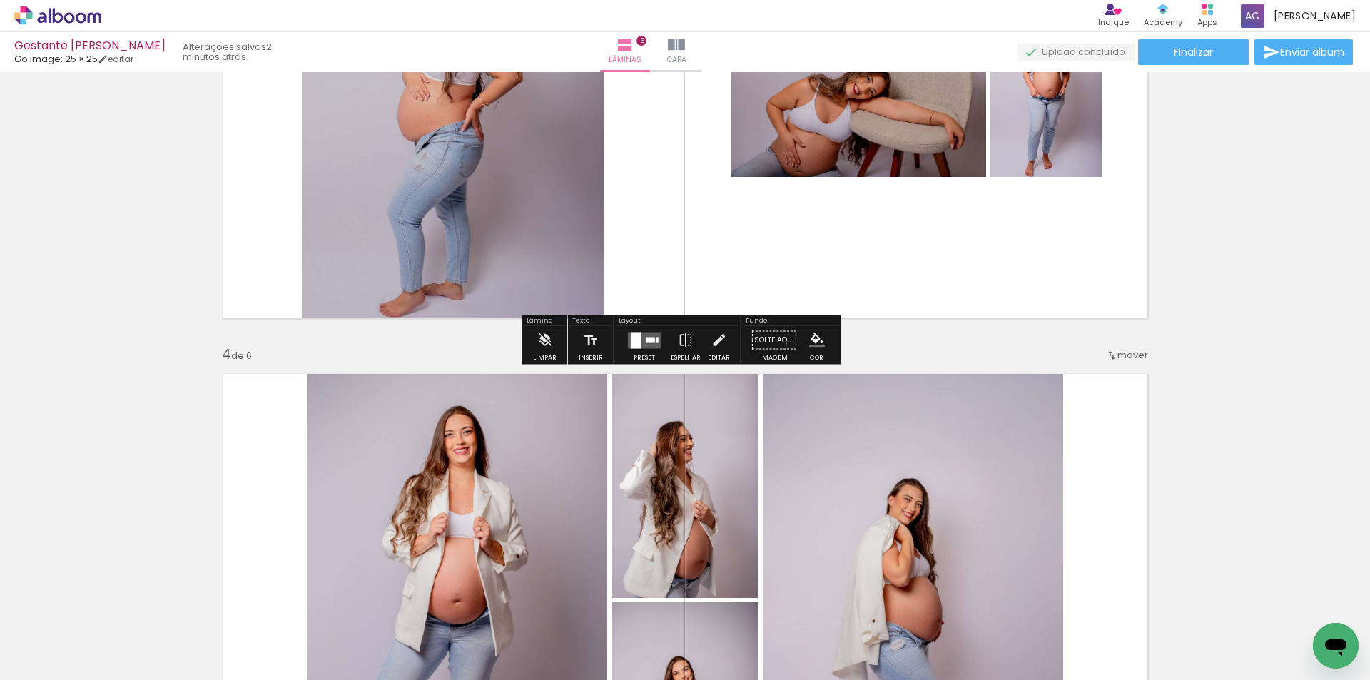
scroll to position [1274, 0]
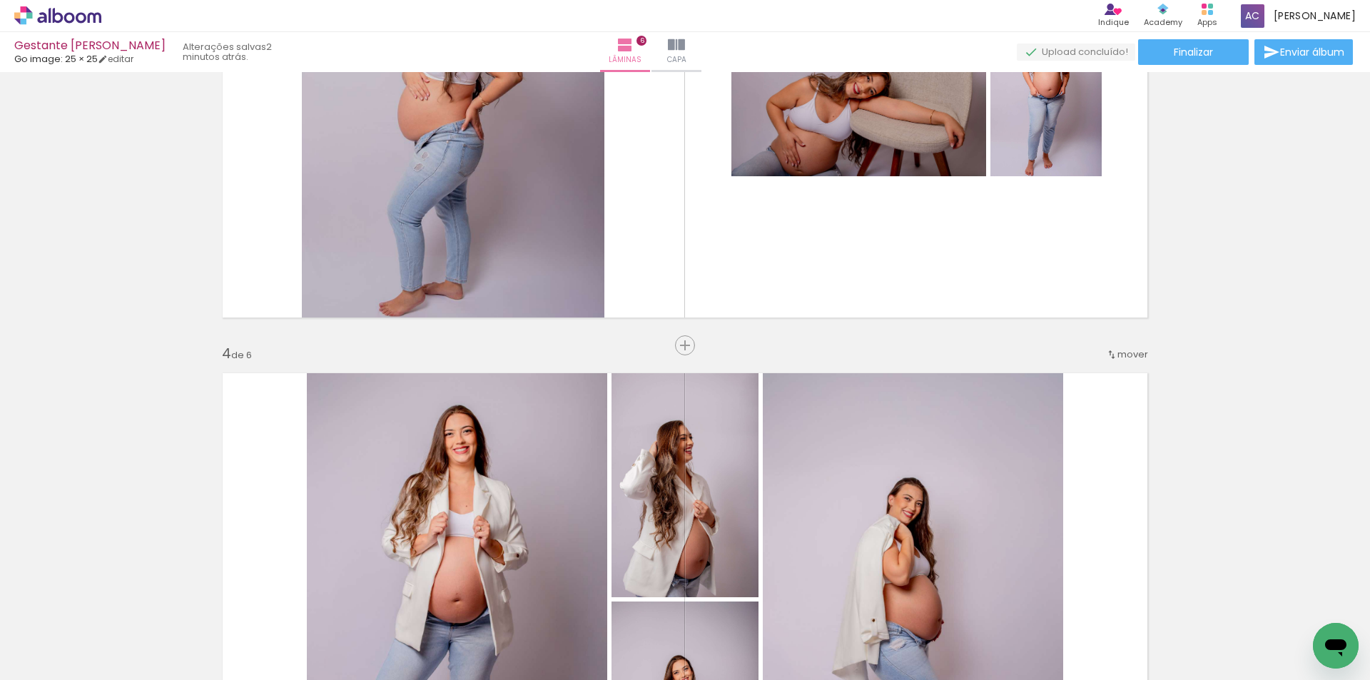
click at [1198, 350] on div "Inserir lâmina 1 de 6 Inserir lâmina 2 de 6 Inserir lâmina 3 de 6 Inserir lâmin…" at bounding box center [685, 581] width 1370 height 3556
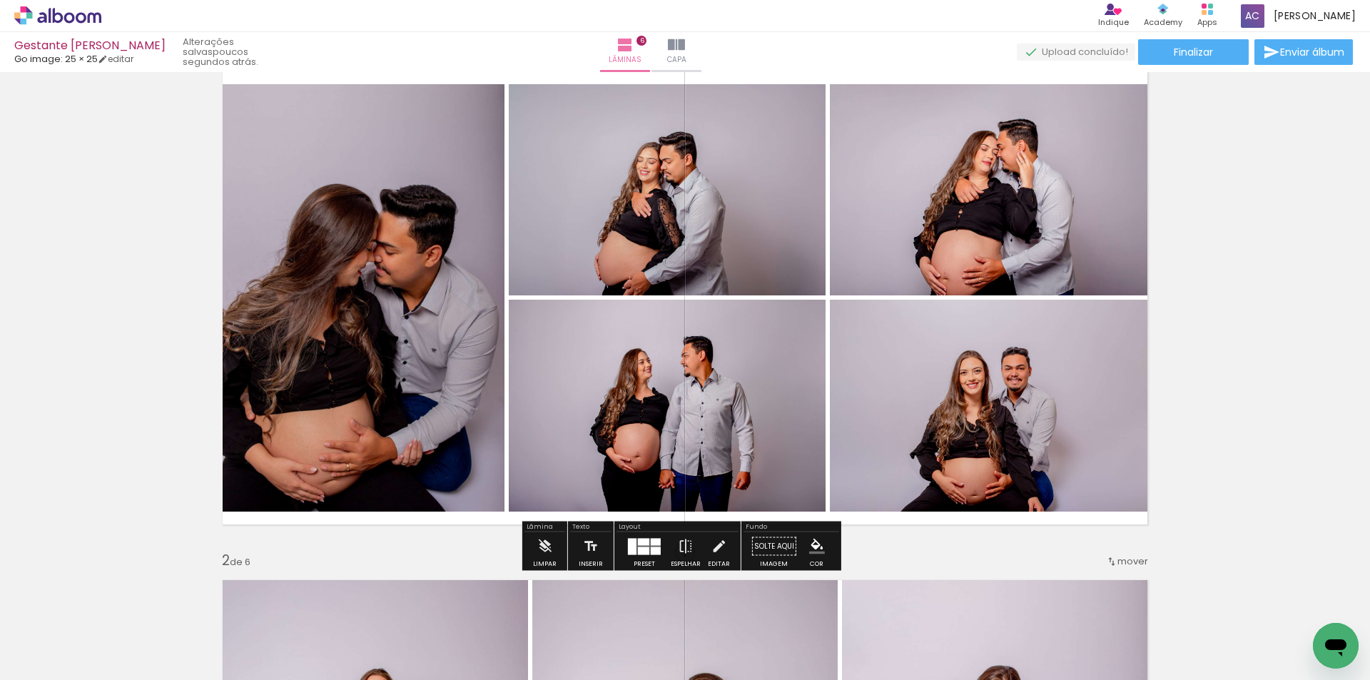
scroll to position [0, 0]
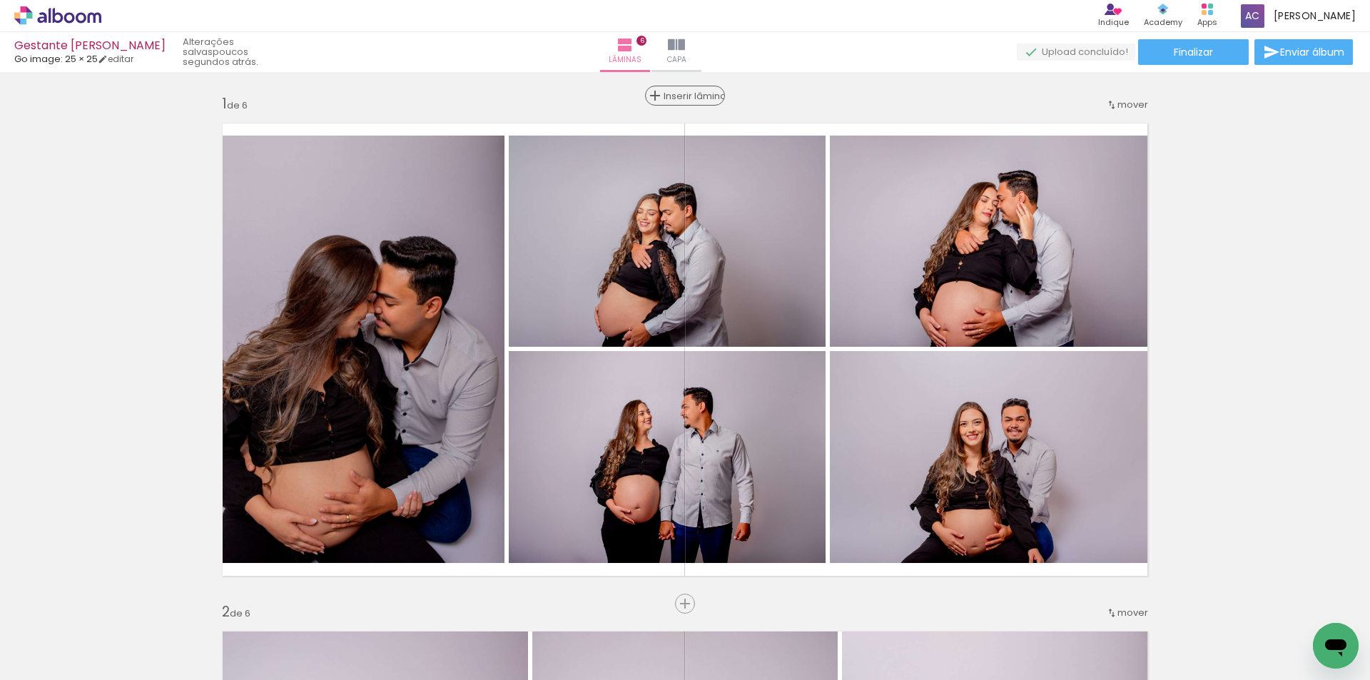
click at [676, 91] on span "Inserir lâmina" at bounding box center [691, 95] width 56 height 9
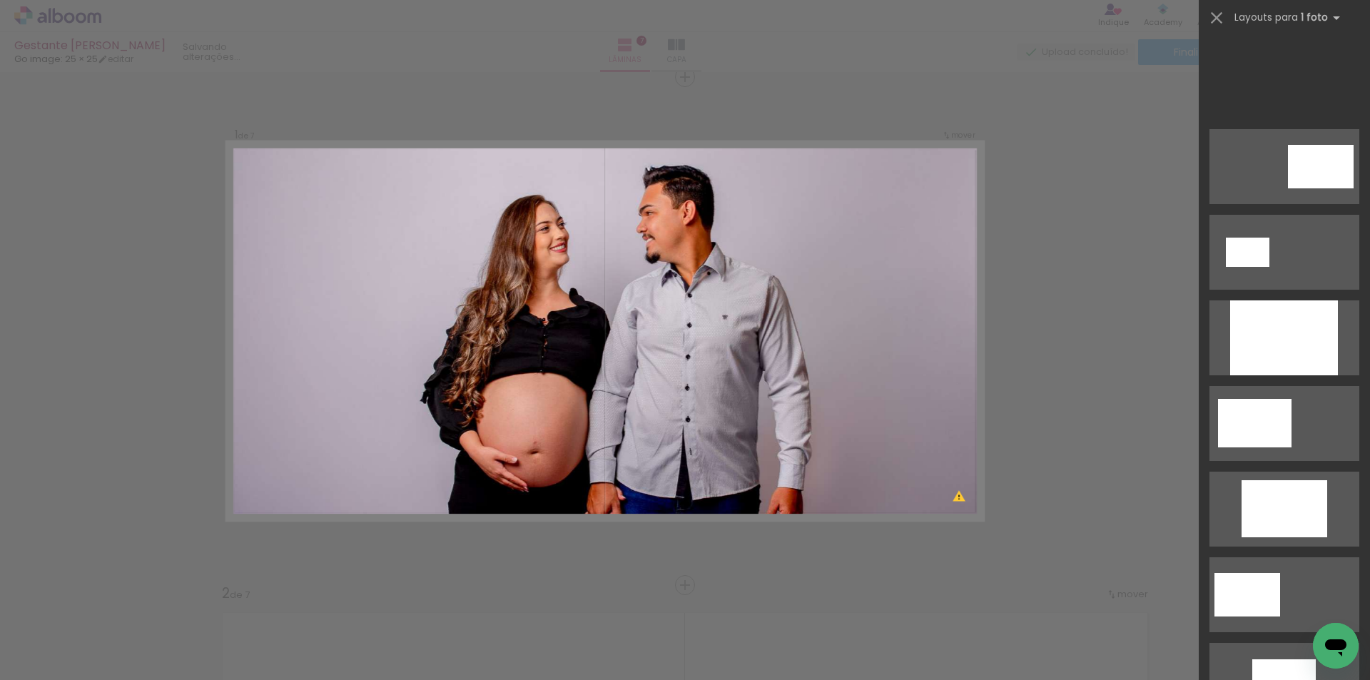
scroll to position [0, 669]
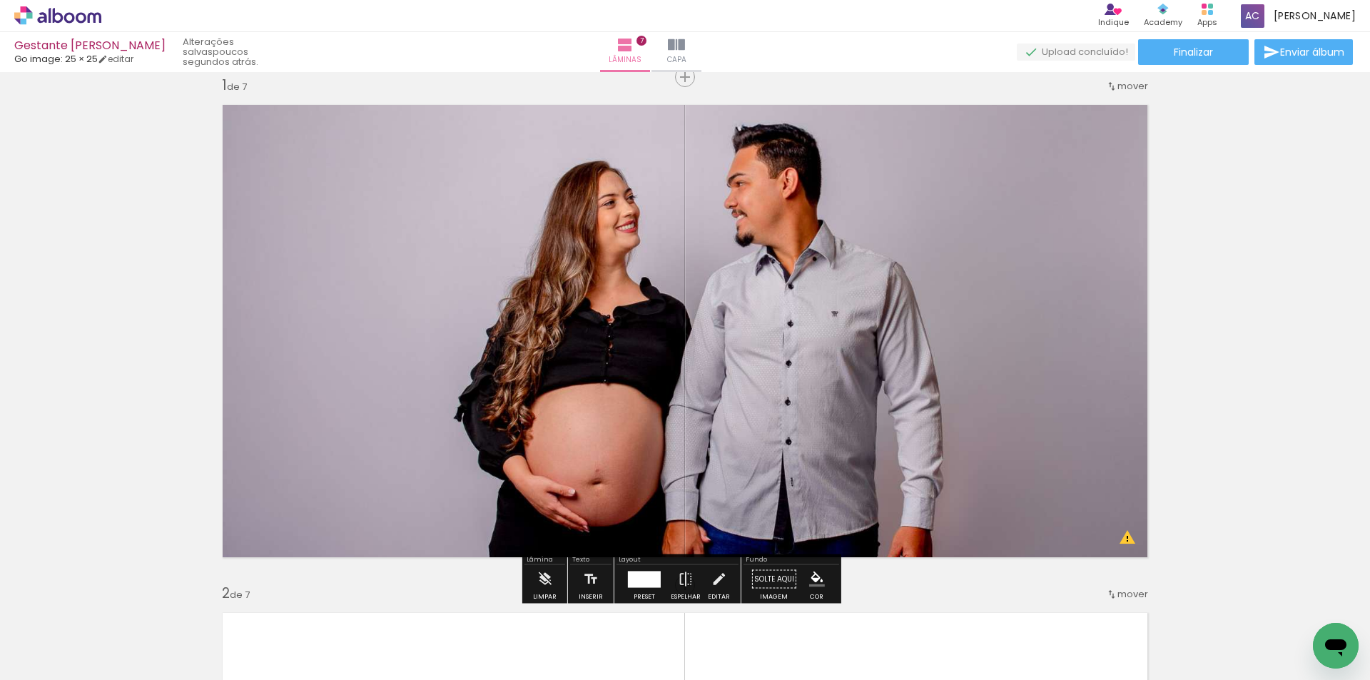
click at [650, 571] on div at bounding box center [644, 579] width 33 height 16
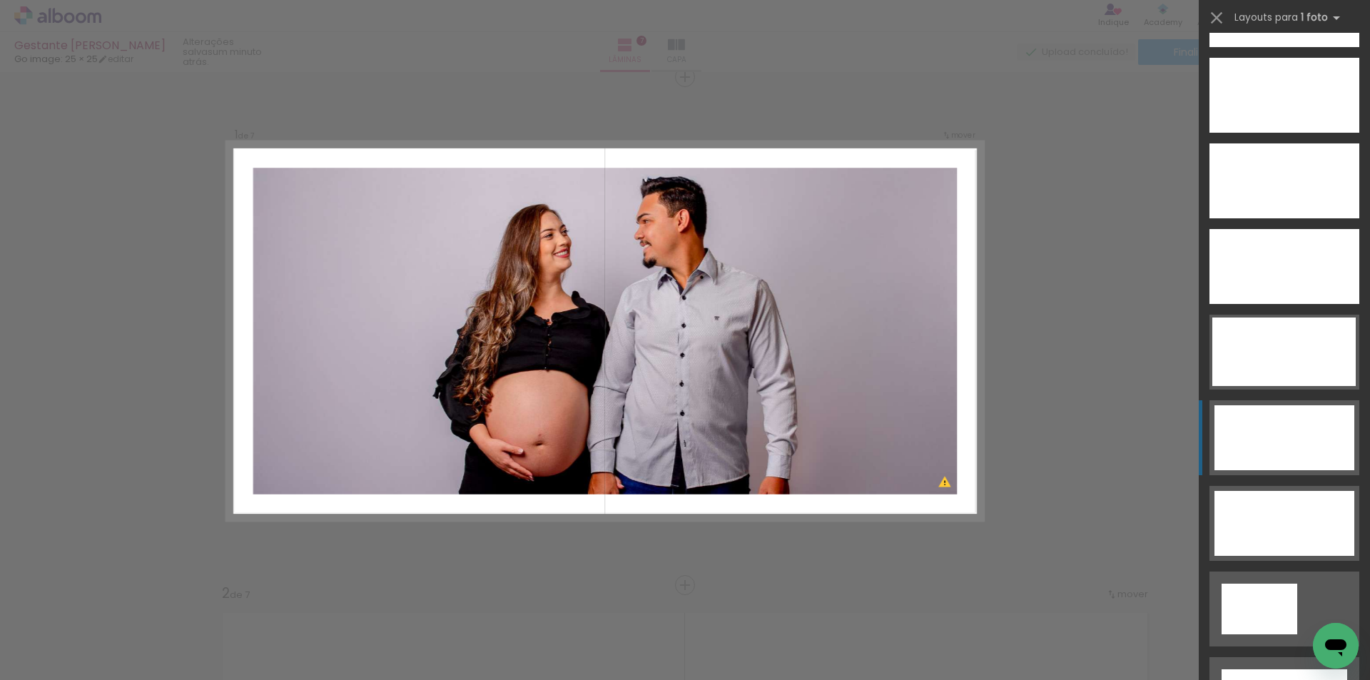
scroll to position [4404, 0]
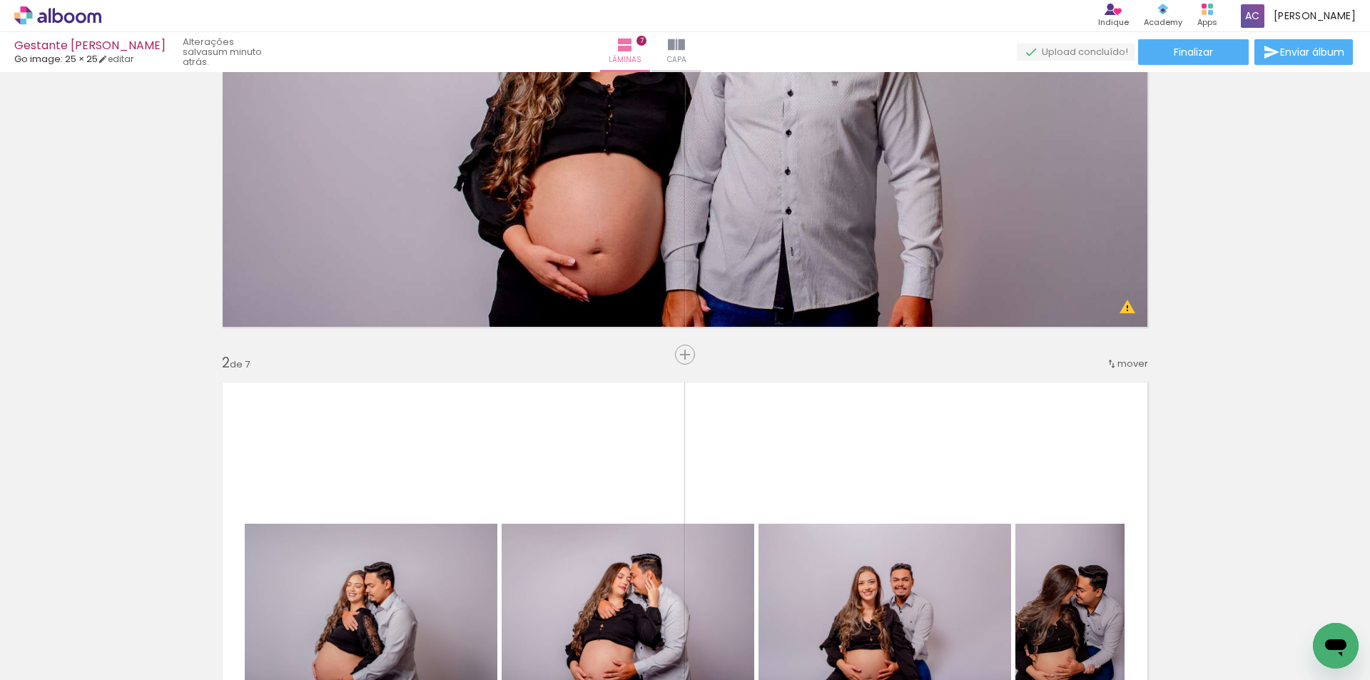
scroll to position [233, 0]
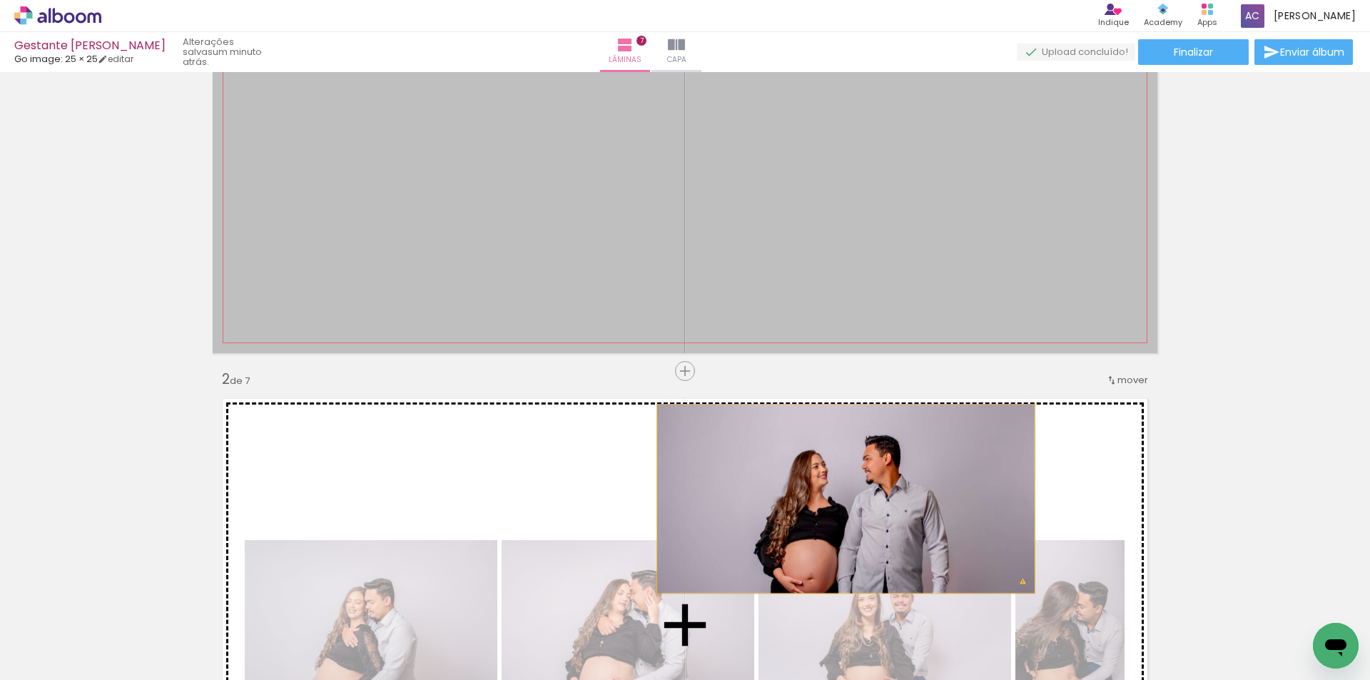
drag, startPoint x: 906, startPoint y: 281, endPoint x: 840, endPoint y: 499, distance: 227.3
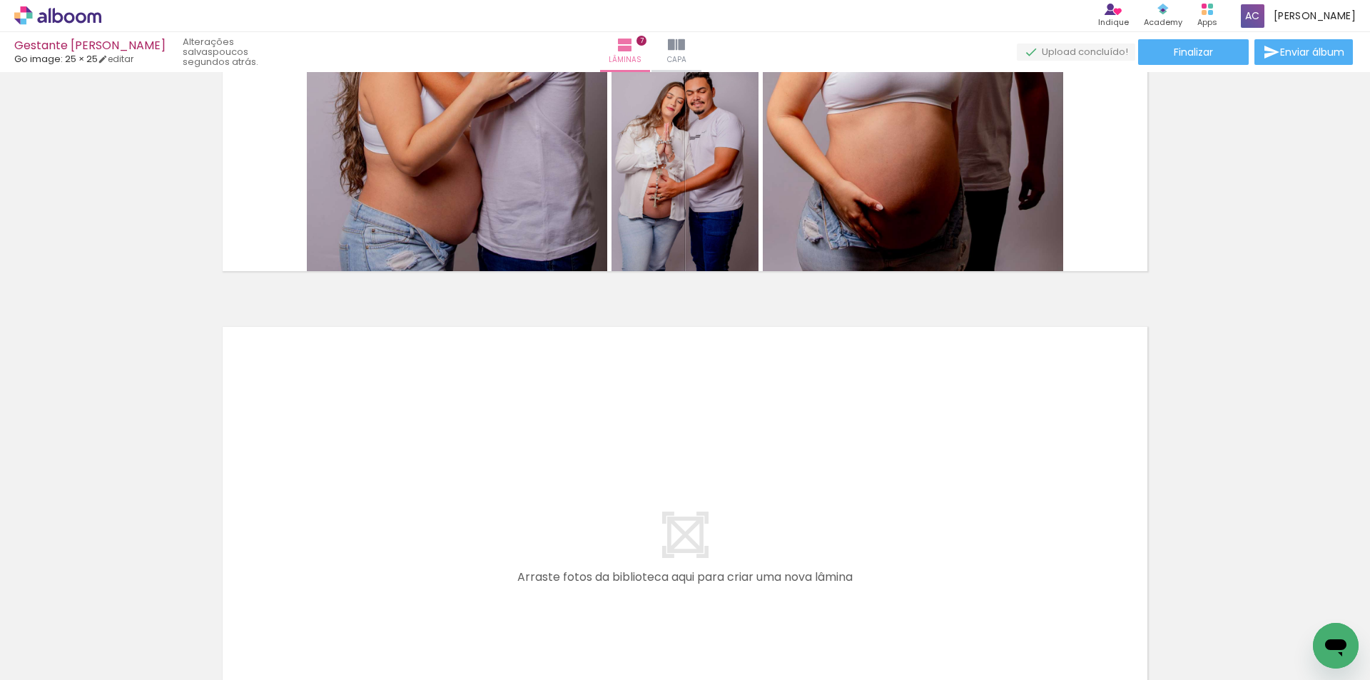
scroll to position [3371, 0]
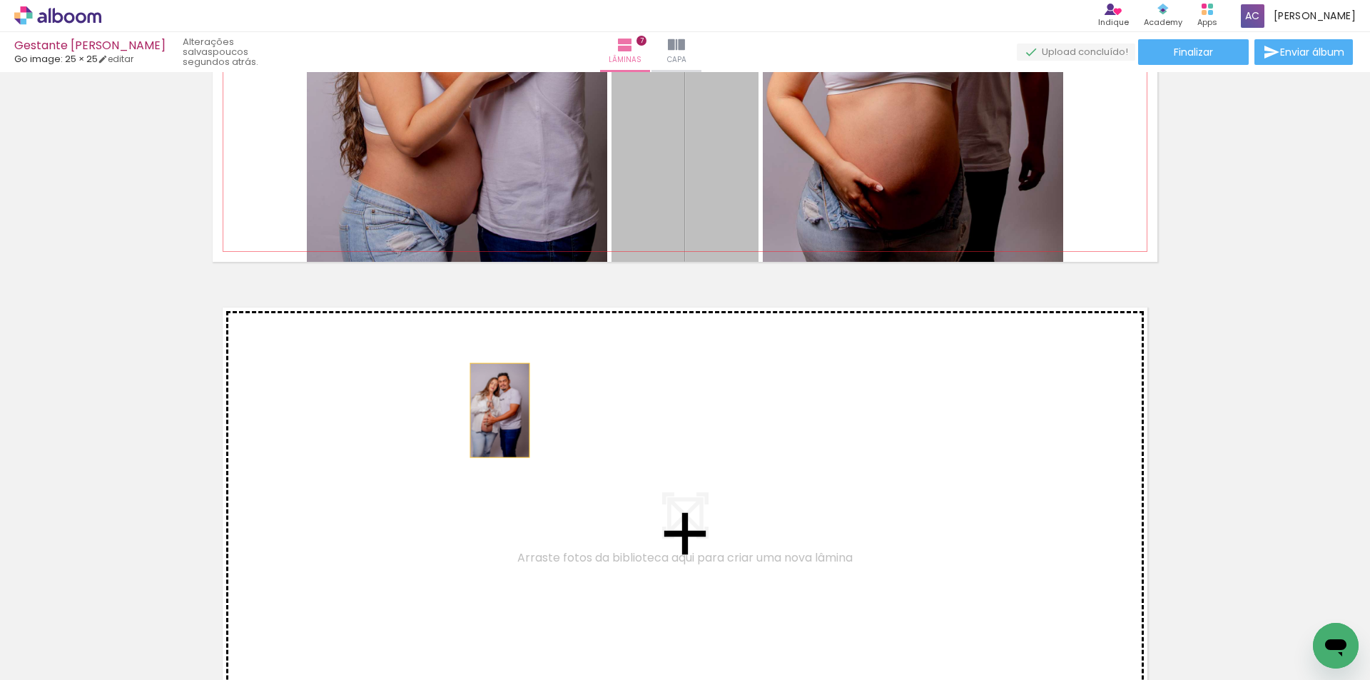
drag, startPoint x: 693, startPoint y: 181, endPoint x: 489, endPoint y: 416, distance: 311.0
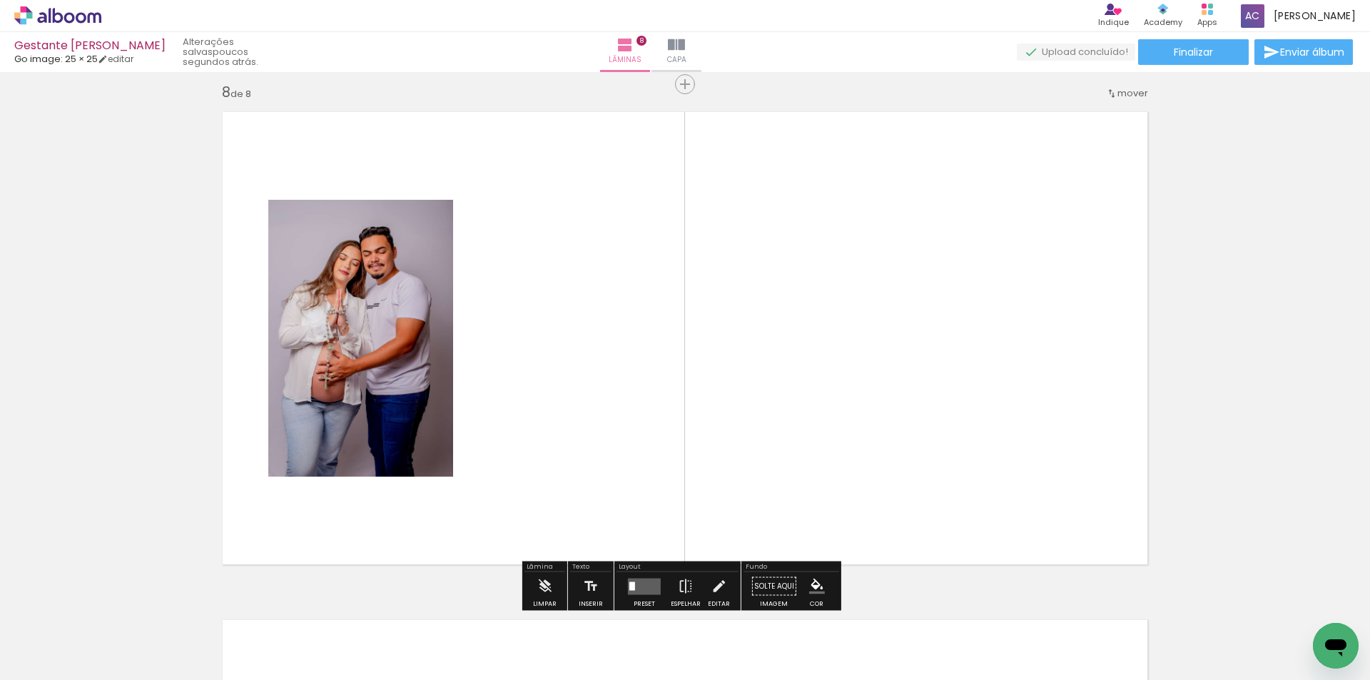
scroll to position [3574, 0]
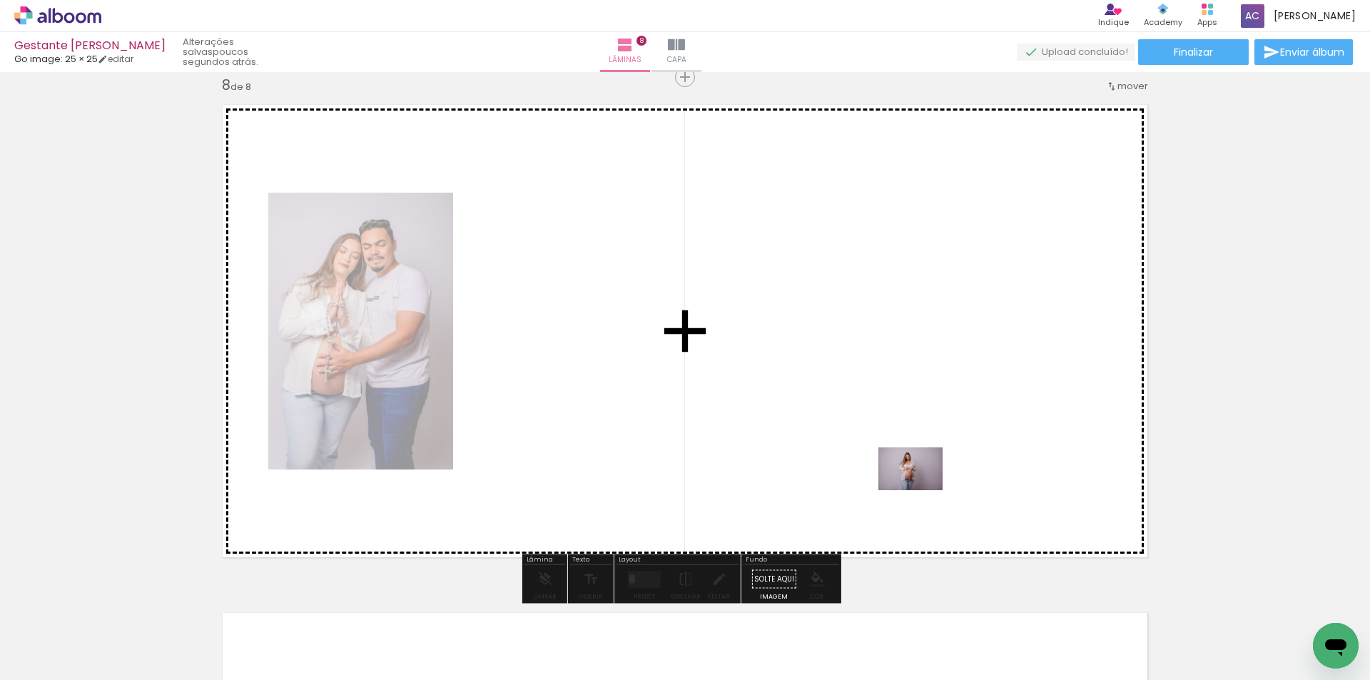
drag, startPoint x: 1211, startPoint y: 648, endPoint x: 920, endPoint y: 490, distance: 330.7
click at [920, 490] on quentale-workspace at bounding box center [685, 340] width 1370 height 680
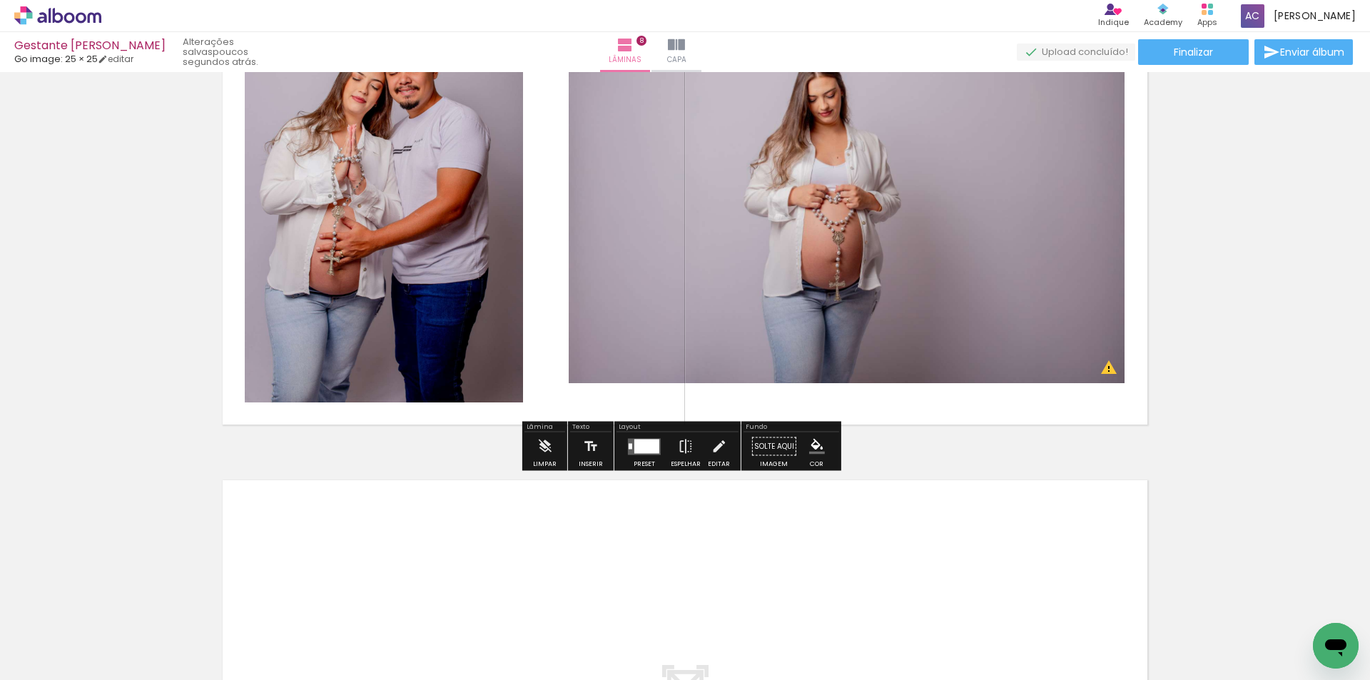
scroll to position [3717, 0]
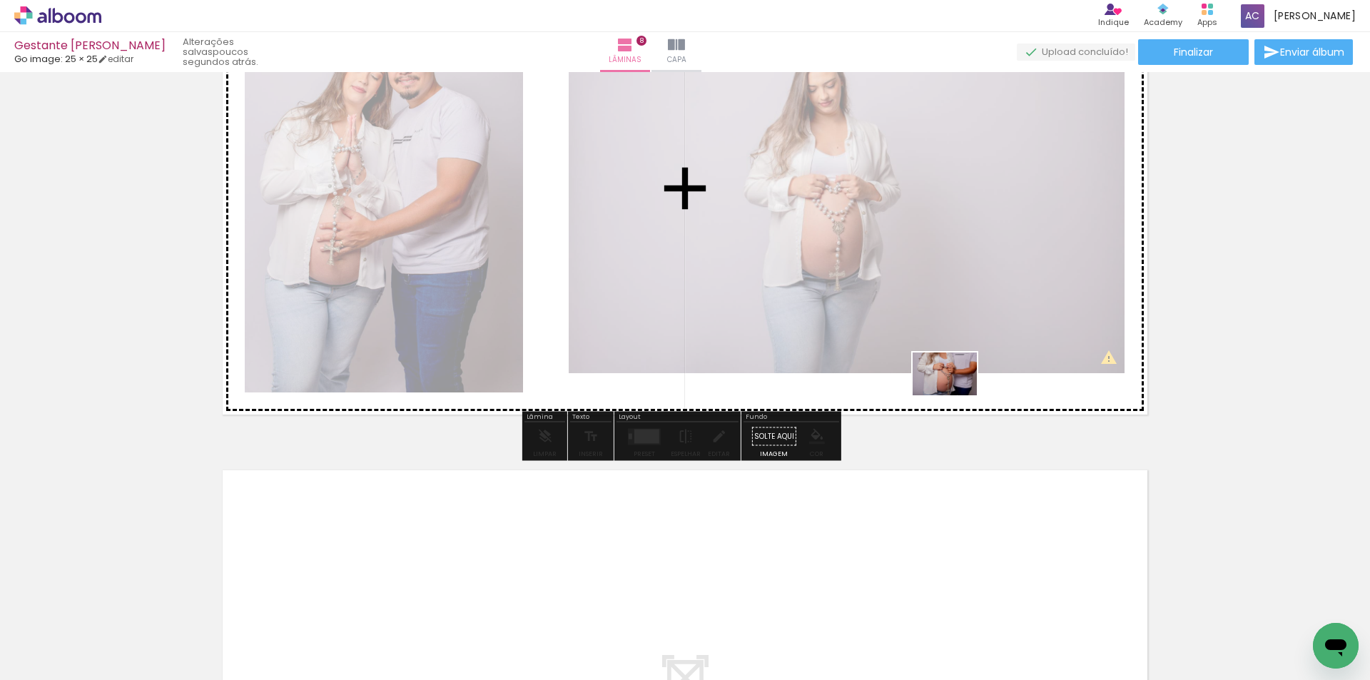
drag, startPoint x: 1301, startPoint y: 617, endPoint x: 949, endPoint y: 392, distance: 417.3
click at [954, 395] on quentale-workspace at bounding box center [685, 340] width 1370 height 680
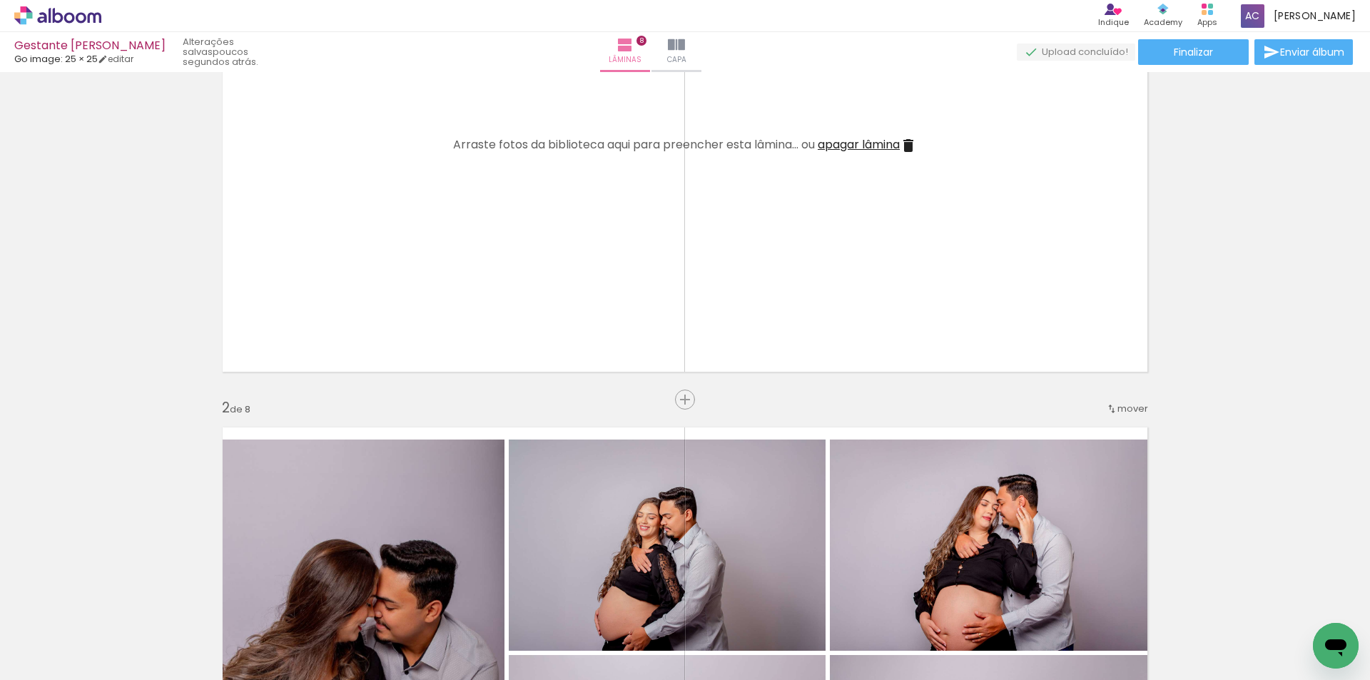
scroll to position [143, 0]
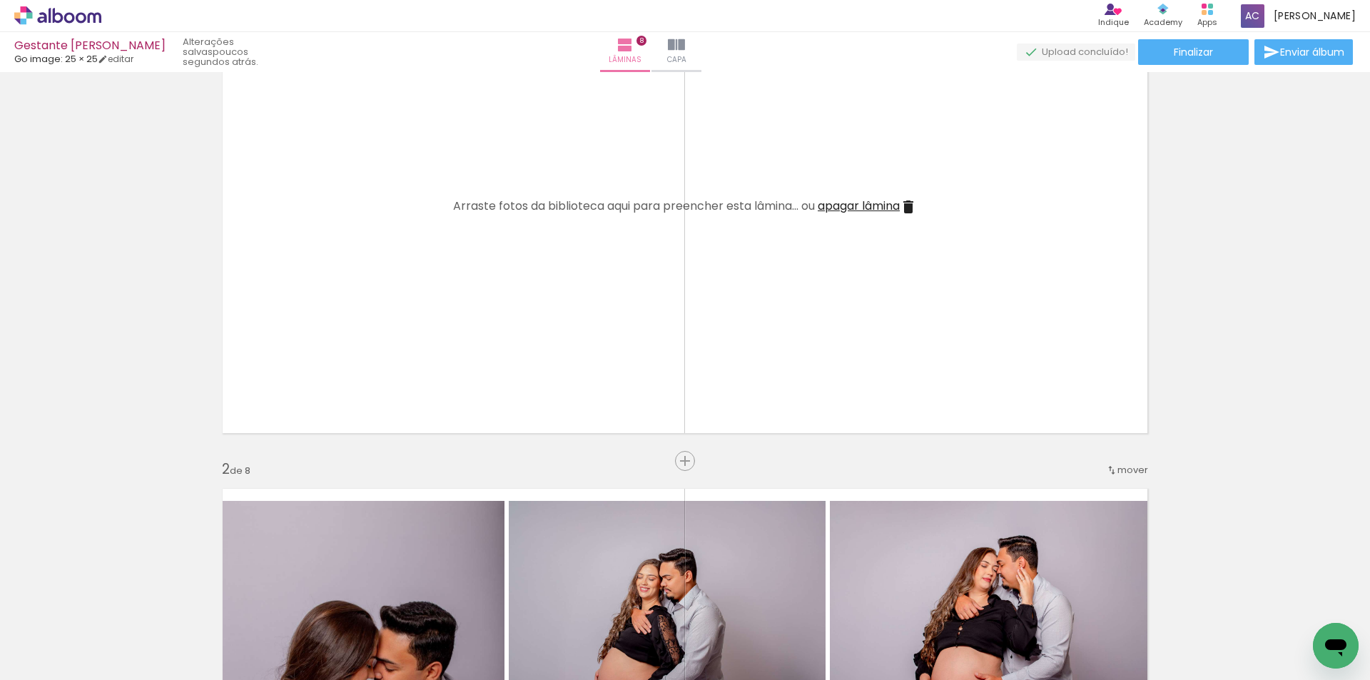
click at [854, 200] on span "apagar lâmina" at bounding box center [858, 206] width 82 height 16
